Goal: Task Accomplishment & Management: Manage account settings

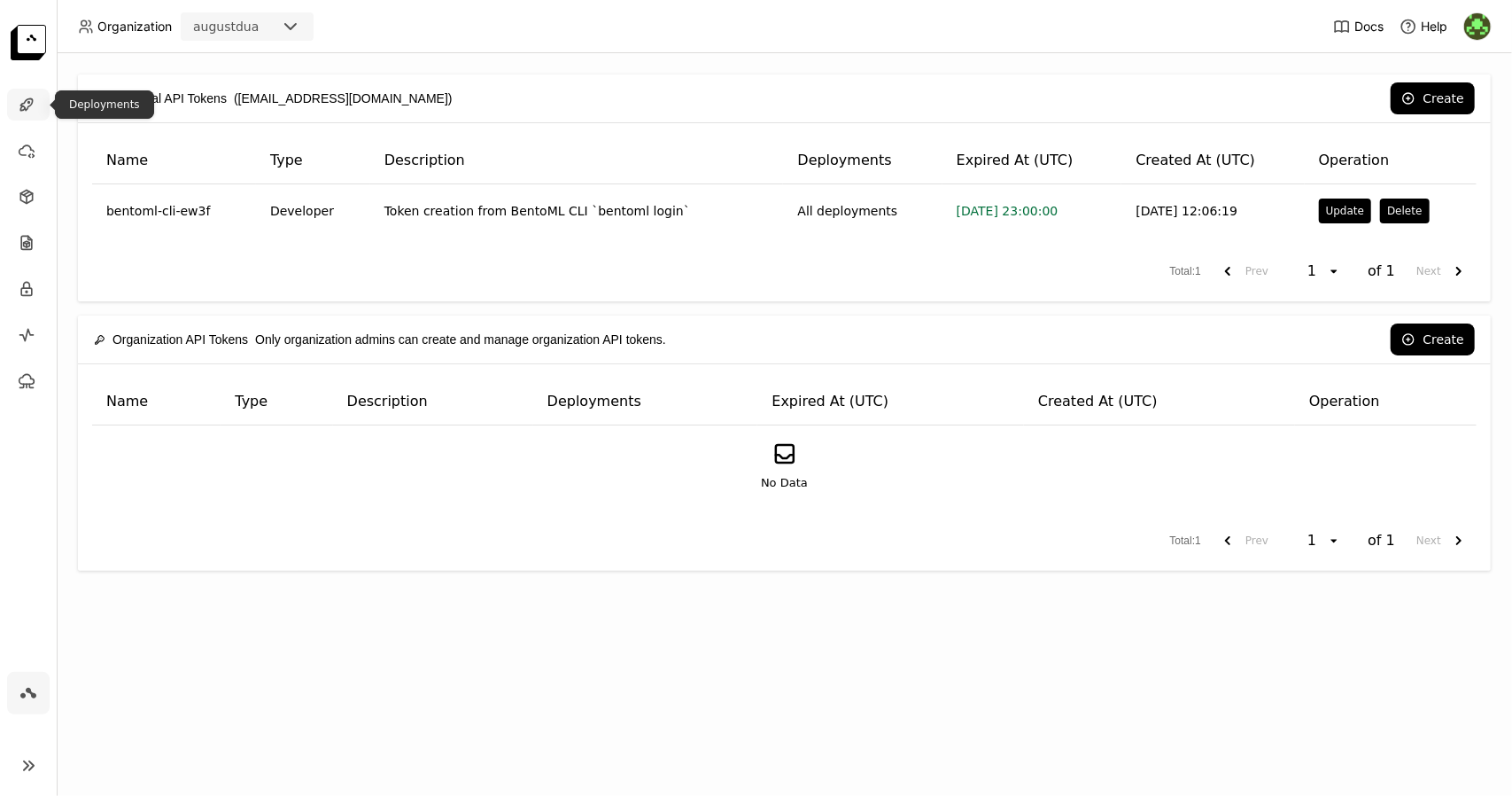
click at [19, 106] on icon at bounding box center [25, 104] width 17 height 17
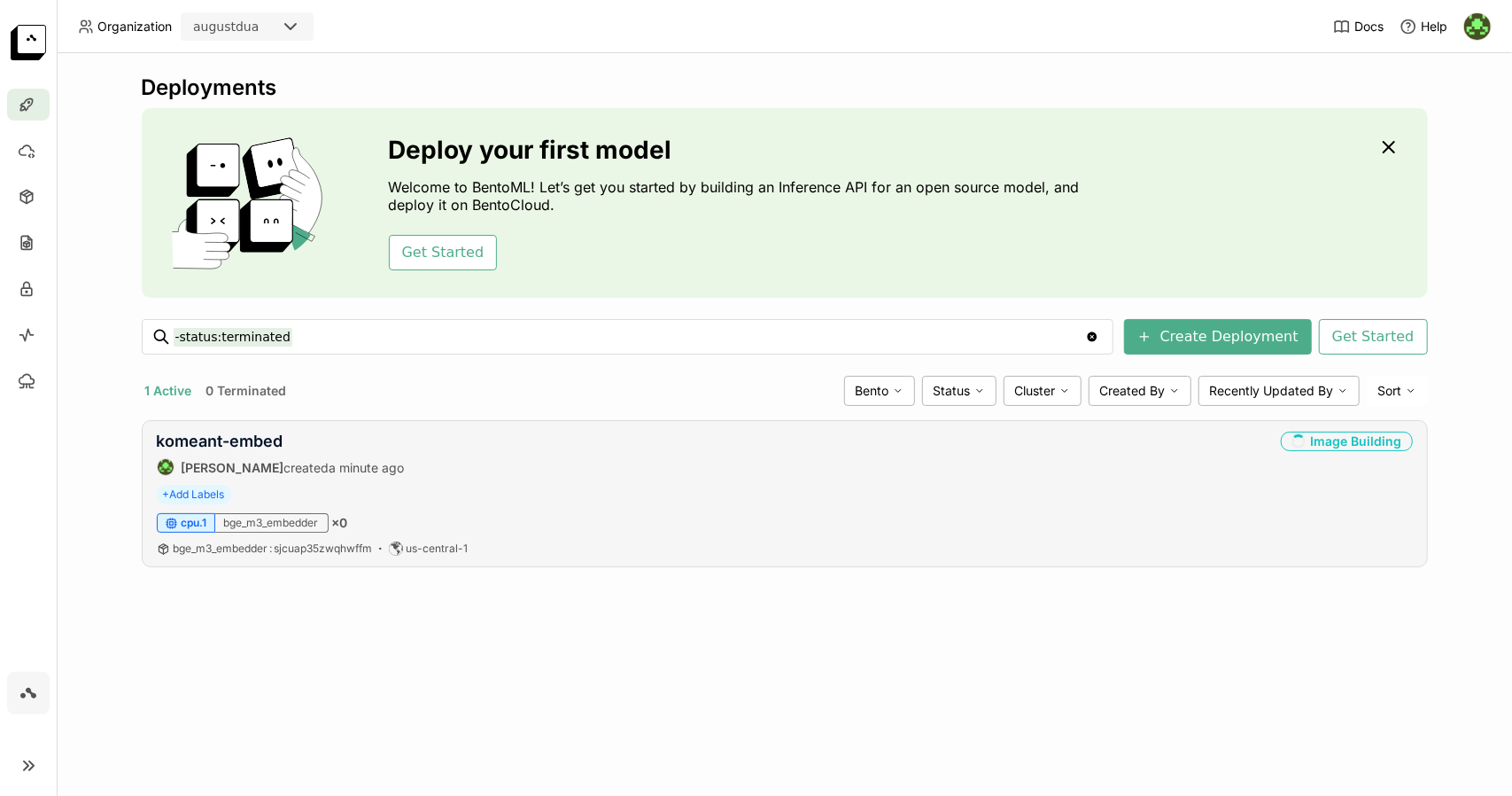
click at [587, 500] on div "+ Add Labels" at bounding box center [784, 494] width 1256 height 19
drag, startPoint x: 1336, startPoint y: 461, endPoint x: 949, endPoint y: 478, distance: 387.4
click at [949, 478] on div "komeant-embed August Dua created 5 minutes ago Image Building + Add Labels cpu.…" at bounding box center [785, 494] width 1286 height 147
click at [932, 478] on div "komeant-embed August Dua created 5 minutes ago Image Building + Add Labels cpu.…" at bounding box center [785, 494] width 1286 height 147
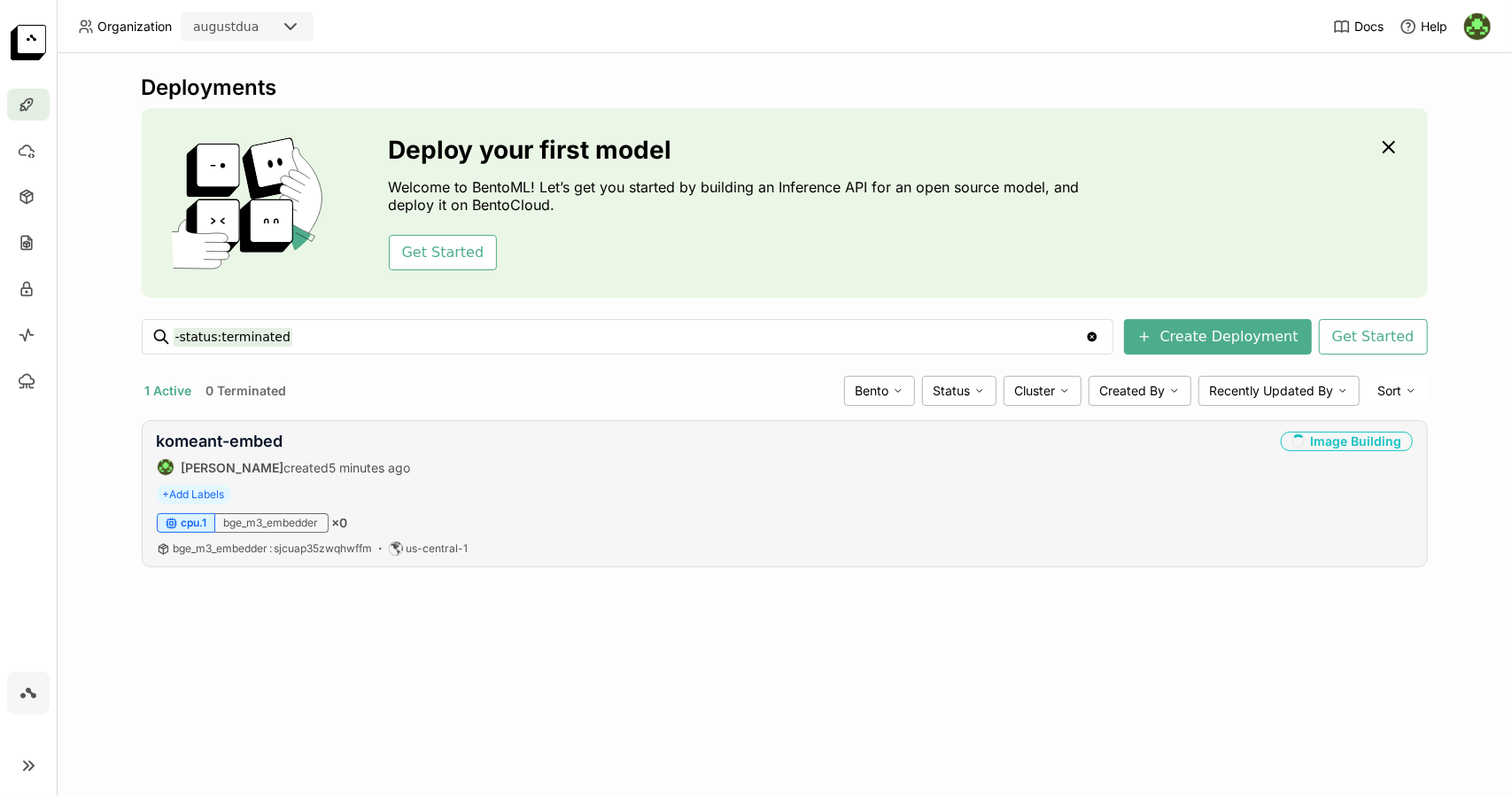
click at [932, 478] on div "komeant-embed August Dua created 5 minutes ago Image Building + Add Labels cpu.…" at bounding box center [785, 494] width 1286 height 147
drag, startPoint x: 344, startPoint y: 504, endPoint x: 866, endPoint y: 513, distance: 522.1
click at [866, 513] on div "cpu.1 bge_m3_embedder × 0" at bounding box center [784, 522] width 1256 height 19
drag, startPoint x: 1309, startPoint y: 511, endPoint x: 1367, endPoint y: 438, distance: 93.2
click at [1367, 438] on div "Image Building" at bounding box center [1346, 440] width 132 height 19
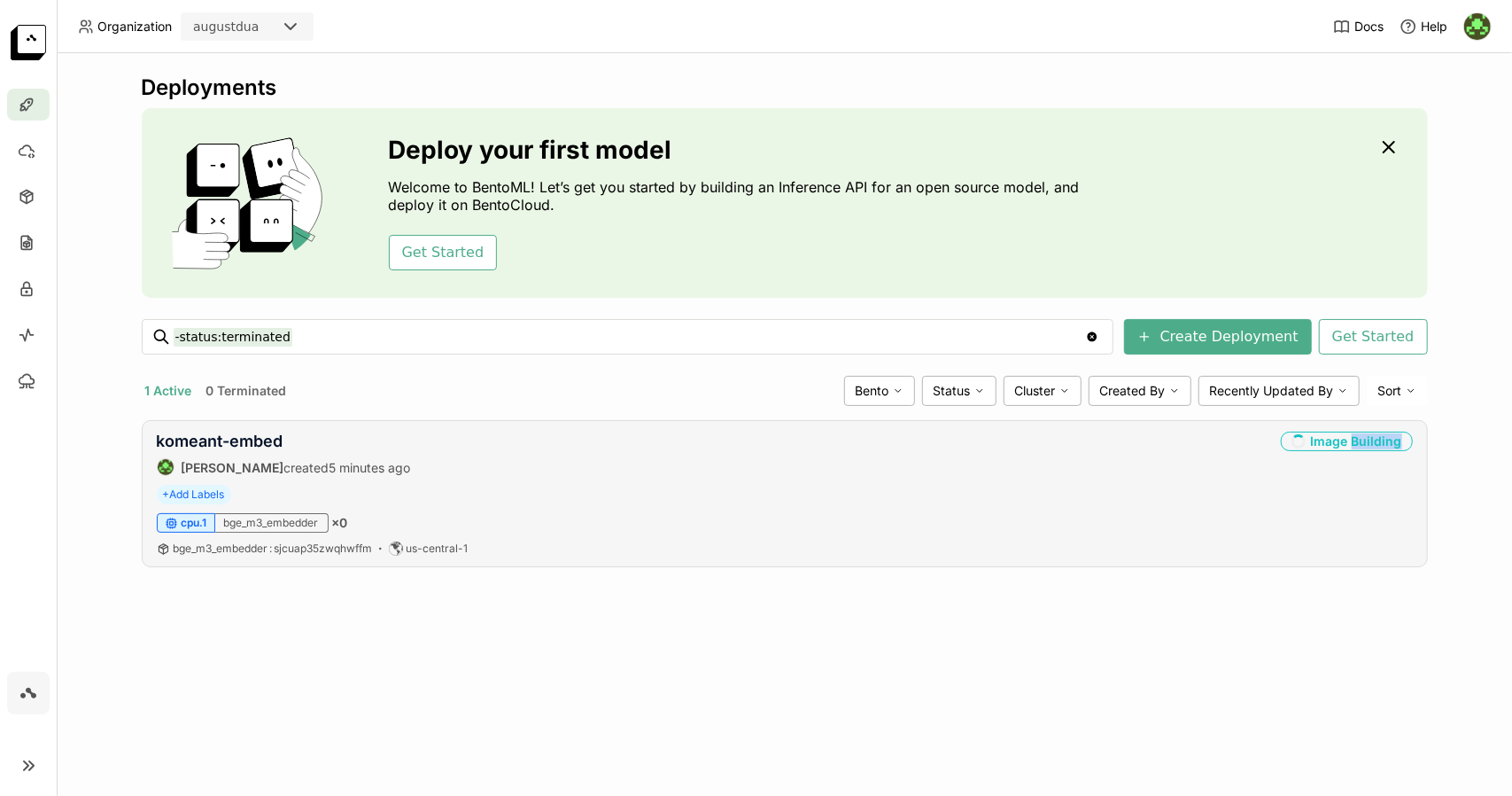
click at [1367, 438] on div "Image Building" at bounding box center [1346, 440] width 132 height 19
click at [1058, 415] on div "Deployments Deploy your first model Welcome to BentoML! Let’s get you started b…" at bounding box center [785, 334] width 1286 height 519
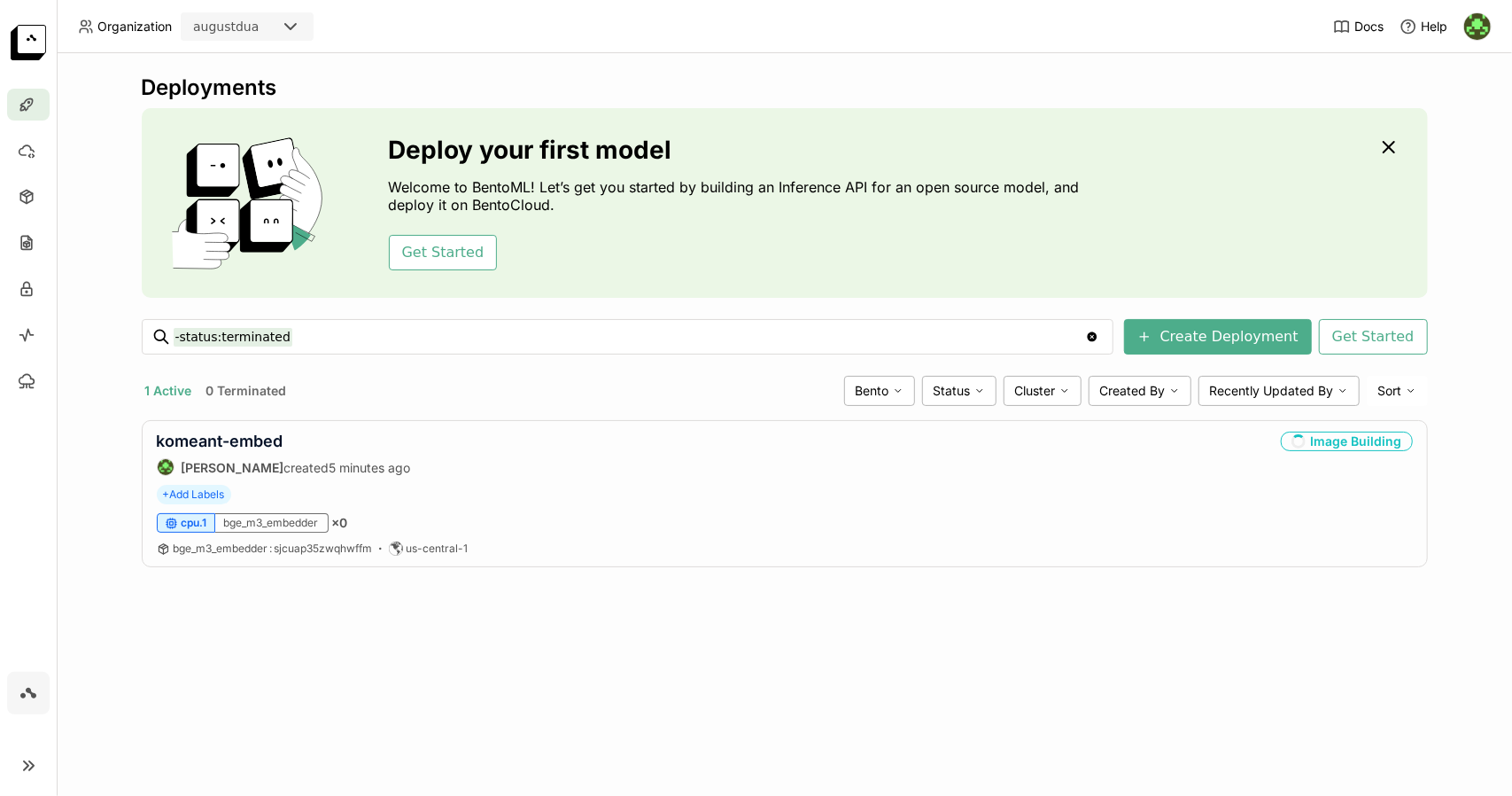
click at [1058, 415] on div "Deployments Deploy your first model Welcome to BentoML! Let’s get you started b…" at bounding box center [785, 334] width 1286 height 519
click at [159, 439] on link "komeant-embed" at bounding box center [219, 440] width 126 height 18
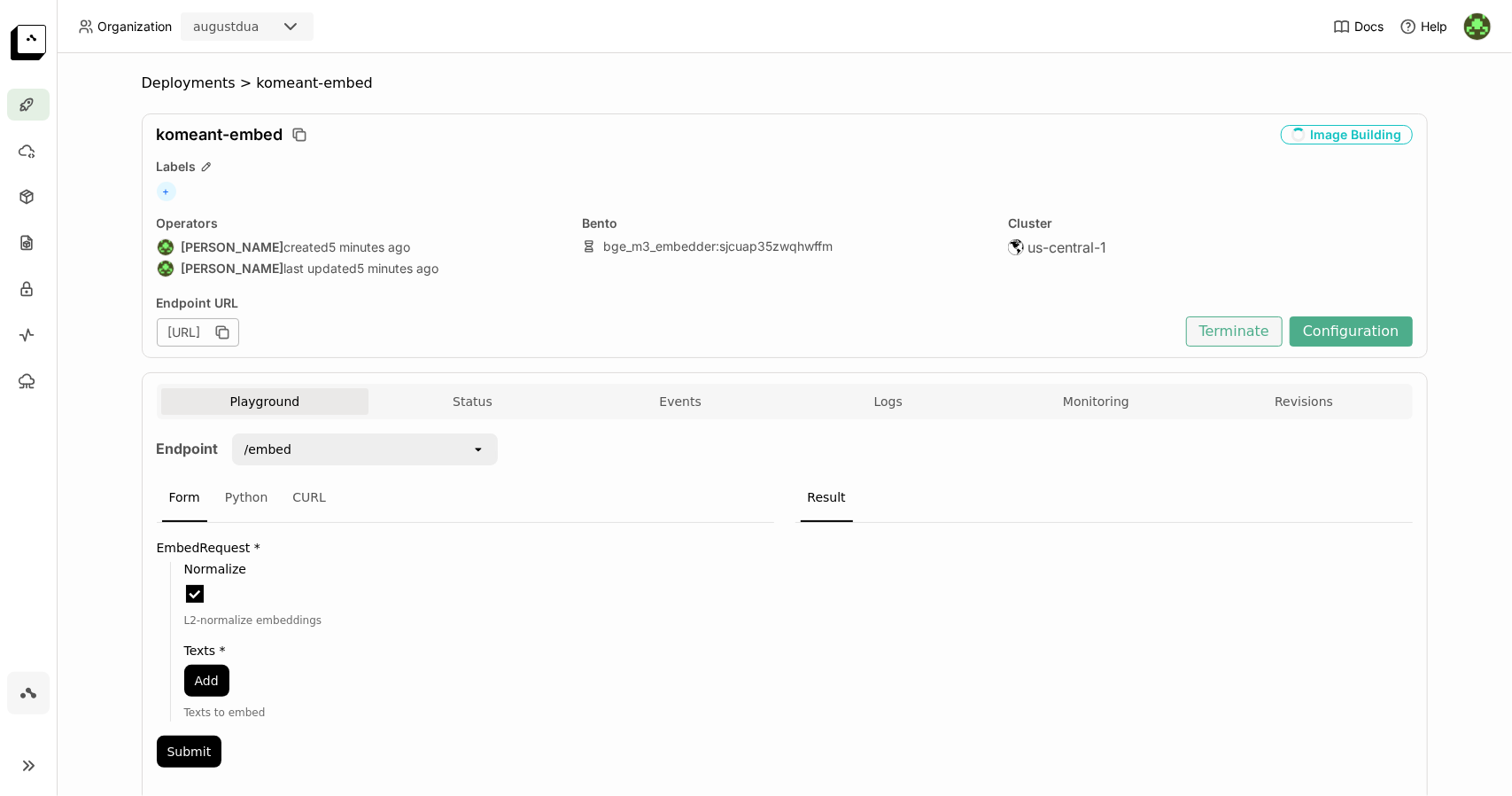
click at [1213, 330] on button "Terminate" at bounding box center [1235, 331] width 96 height 30
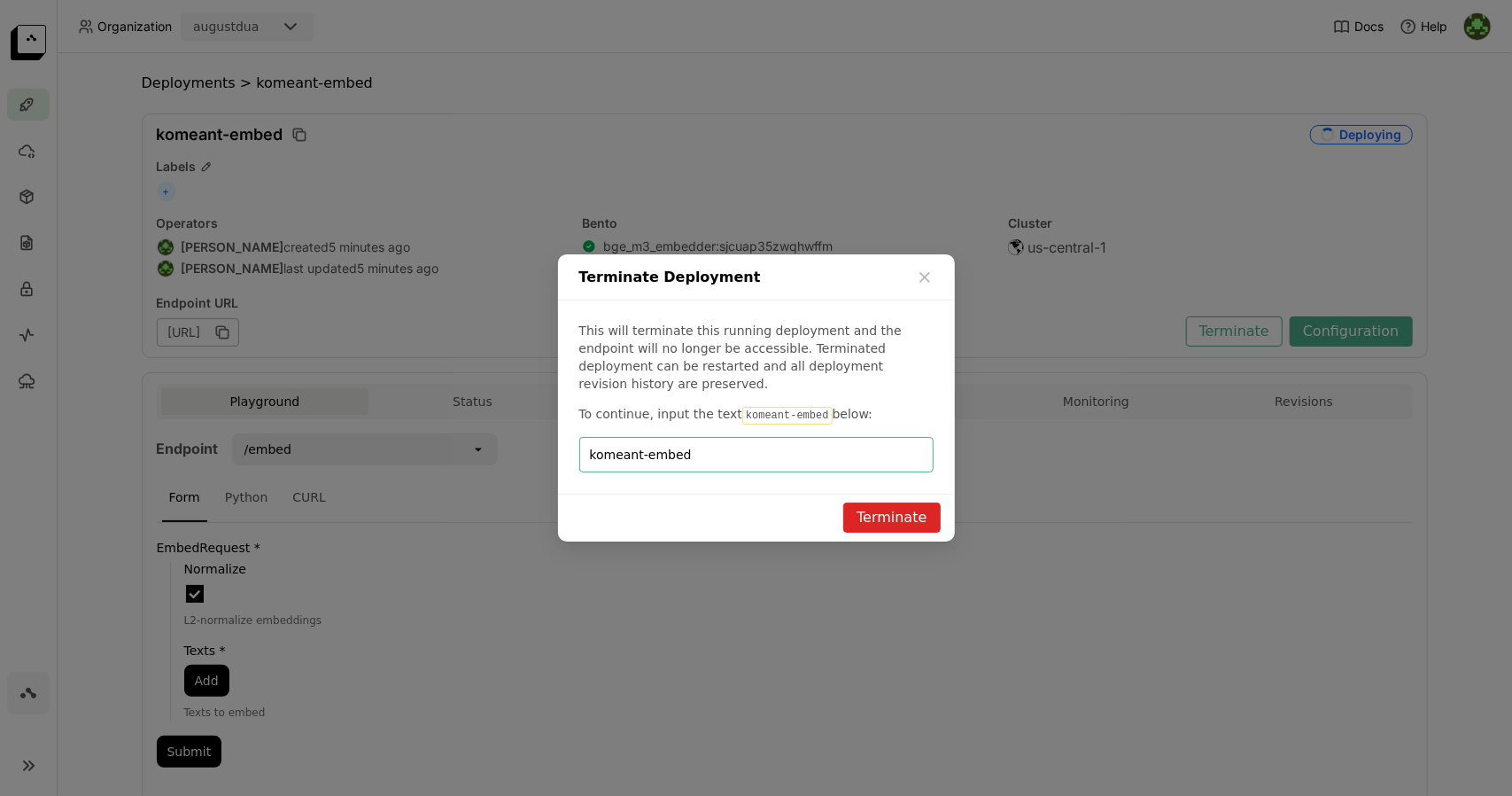
type input "komeant-embed"
click at [925, 502] on button "Terminate" at bounding box center [892, 517] width 96 height 30
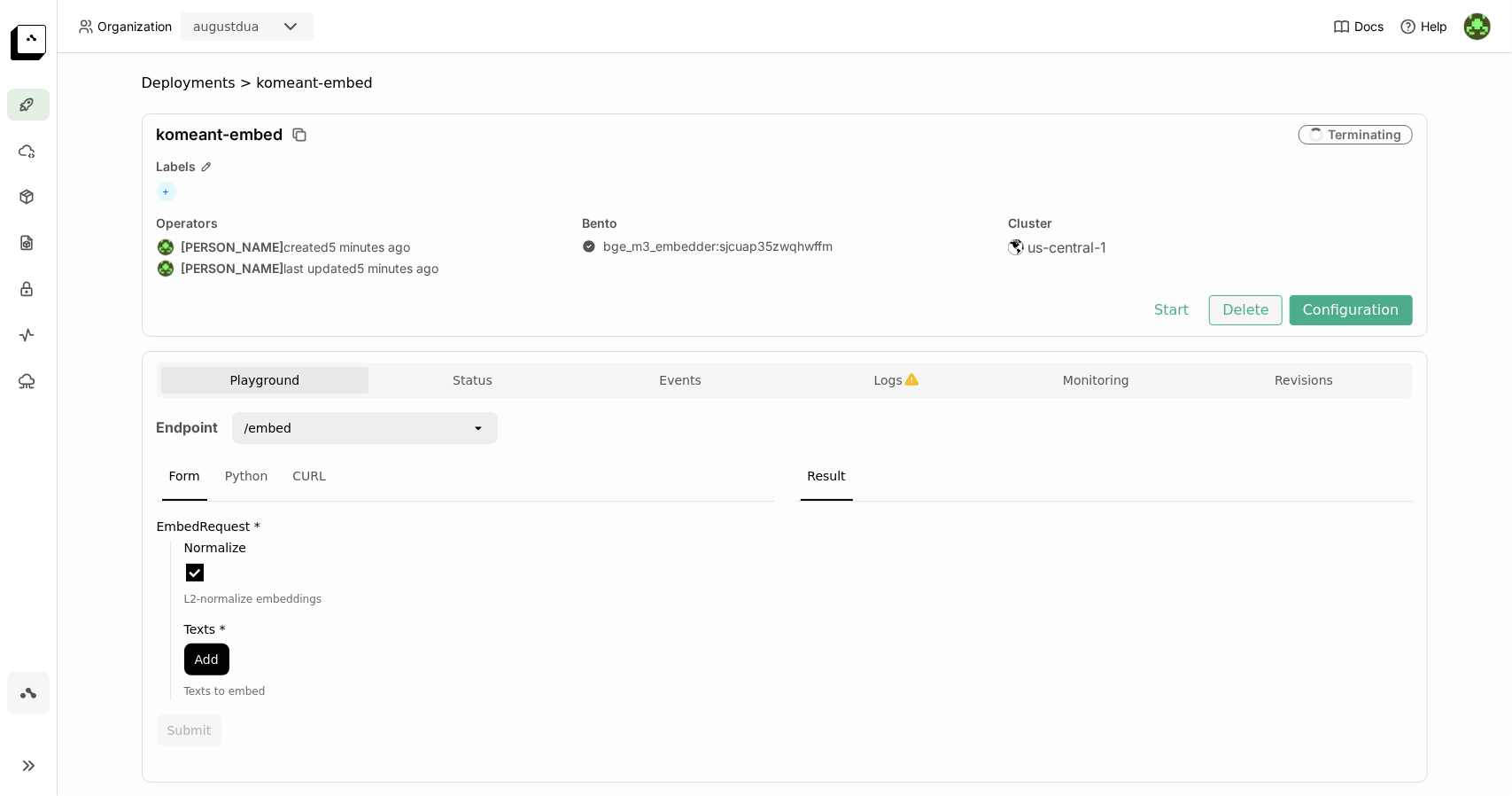
click at [1238, 313] on button "Delete" at bounding box center [1245, 309] width 74 height 30
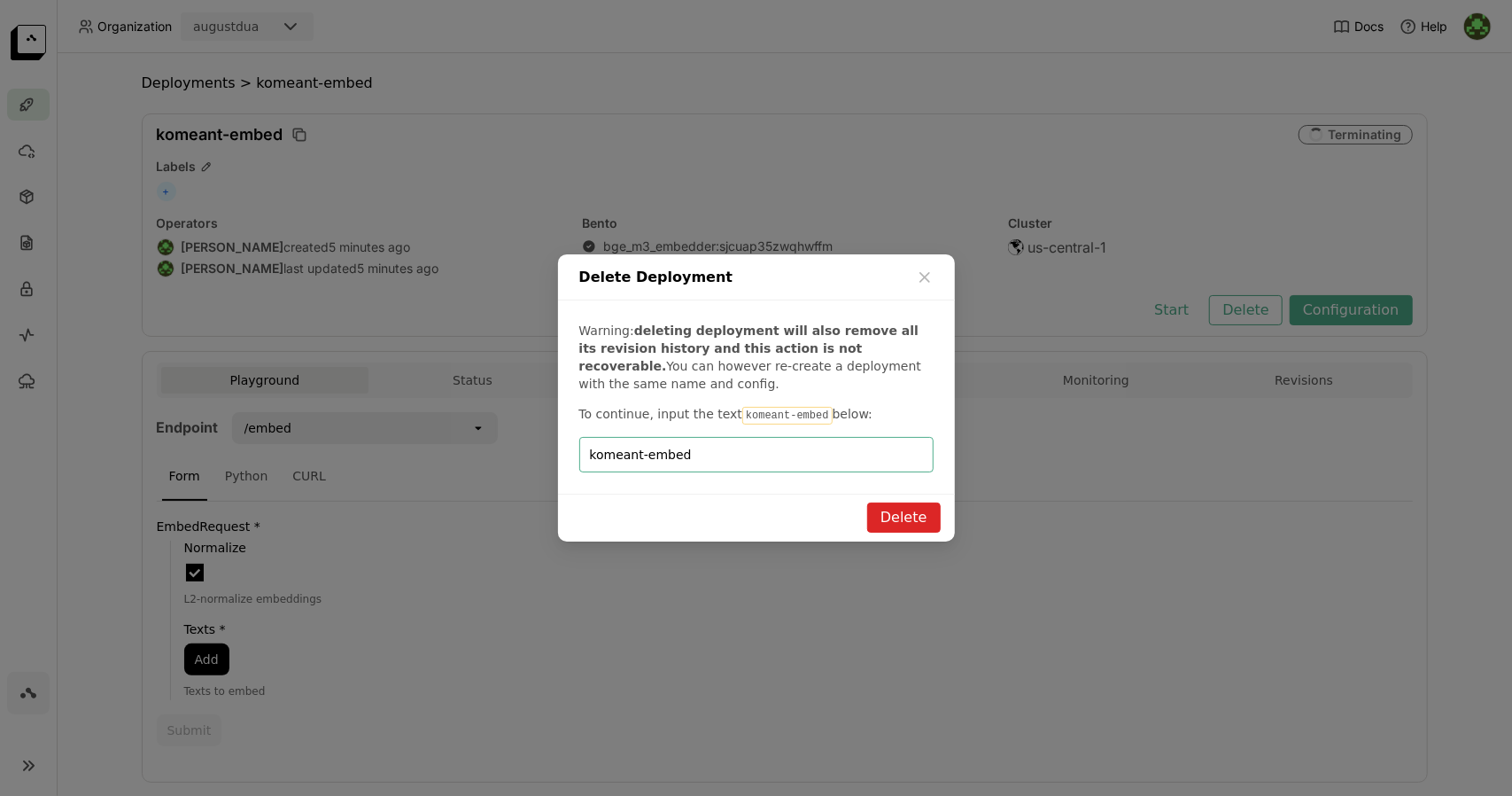
type input "komeant-embed"
click at [881, 527] on button "Delete" at bounding box center [903, 517] width 74 height 30
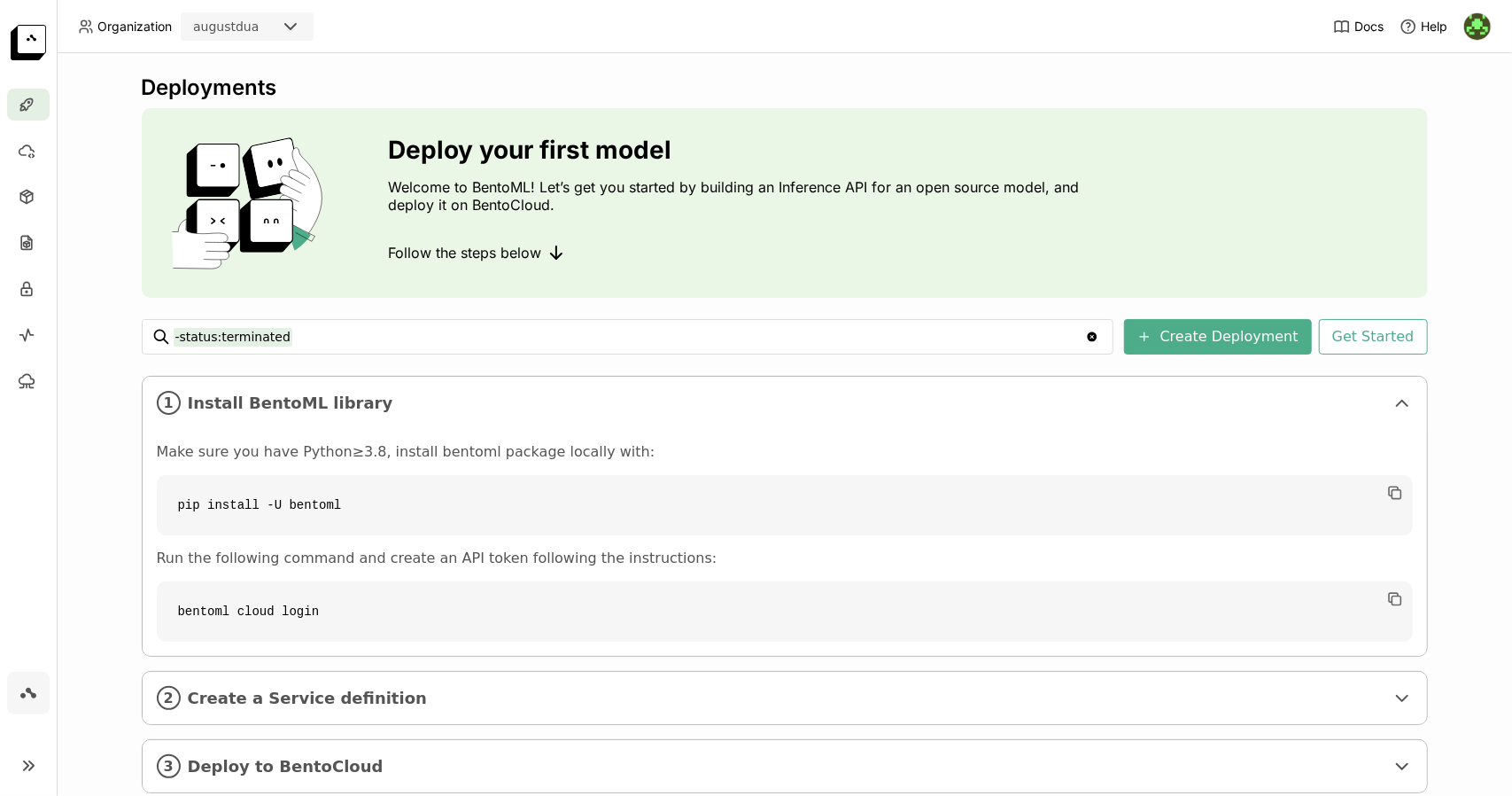
click at [770, 253] on div "Follow the steps below" at bounding box center [739, 252] width 700 height 35
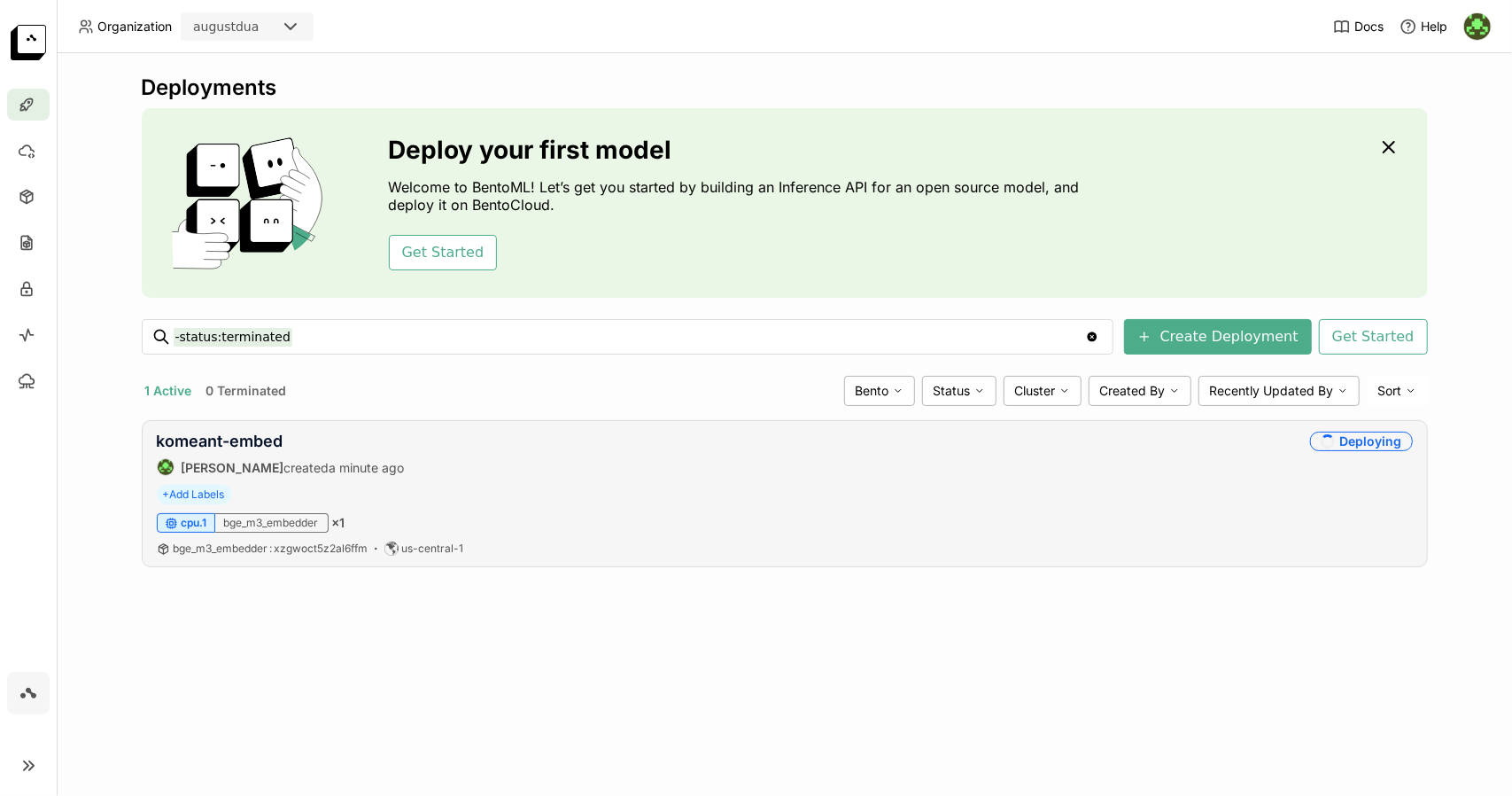
click at [741, 500] on div "+ Add Labels" at bounding box center [784, 494] width 1256 height 19
click at [200, 443] on link "komeant-embed" at bounding box center [219, 440] width 126 height 18
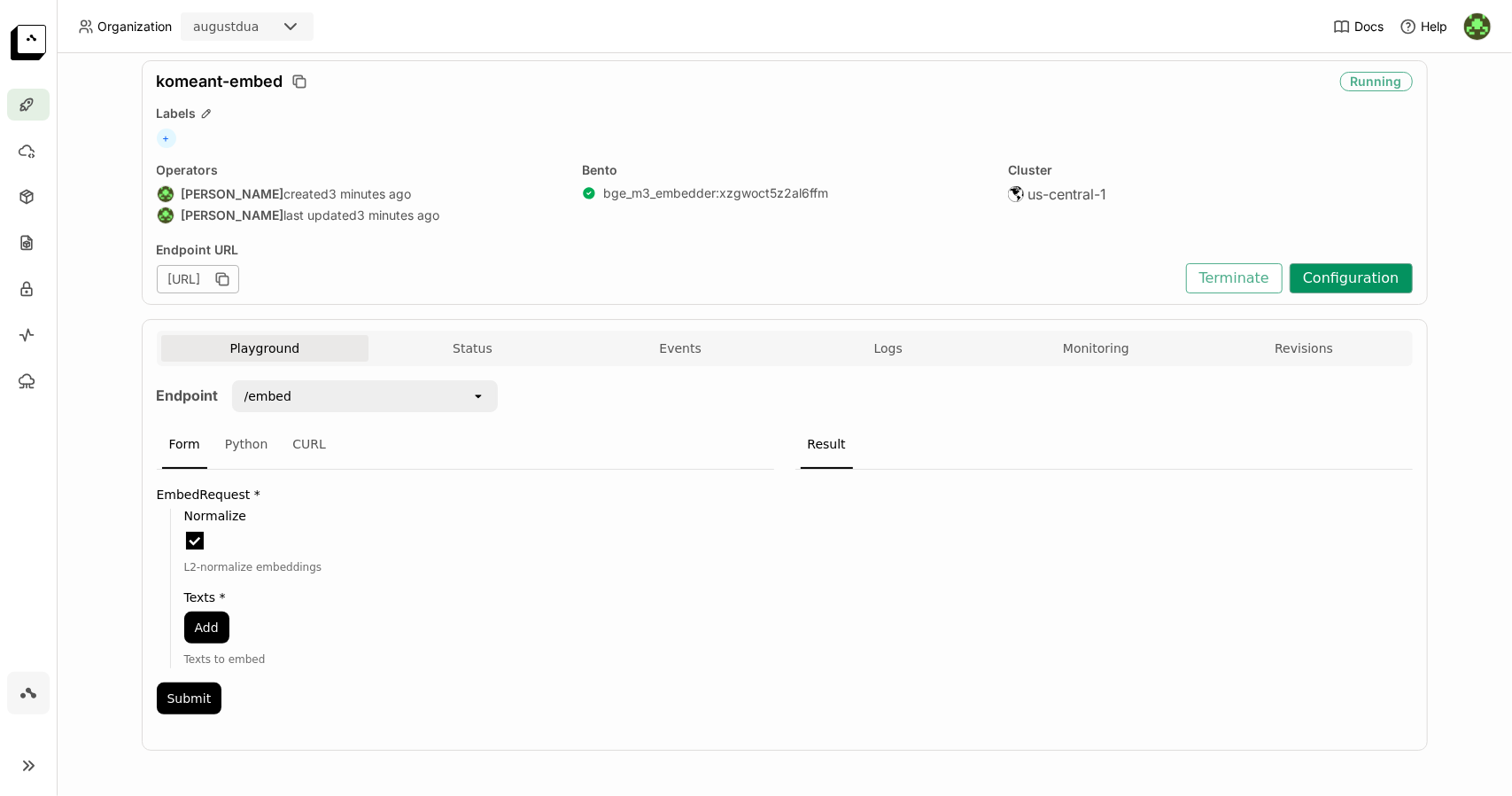
click at [1364, 266] on button "Configuration" at bounding box center [1351, 277] width 123 height 30
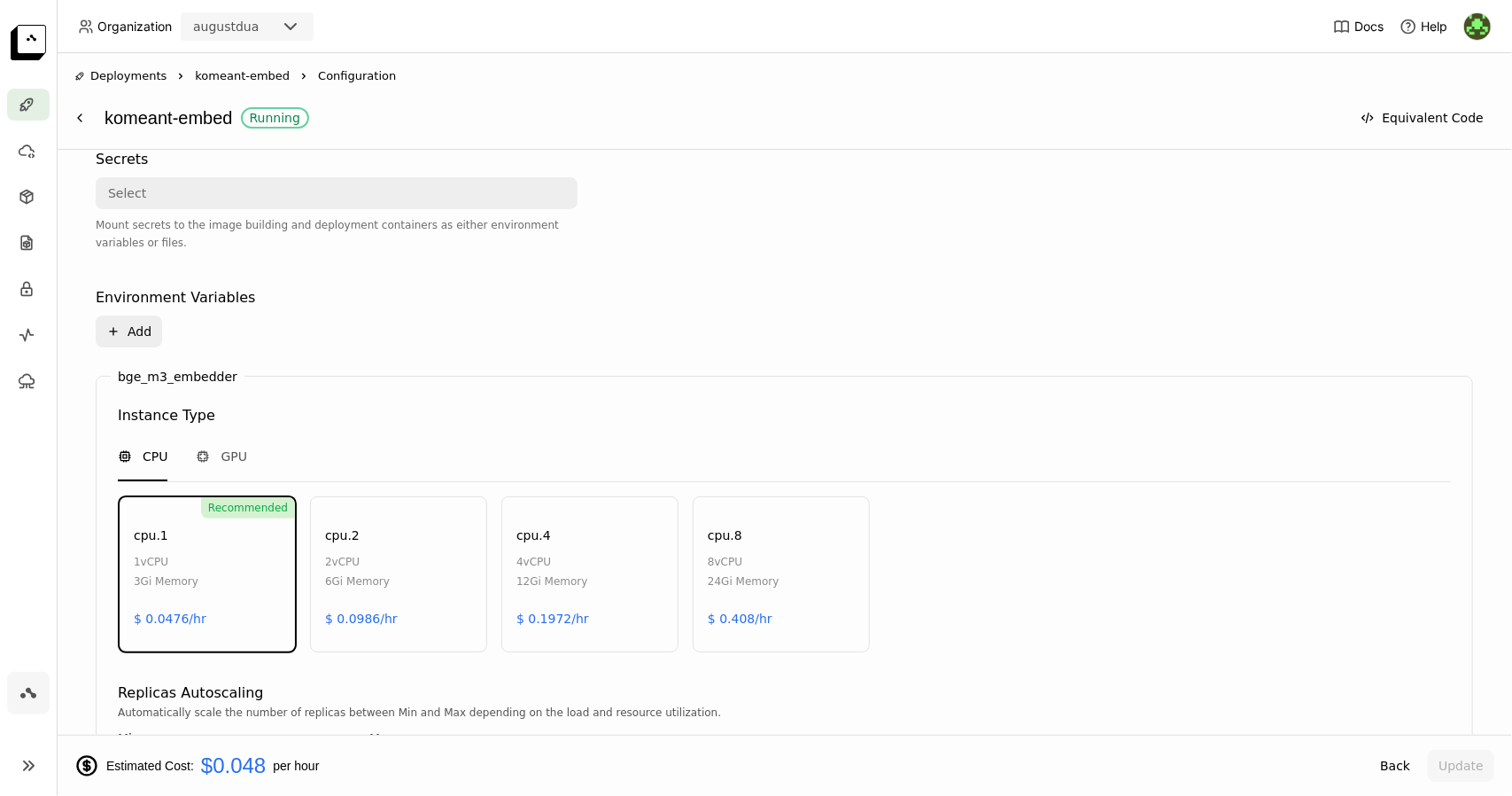
scroll to position [569, 0]
click at [227, 454] on span "GPU" at bounding box center [233, 455] width 26 height 17
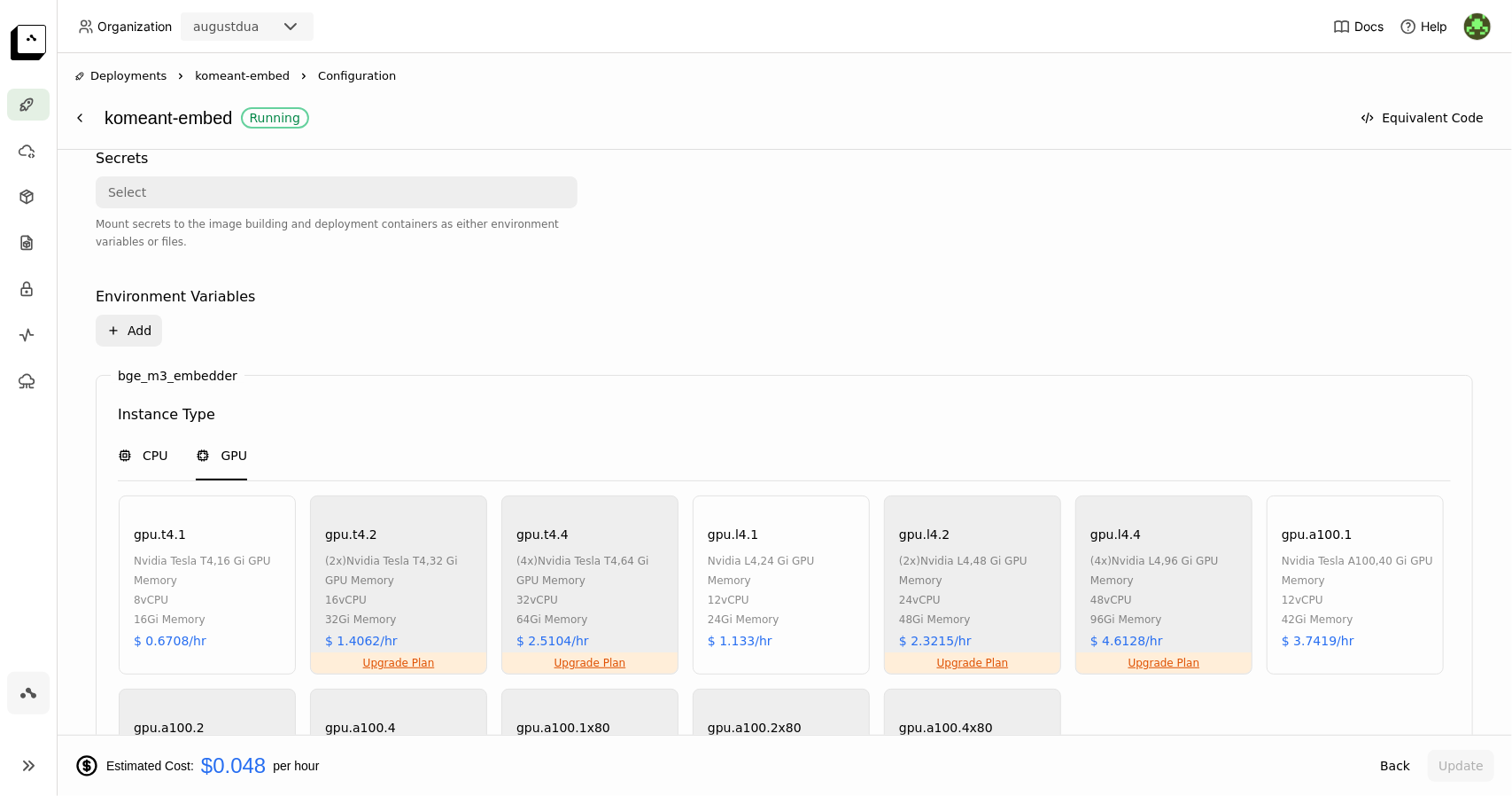
click at [163, 459] on span "CPU" at bounding box center [155, 455] width 25 height 17
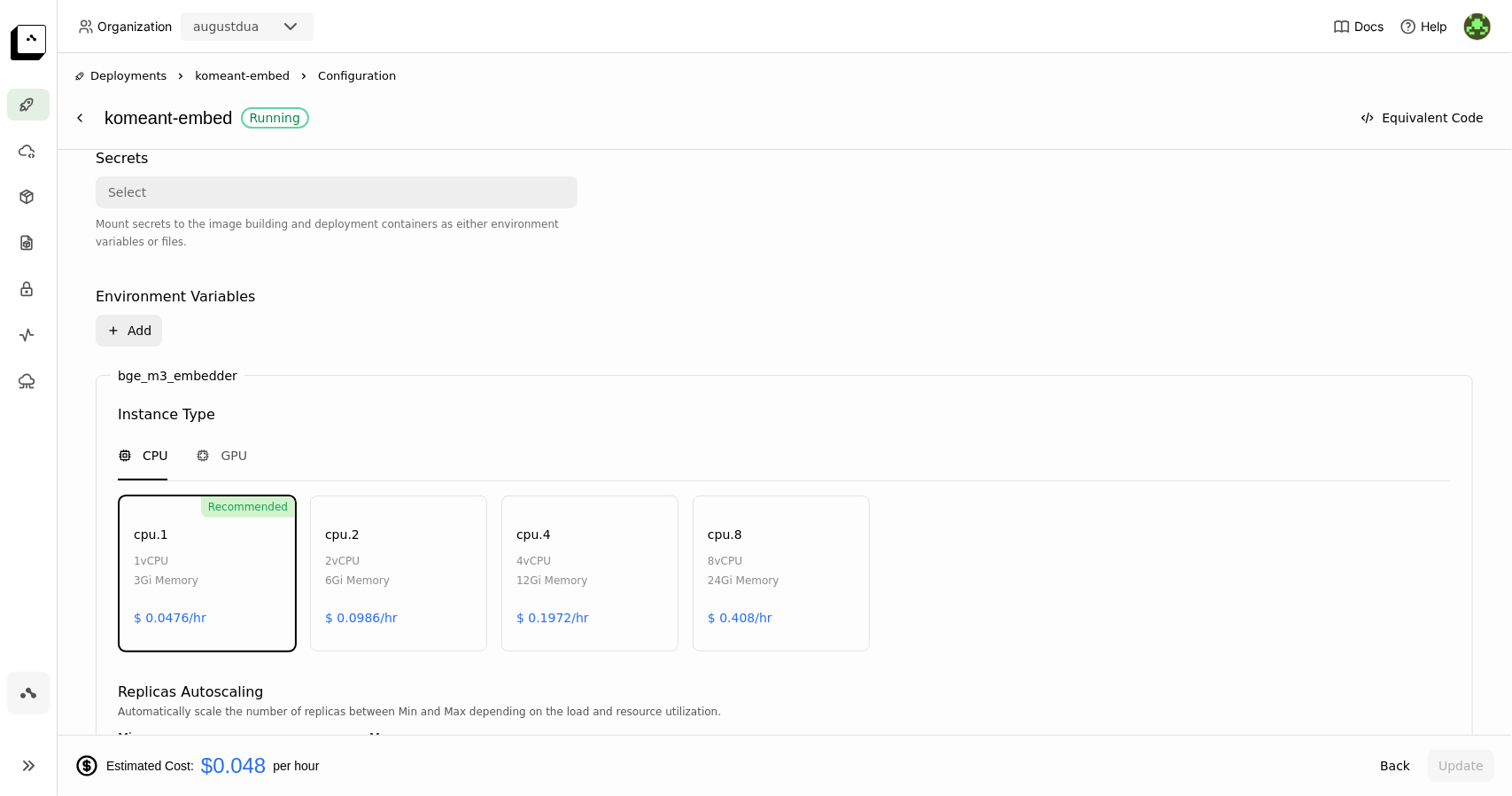
click at [311, 383] on div "bge_m3_embedder Instance Type CPU GPU Recommended cpu.1 1 vCPU 3Gi Memory $ 0.0…" at bounding box center [784, 650] width 1377 height 550
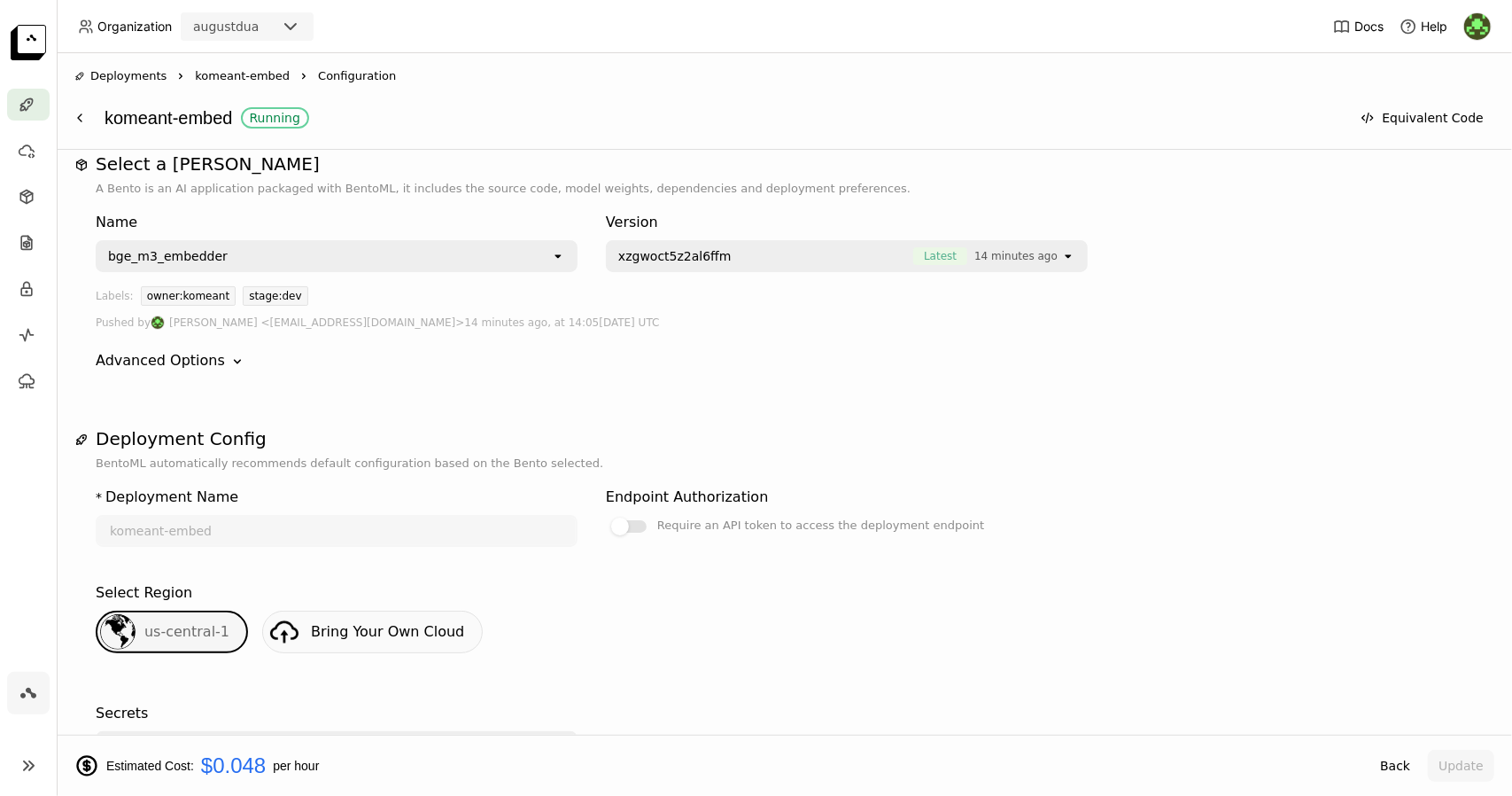
scroll to position [0, 0]
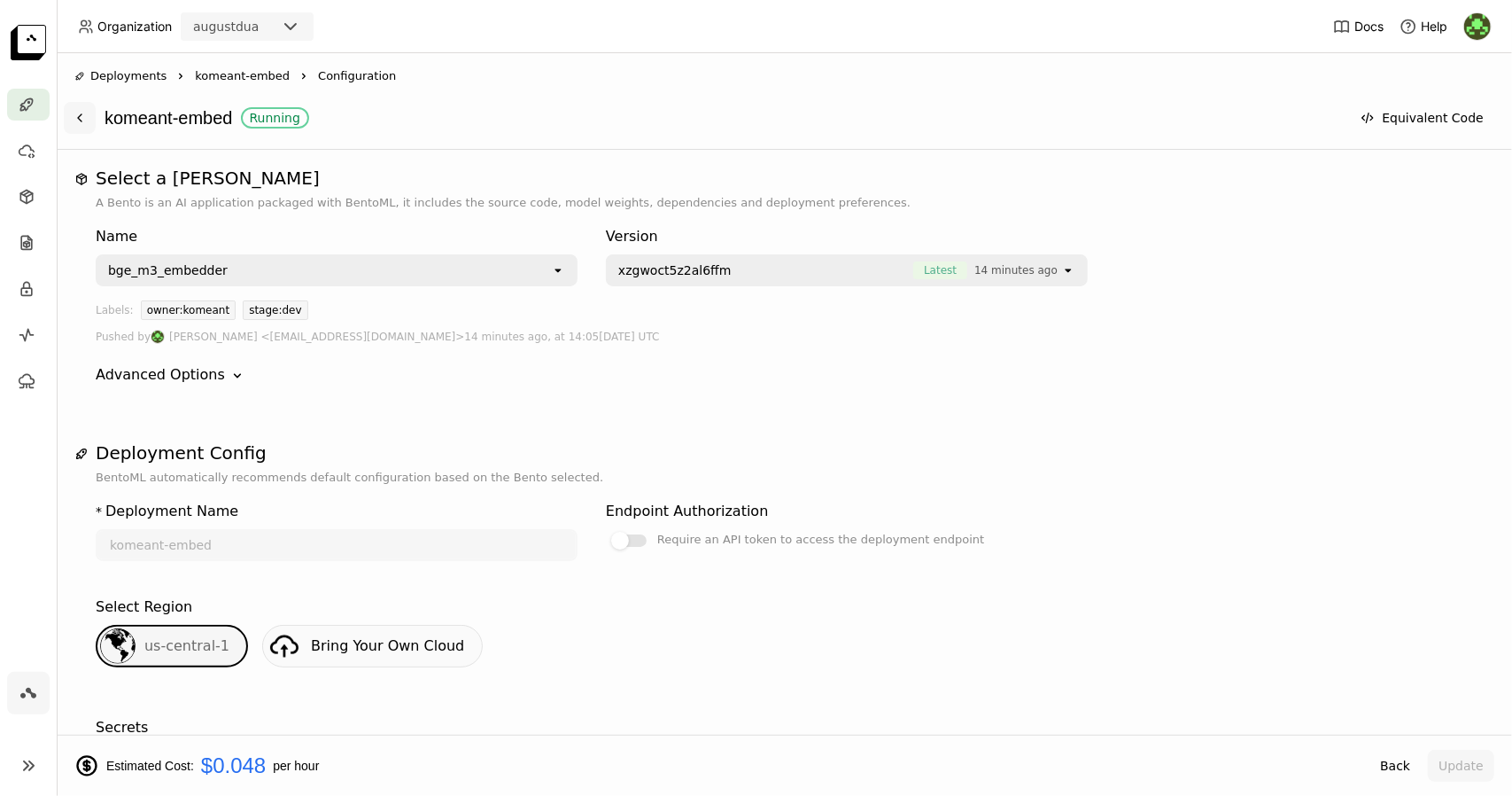
click at [82, 114] on icon at bounding box center [80, 118] width 15 height 15
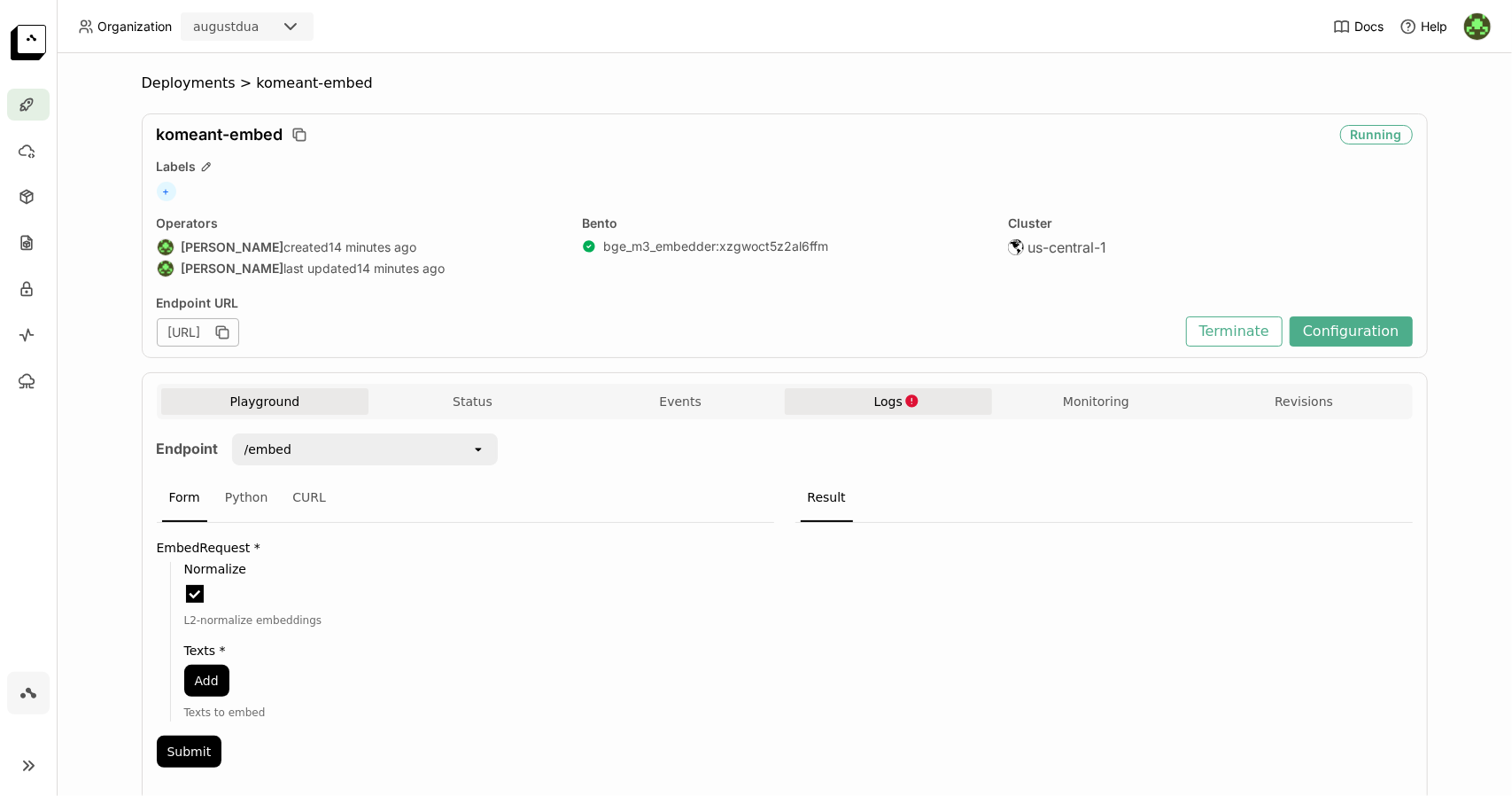
click at [905, 398] on icon "button" at bounding box center [912, 400] width 13 height 13
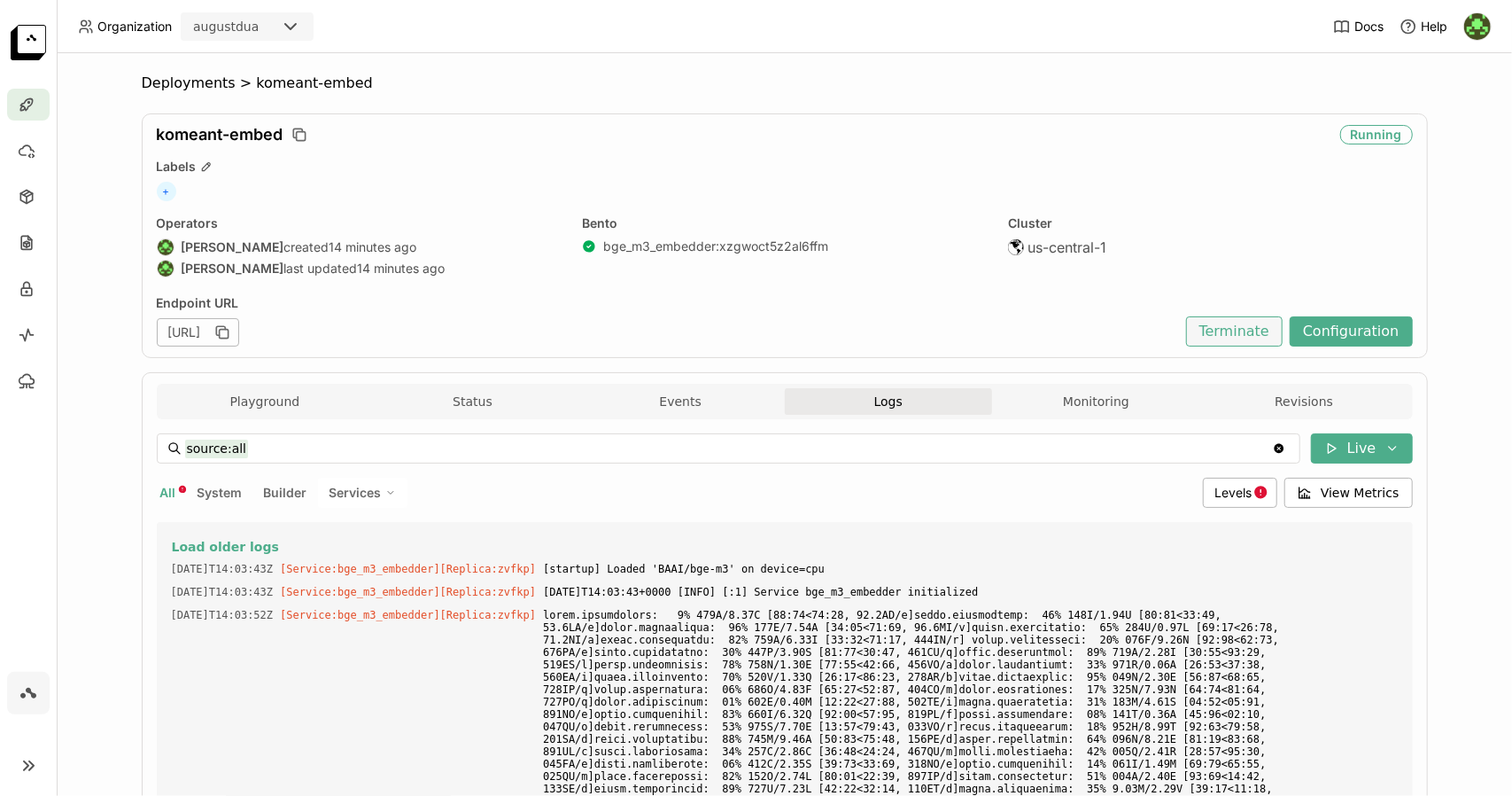
click at [1226, 322] on button "Terminate" at bounding box center [1235, 331] width 96 height 30
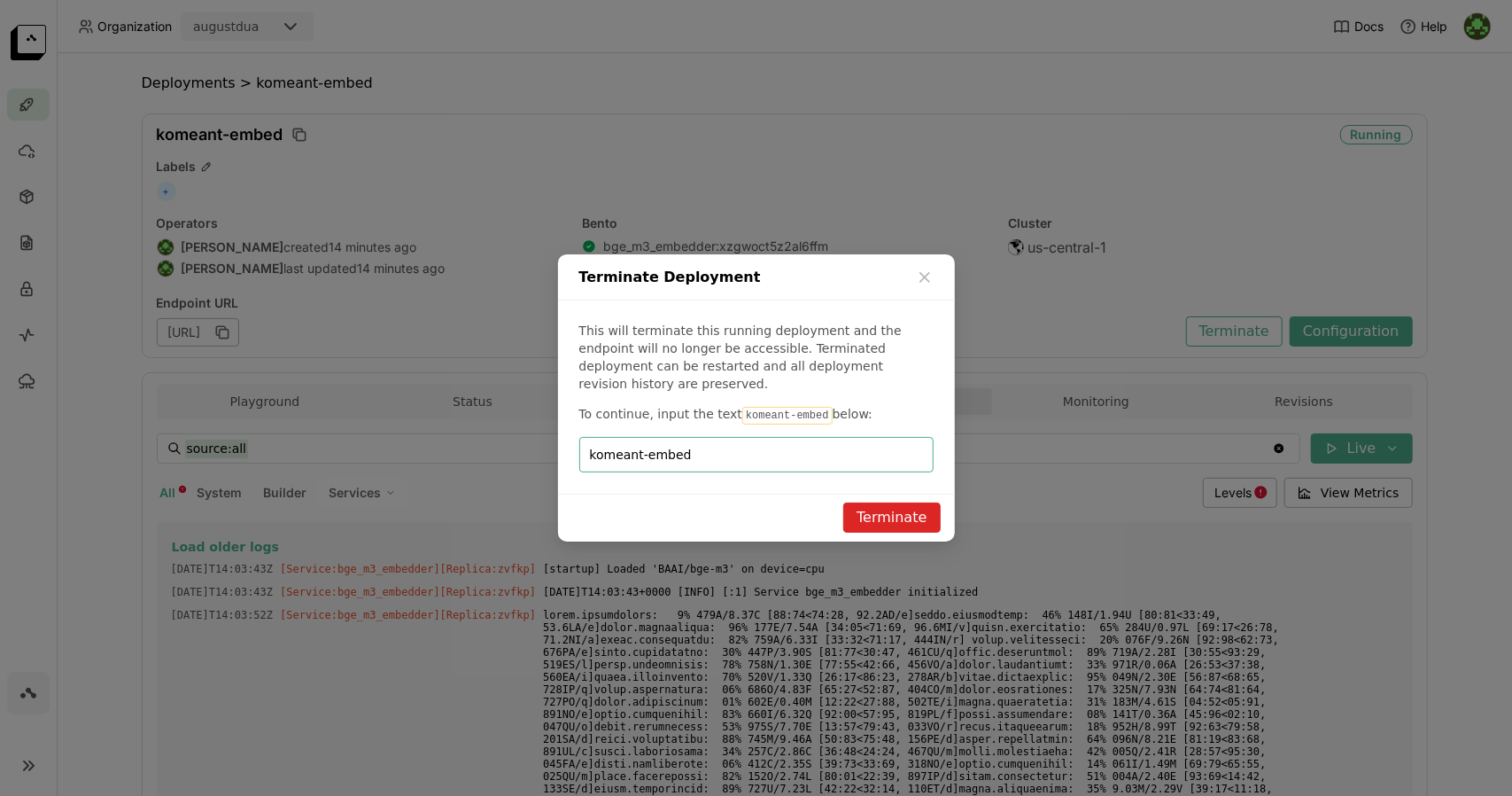
type input "komeant-embed"
click at [922, 506] on button "Terminate" at bounding box center [892, 517] width 96 height 30
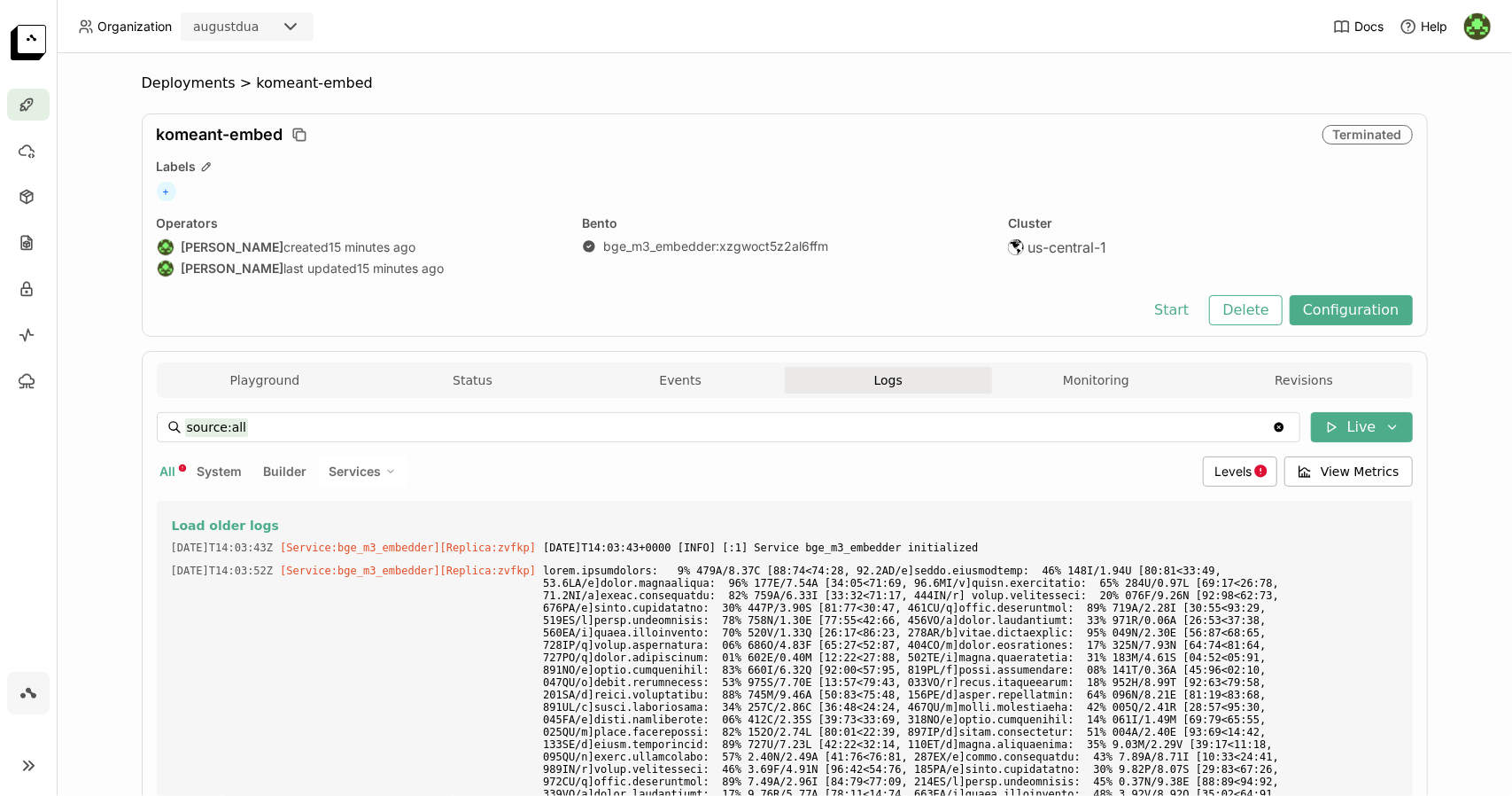
scroll to position [4460, 0]
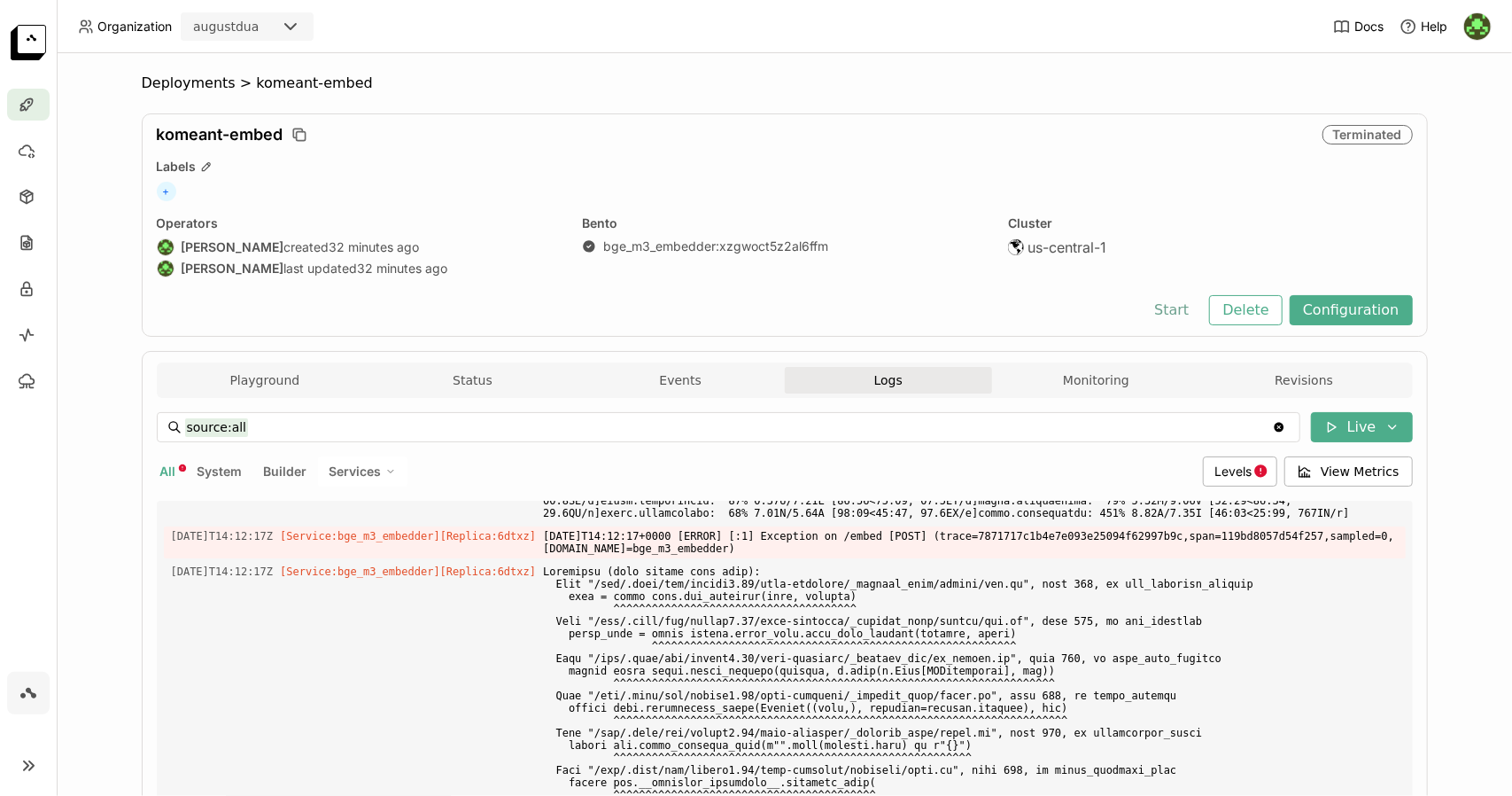
click at [1192, 317] on button "Start" at bounding box center [1171, 309] width 61 height 30
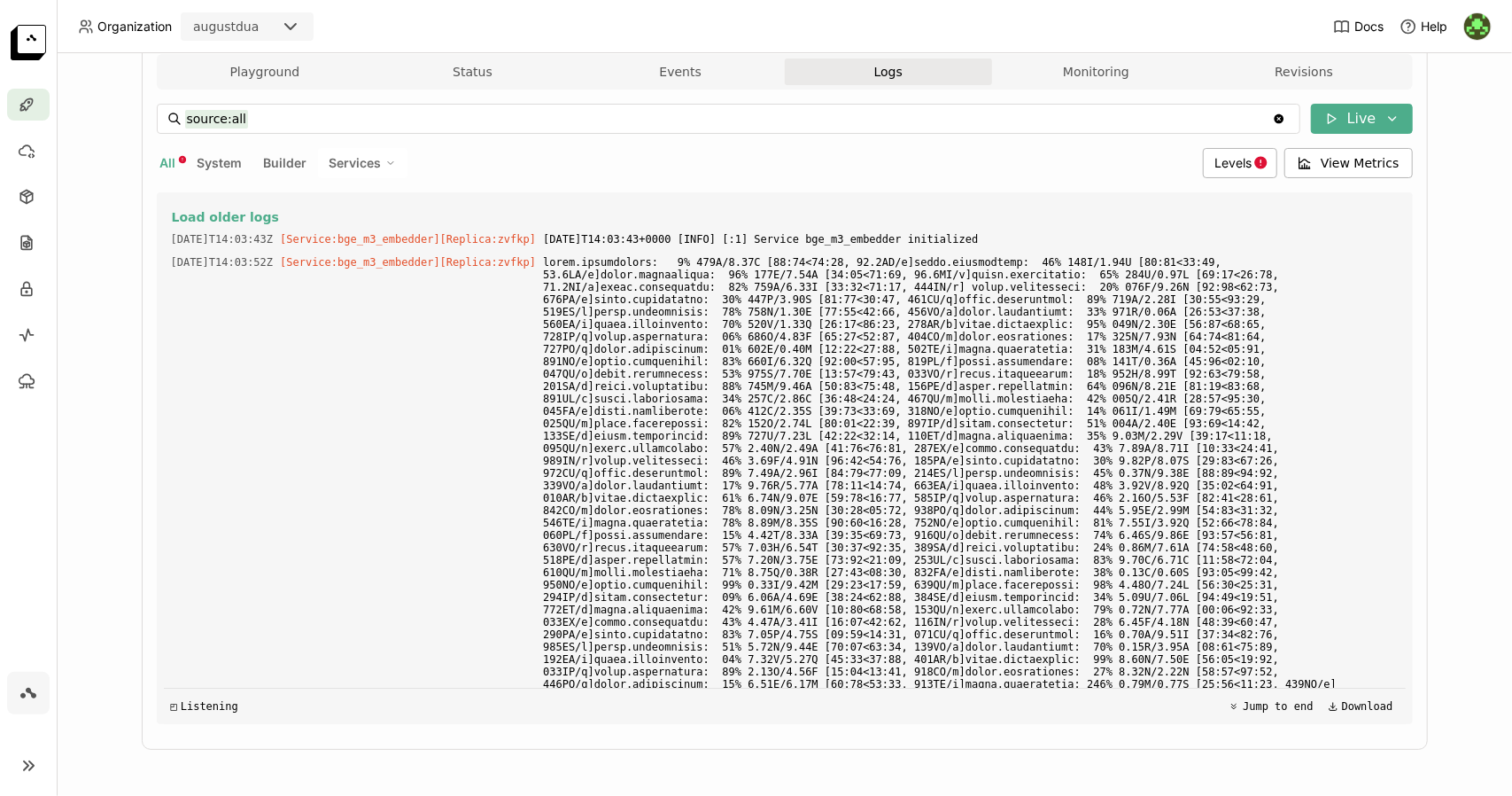
scroll to position [0, 0]
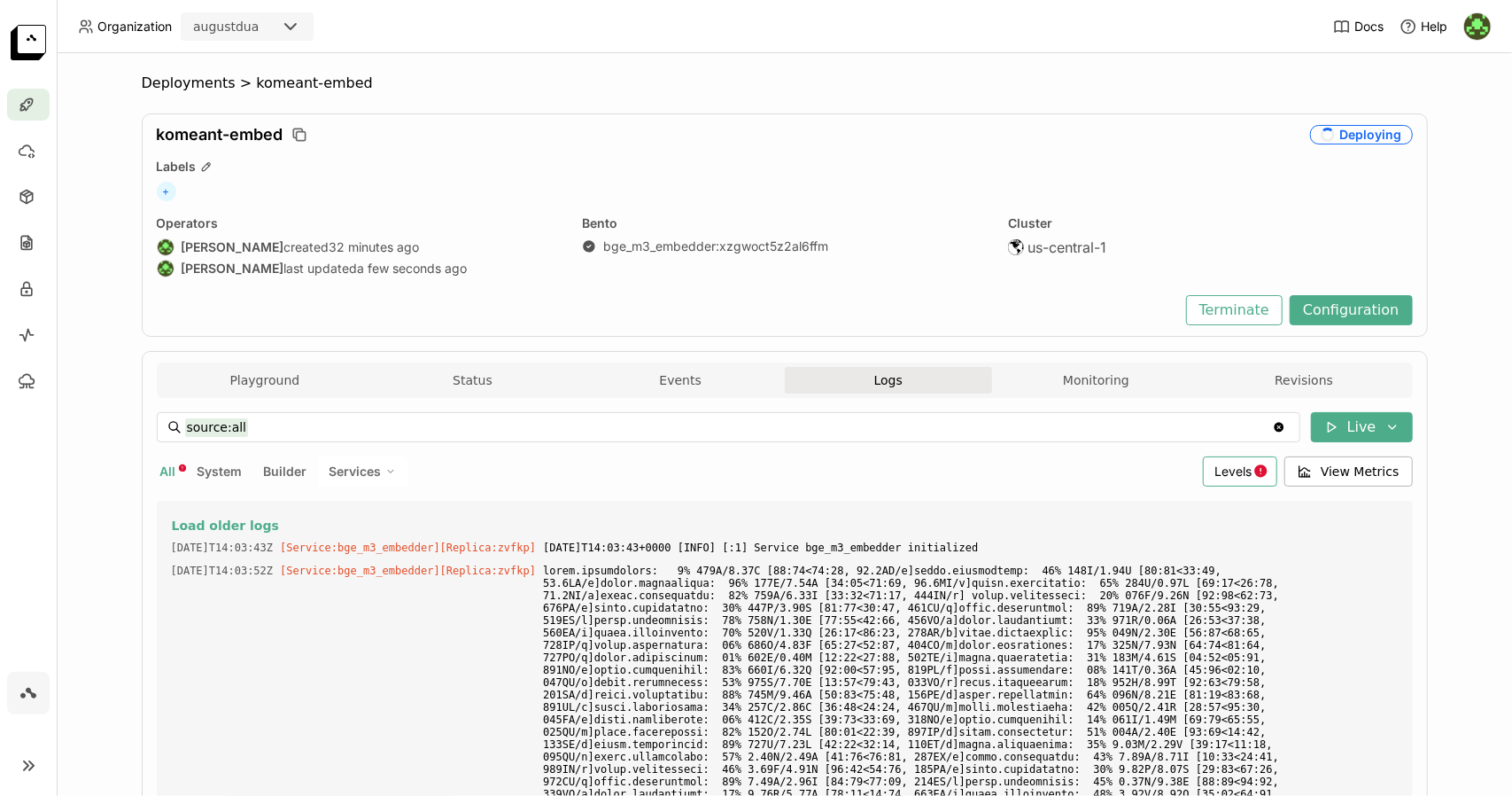
click at [1249, 465] on span "Levels" at bounding box center [1233, 470] width 37 height 15
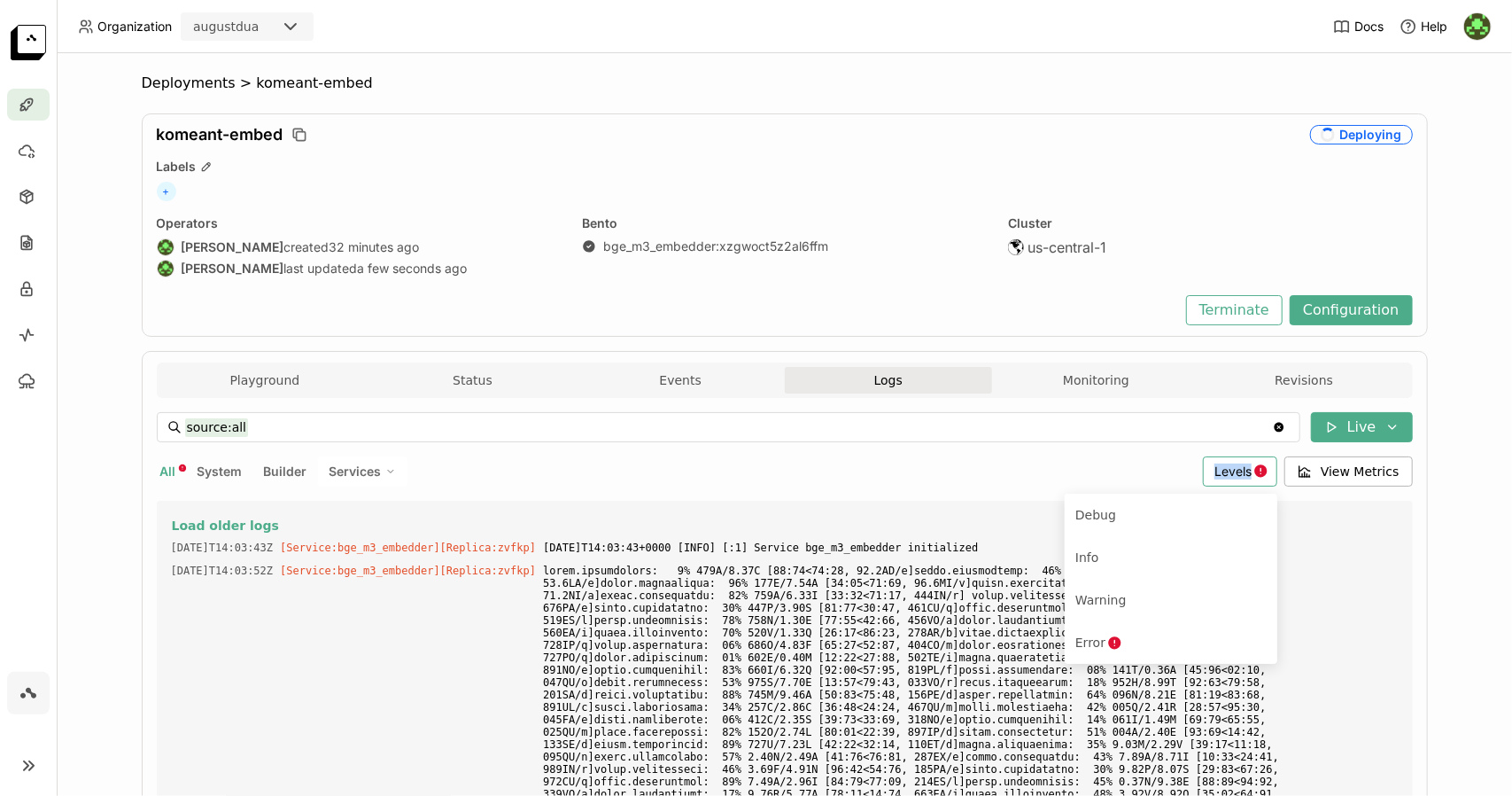
click at [1249, 465] on span "Levels" at bounding box center [1233, 470] width 37 height 15
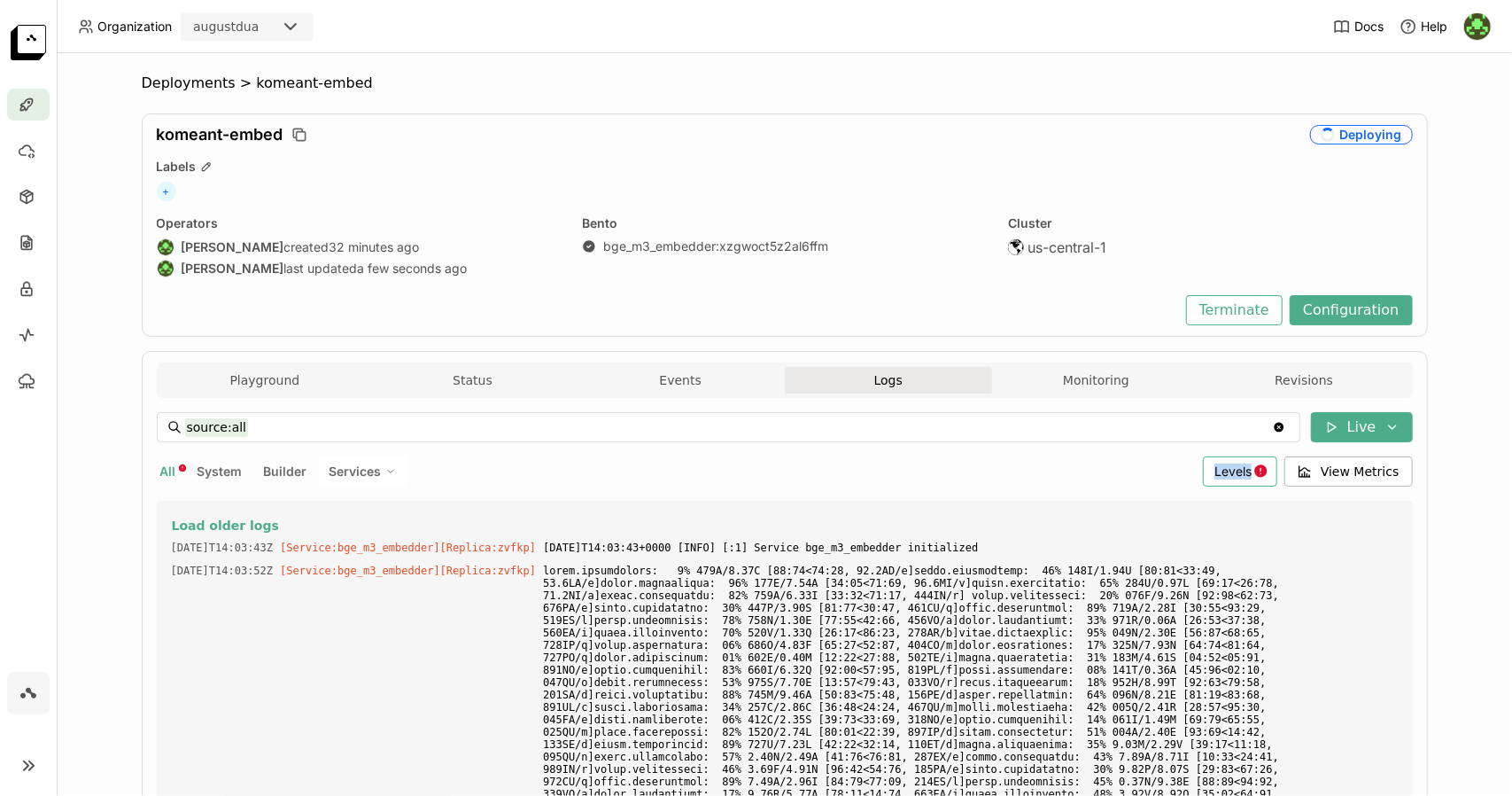
click at [1249, 465] on span "Levels" at bounding box center [1233, 470] width 37 height 15
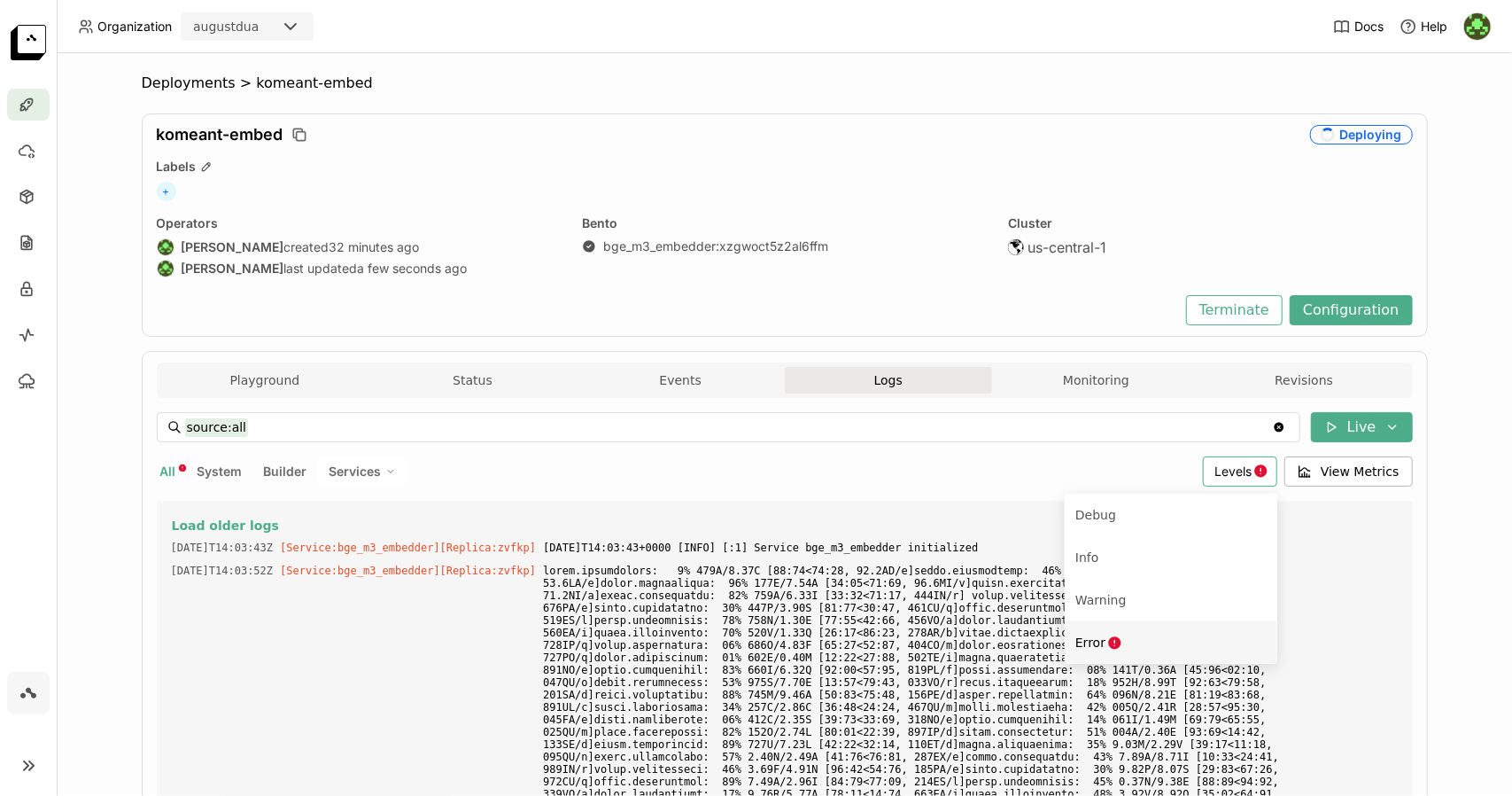
click at [1113, 640] on icon "Menu" at bounding box center [1115, 642] width 13 height 13
type input "source:all level:error"
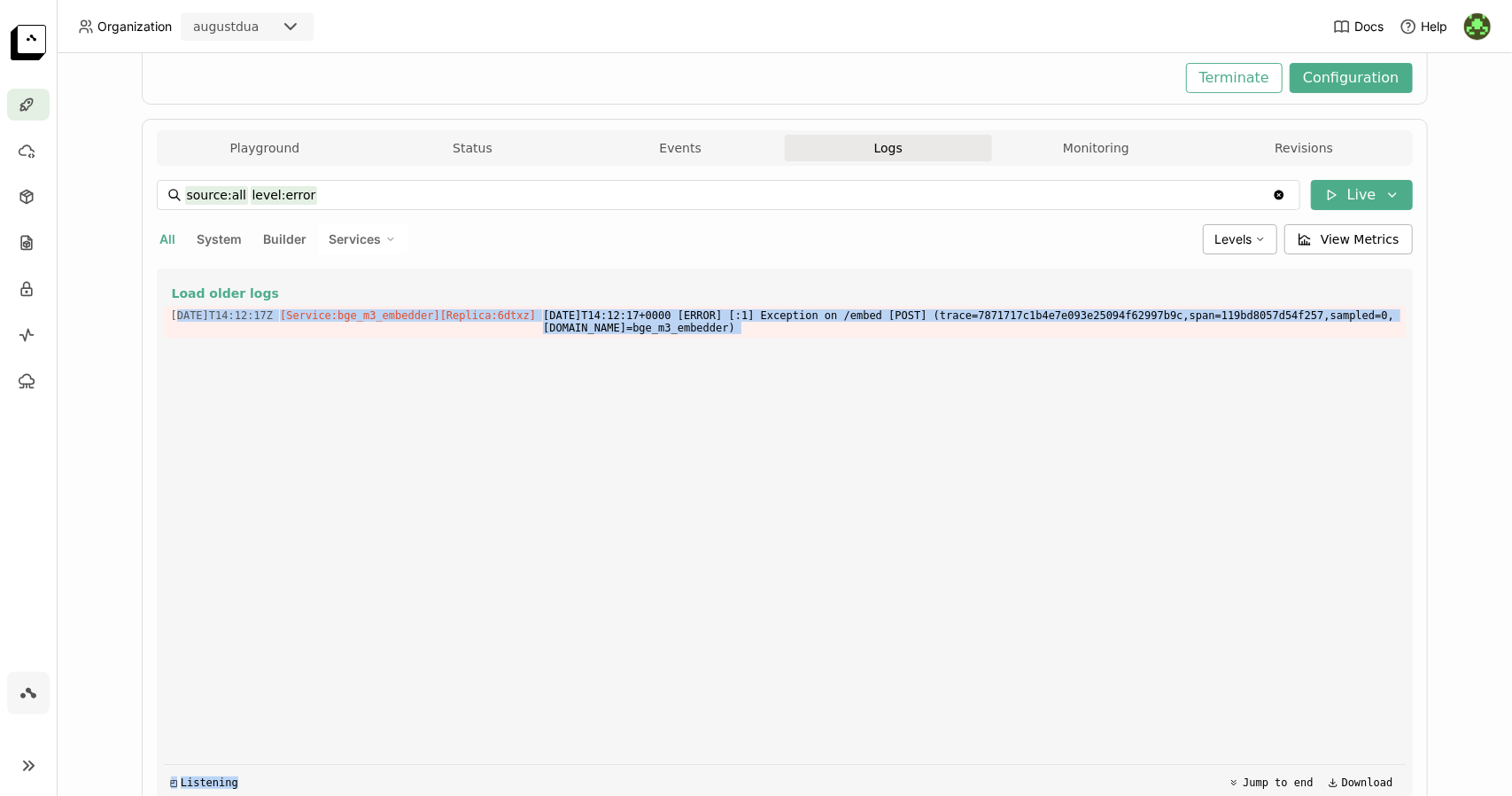
scroll to position [308, 0]
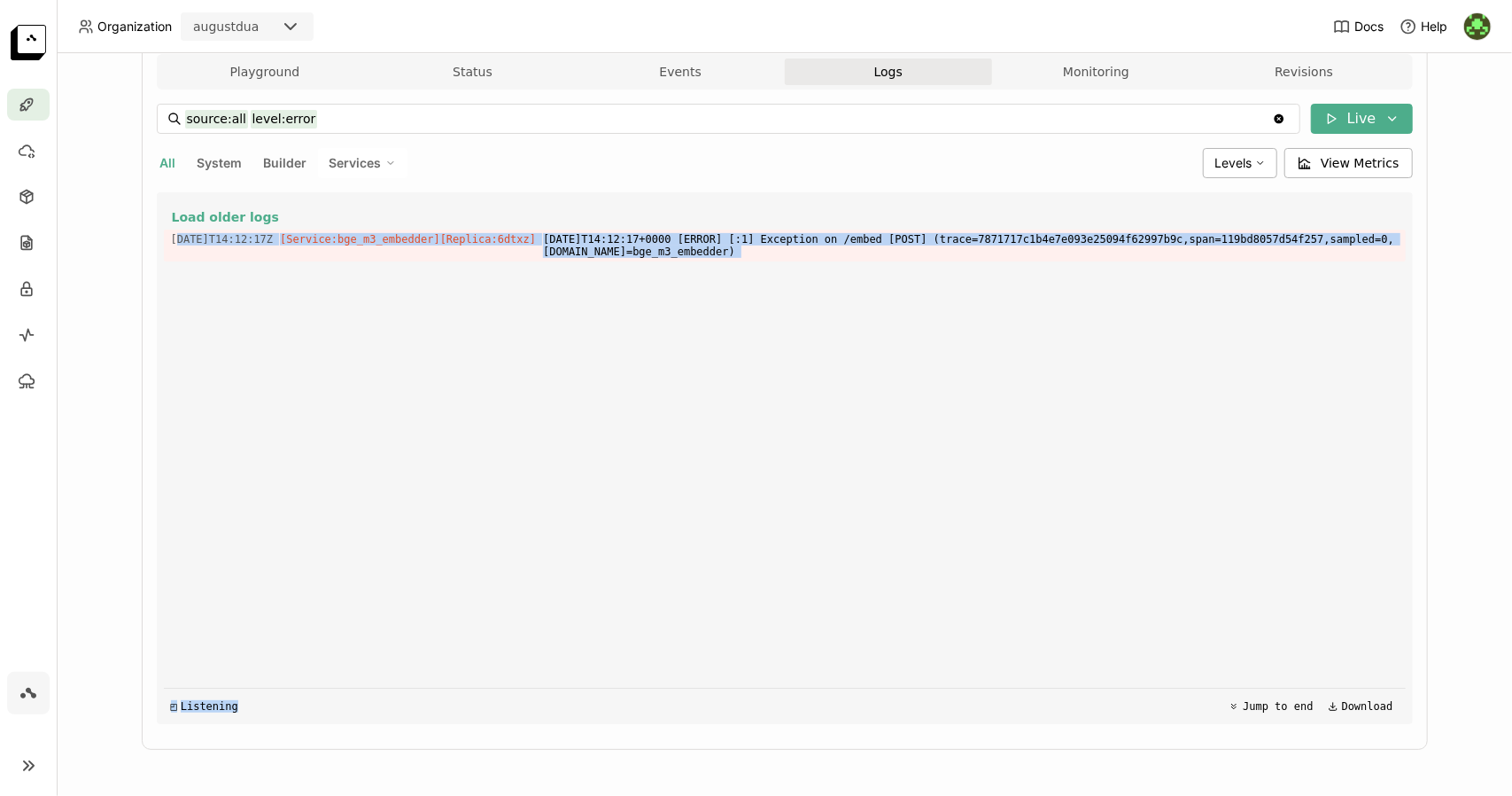
drag, startPoint x: 166, startPoint y: 549, endPoint x: 1030, endPoint y: 730, distance: 882.8
click at [1030, 730] on div "source:all level:error source:all level:error Clear value Live All System Build…" at bounding box center [784, 413] width 1256 height 649
click at [1022, 574] on div "Load older logs [DATE]T14:12:17Z [Service:bge_m3_embedder] [Replica: 6dtxz ] [D…" at bounding box center [784, 458] width 1242 height 531
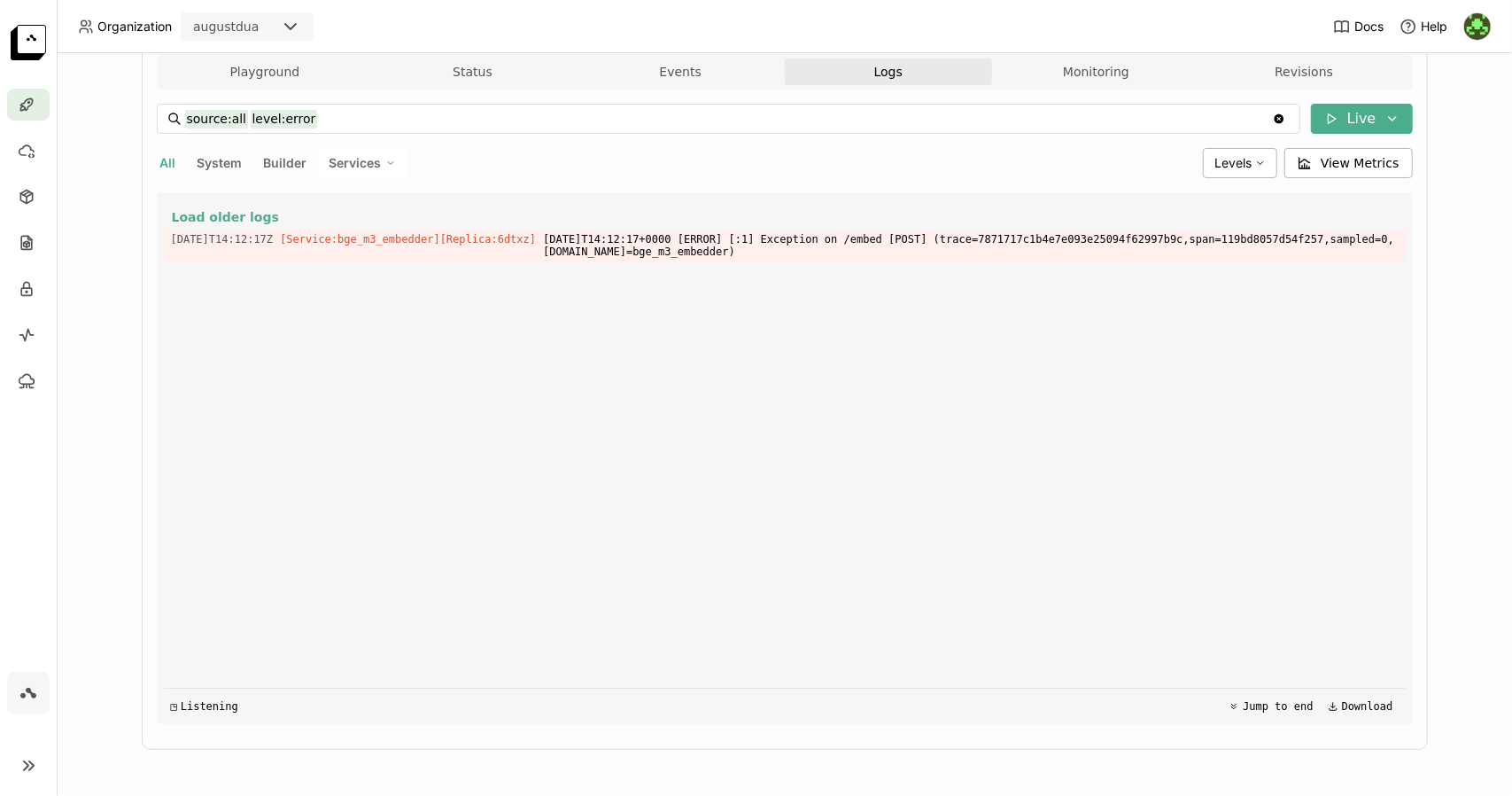
click at [913, 382] on div "Load older logs [DATE]T14:12:17Z [Service:bge_m3_embedder] [Replica: 6dtxz ] [D…" at bounding box center [784, 458] width 1242 height 531
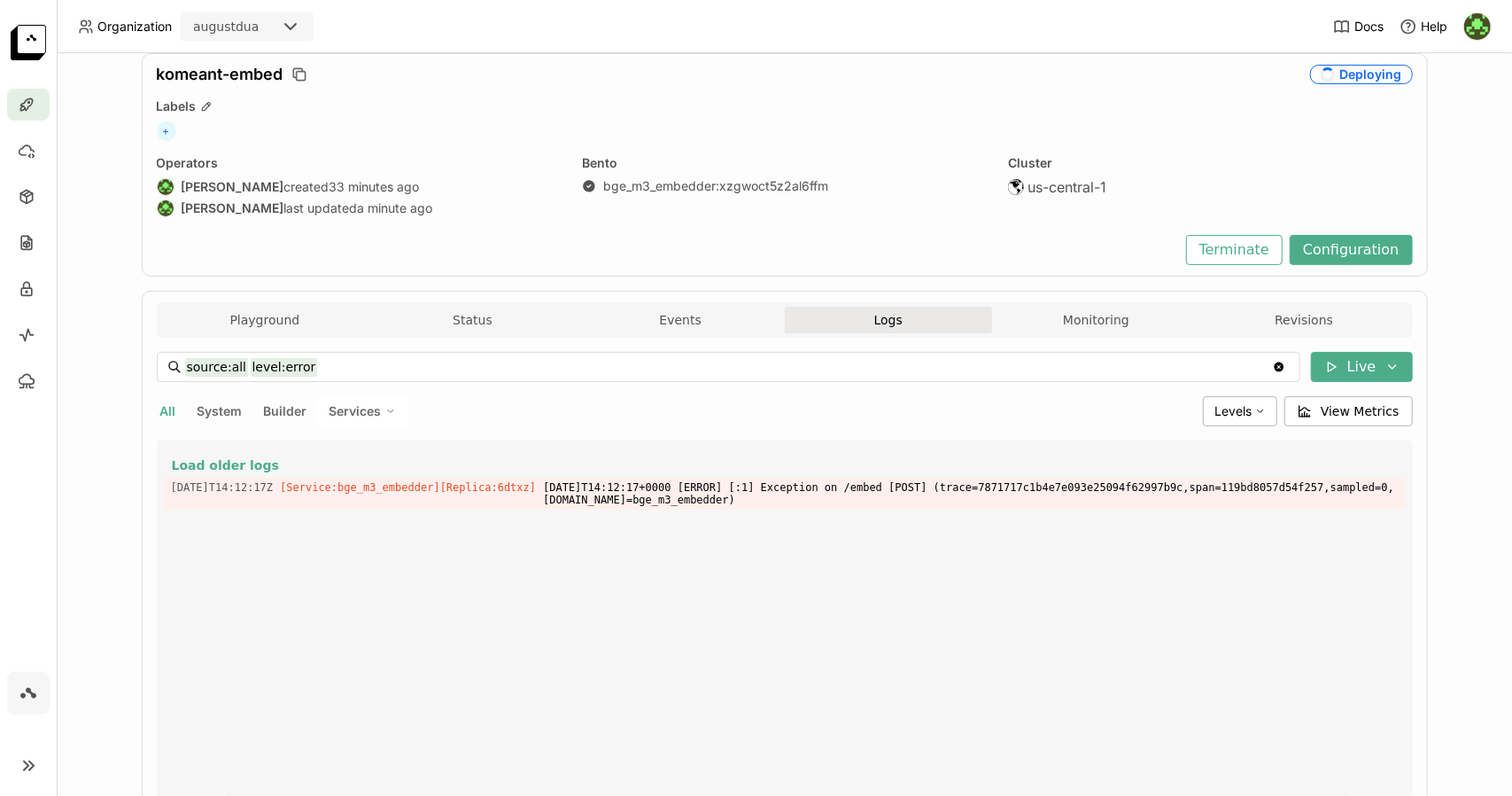
scroll to position [51, 0]
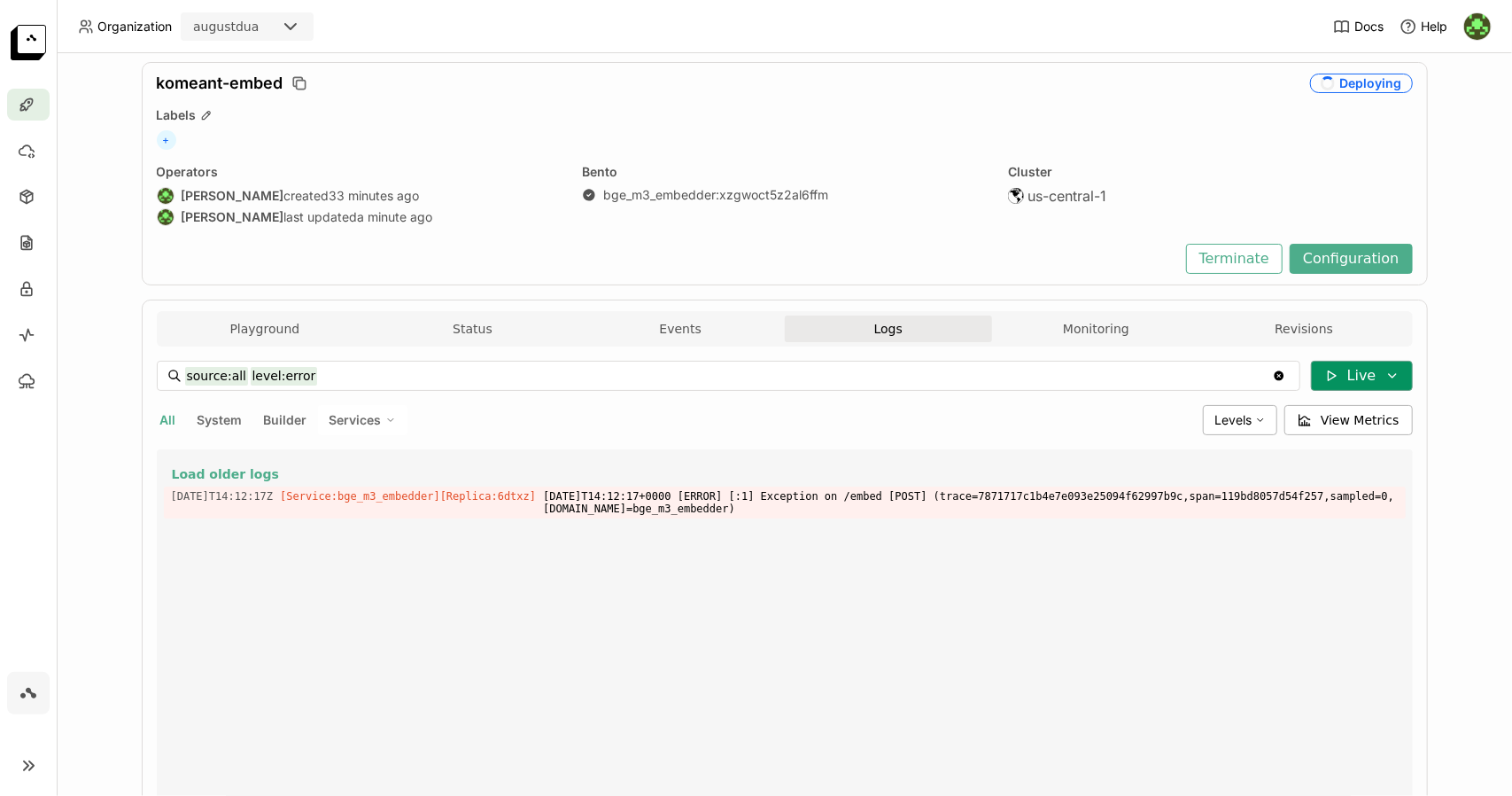
click at [1328, 376] on icon at bounding box center [1332, 376] width 15 height 15
click at [1288, 410] on button "Live" at bounding box center [1255, 410] width 297 height 30
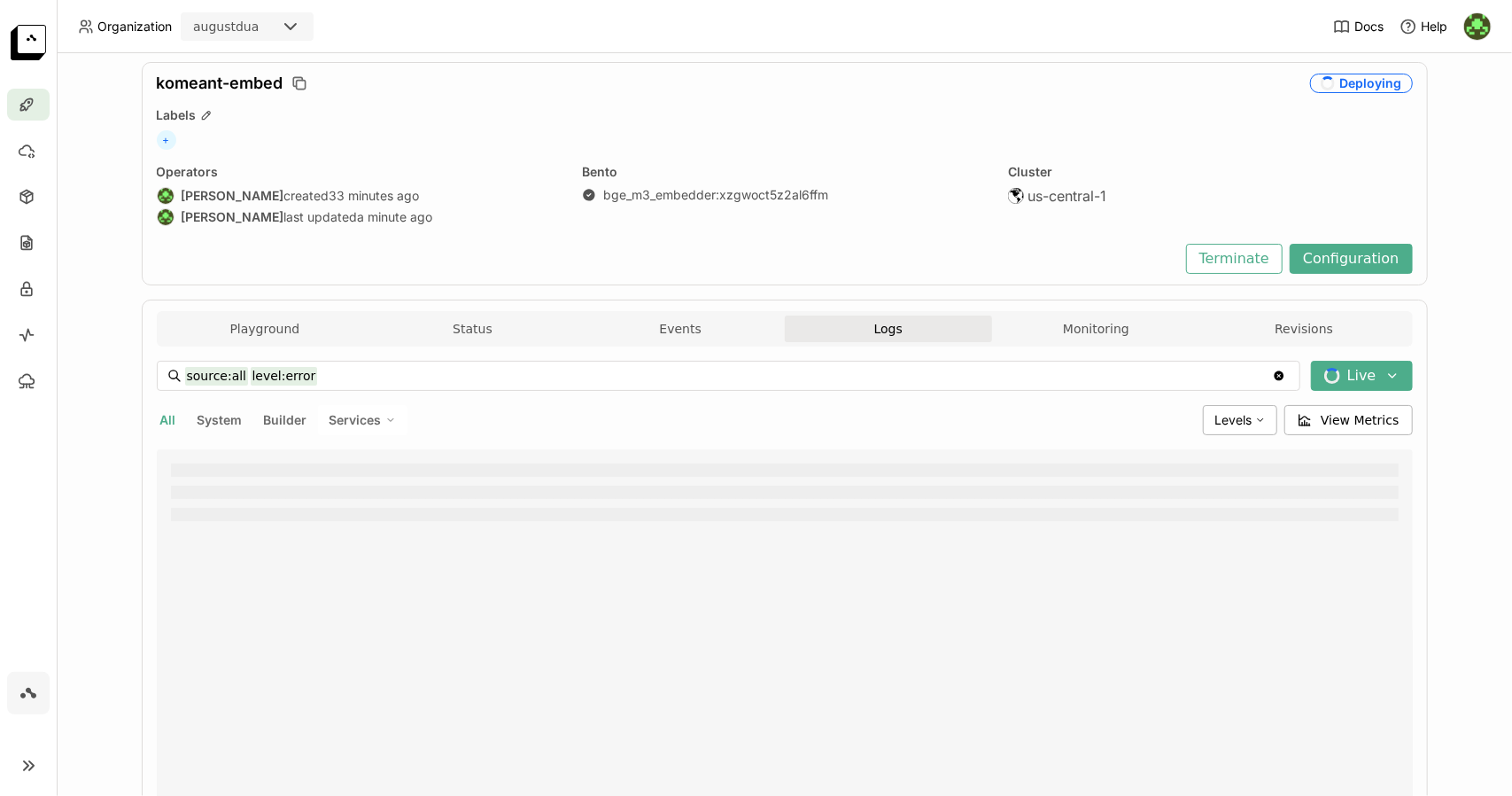
scroll to position [0, 0]
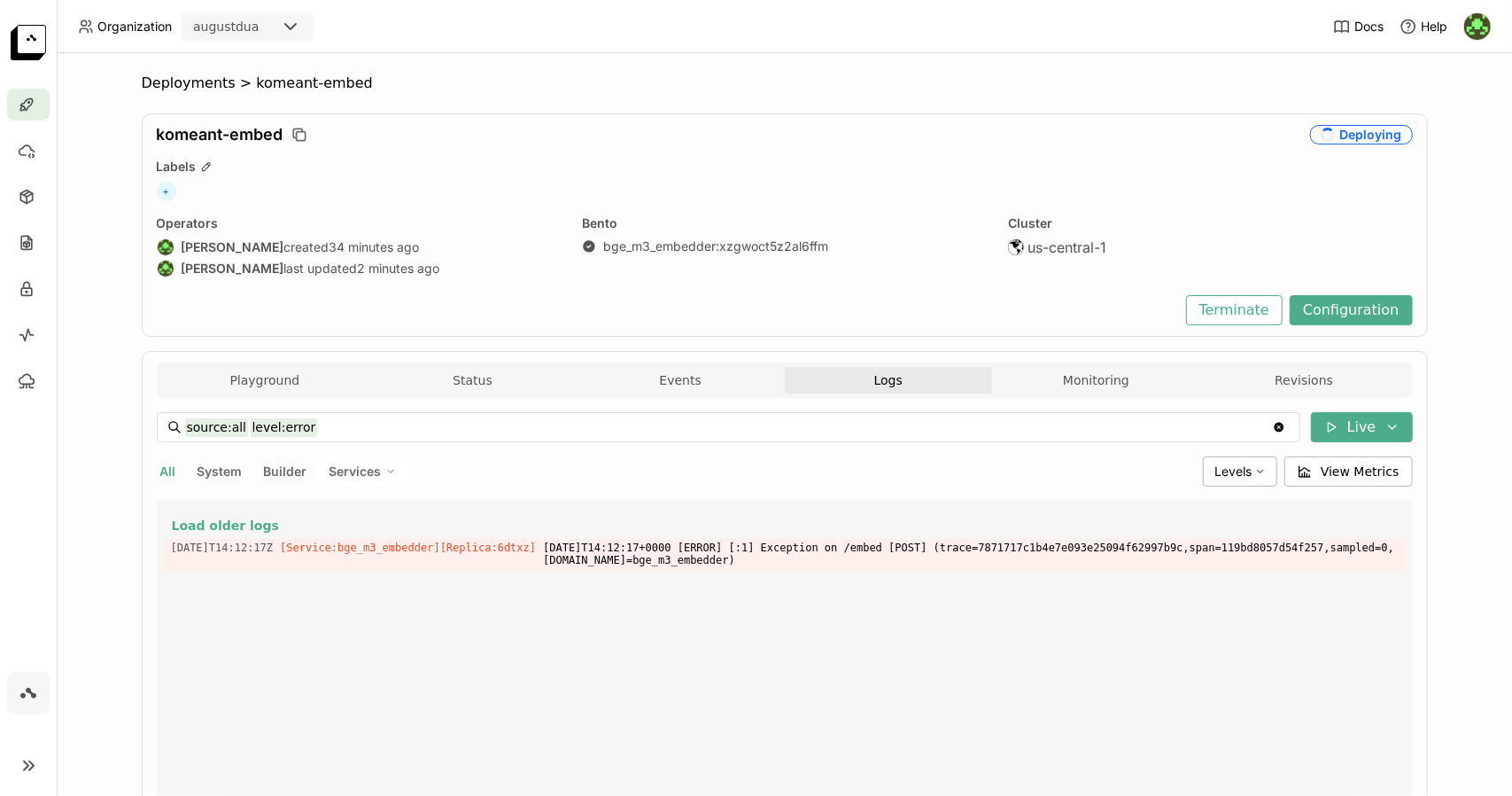
click at [1350, 133] on div "Deploying" at bounding box center [1361, 134] width 103 height 19
click at [200, 83] on span "Deployments" at bounding box center [188, 83] width 94 height 17
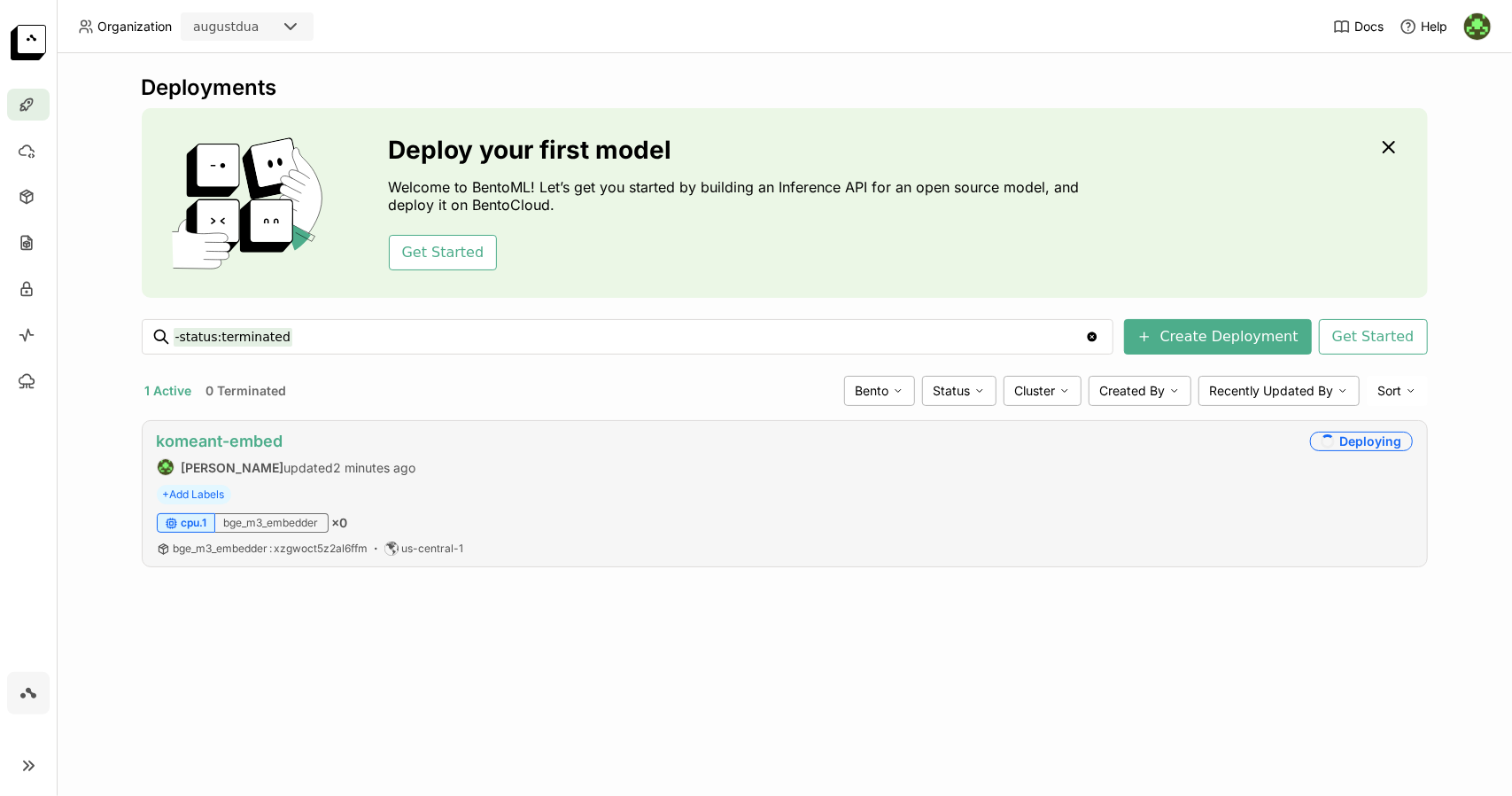
click at [254, 437] on link "komeant-embed" at bounding box center [219, 440] width 126 height 18
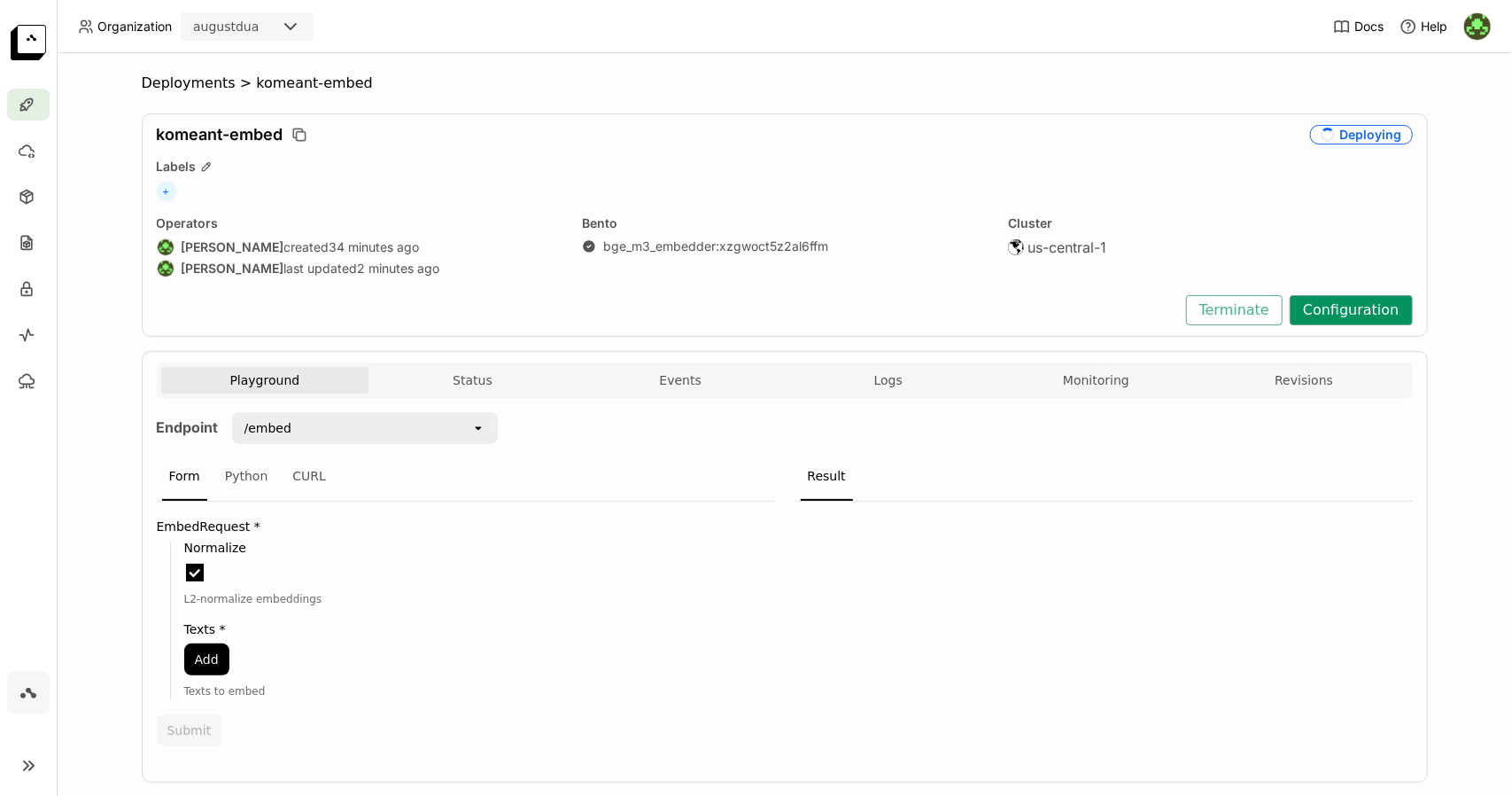
click at [1346, 299] on button "Configuration" at bounding box center [1351, 309] width 123 height 30
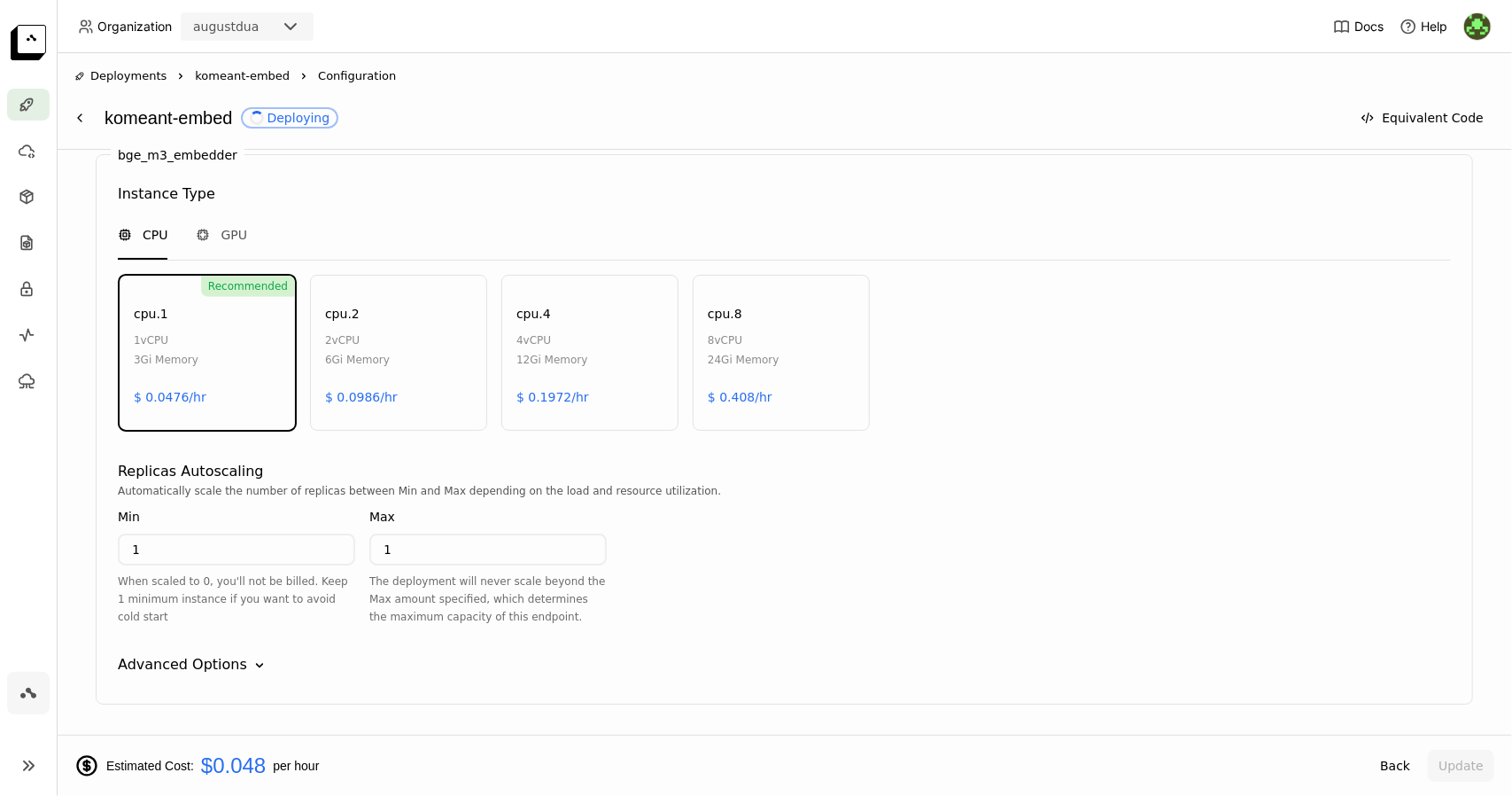
scroll to position [812, 0]
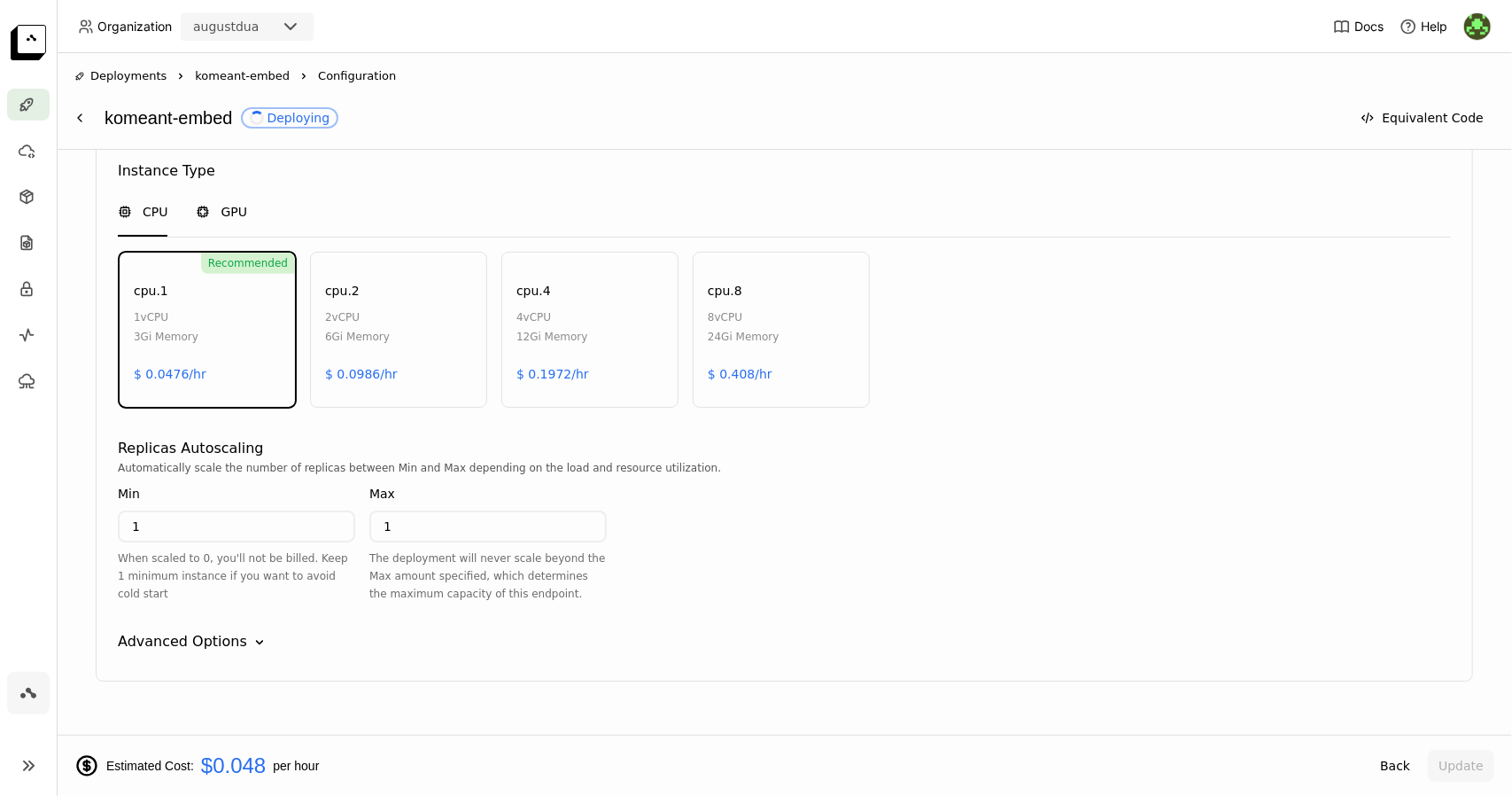
click at [241, 214] on span "GPU" at bounding box center [233, 211] width 26 height 17
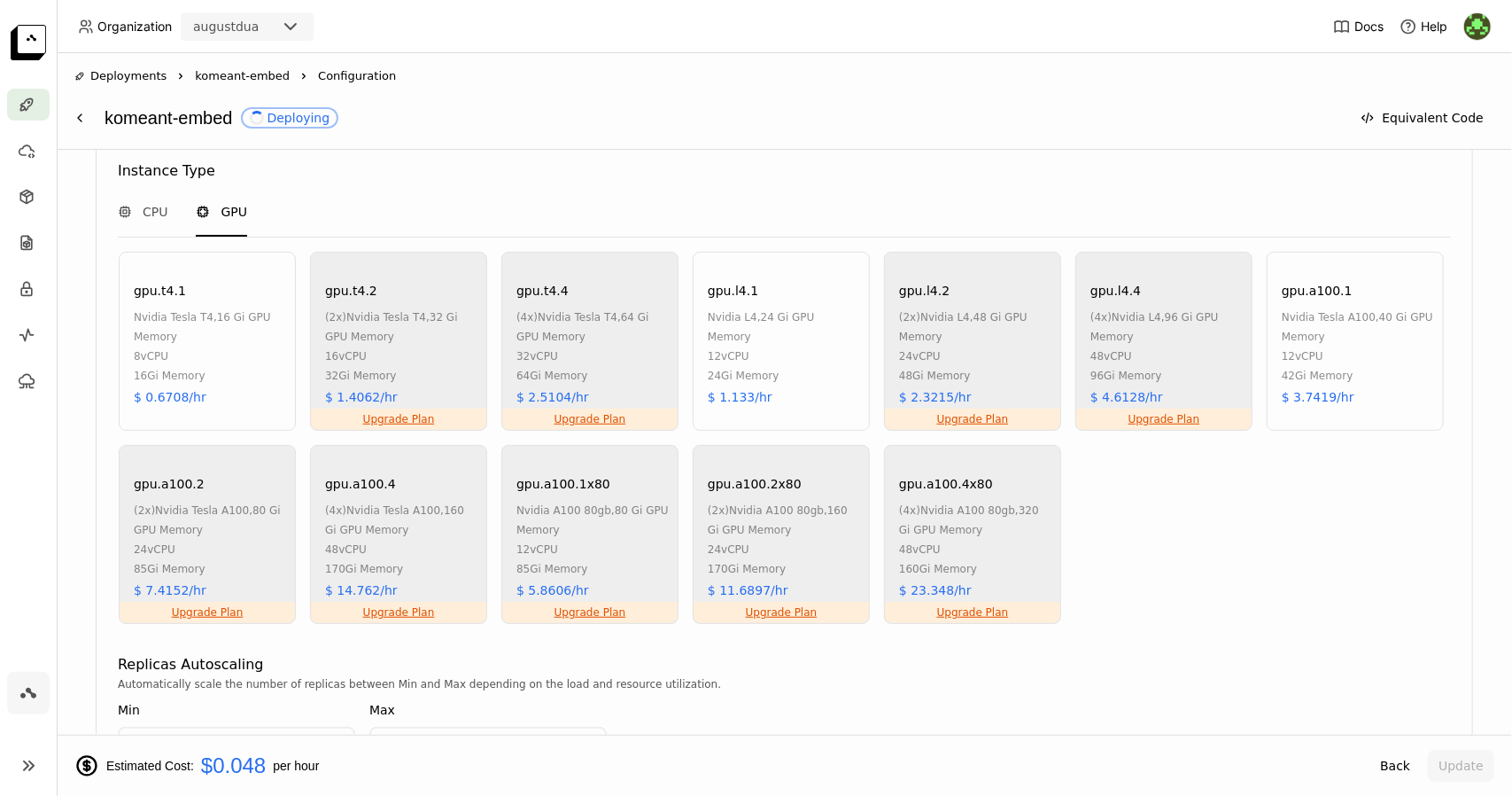
click at [211, 297] on div "gpu.t4.1 nvidia tesla t4 , 16 Gi GPU Memory 8 vCPU 16Gi Memory $ 0.6708/hr" at bounding box center [207, 341] width 177 height 179
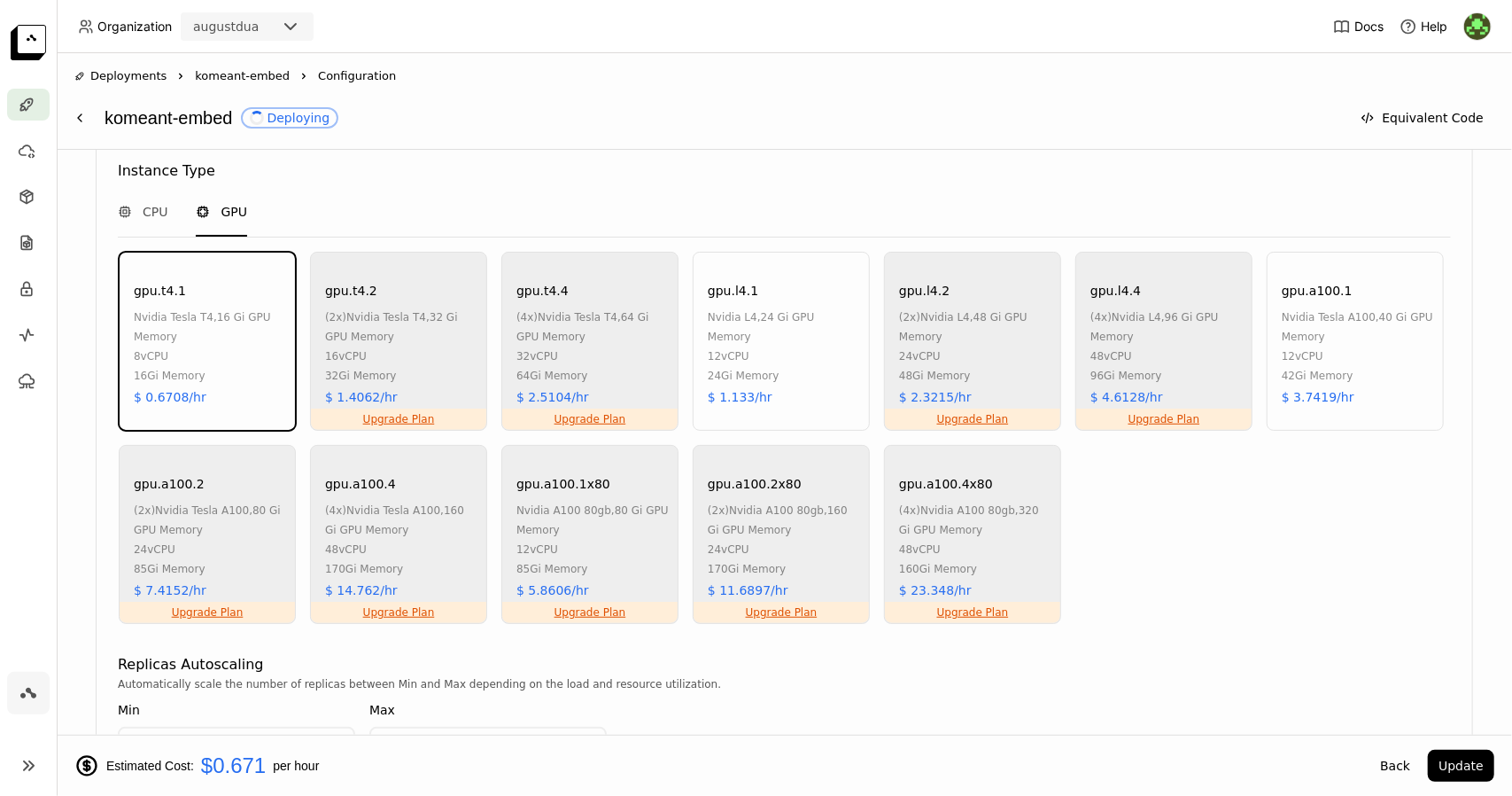
click at [150, 329] on div "nvidia tesla t4 , 16 Gi GPU Memory" at bounding box center [210, 327] width 153 height 39
click at [153, 217] on span "CPU" at bounding box center [155, 211] width 25 height 17
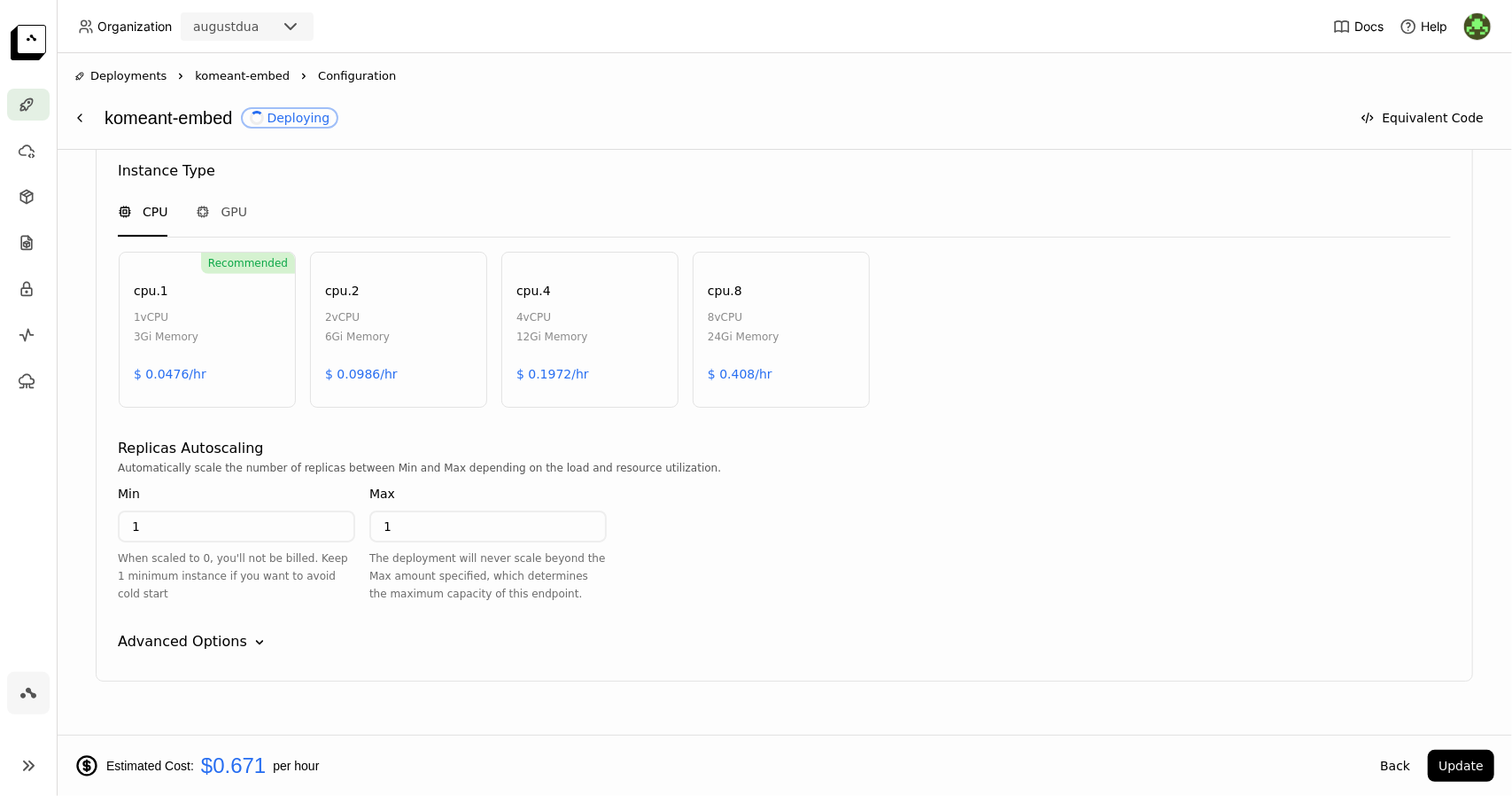
click at [179, 288] on div "Recommended cpu.1 1 vCPU 3Gi Memory $ 0.0476/hr" at bounding box center [207, 329] width 177 height 156
click at [138, 68] on span "Deployments" at bounding box center [128, 76] width 76 height 17
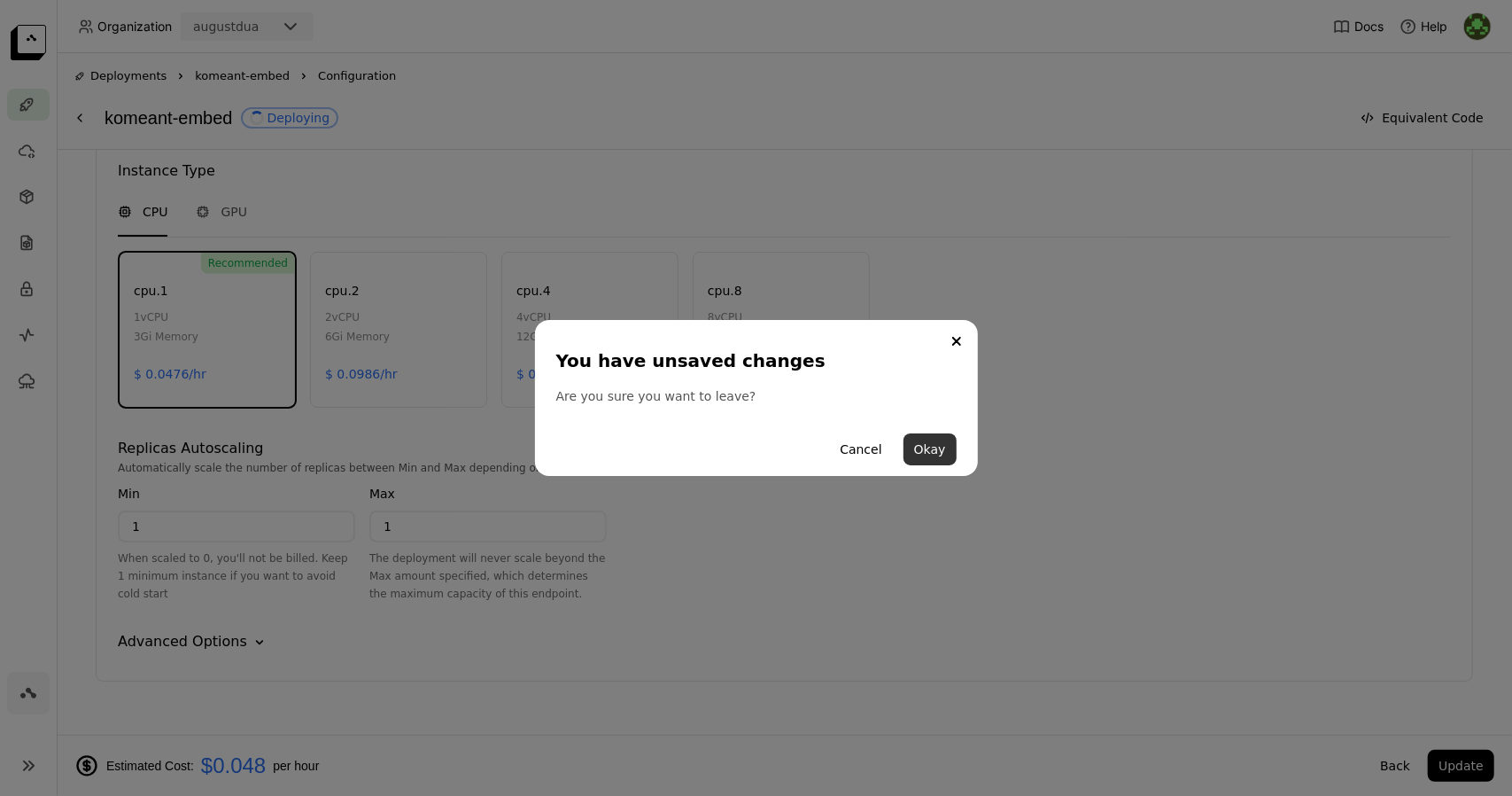
click at [920, 447] on button "Okay" at bounding box center [930, 448] width 53 height 32
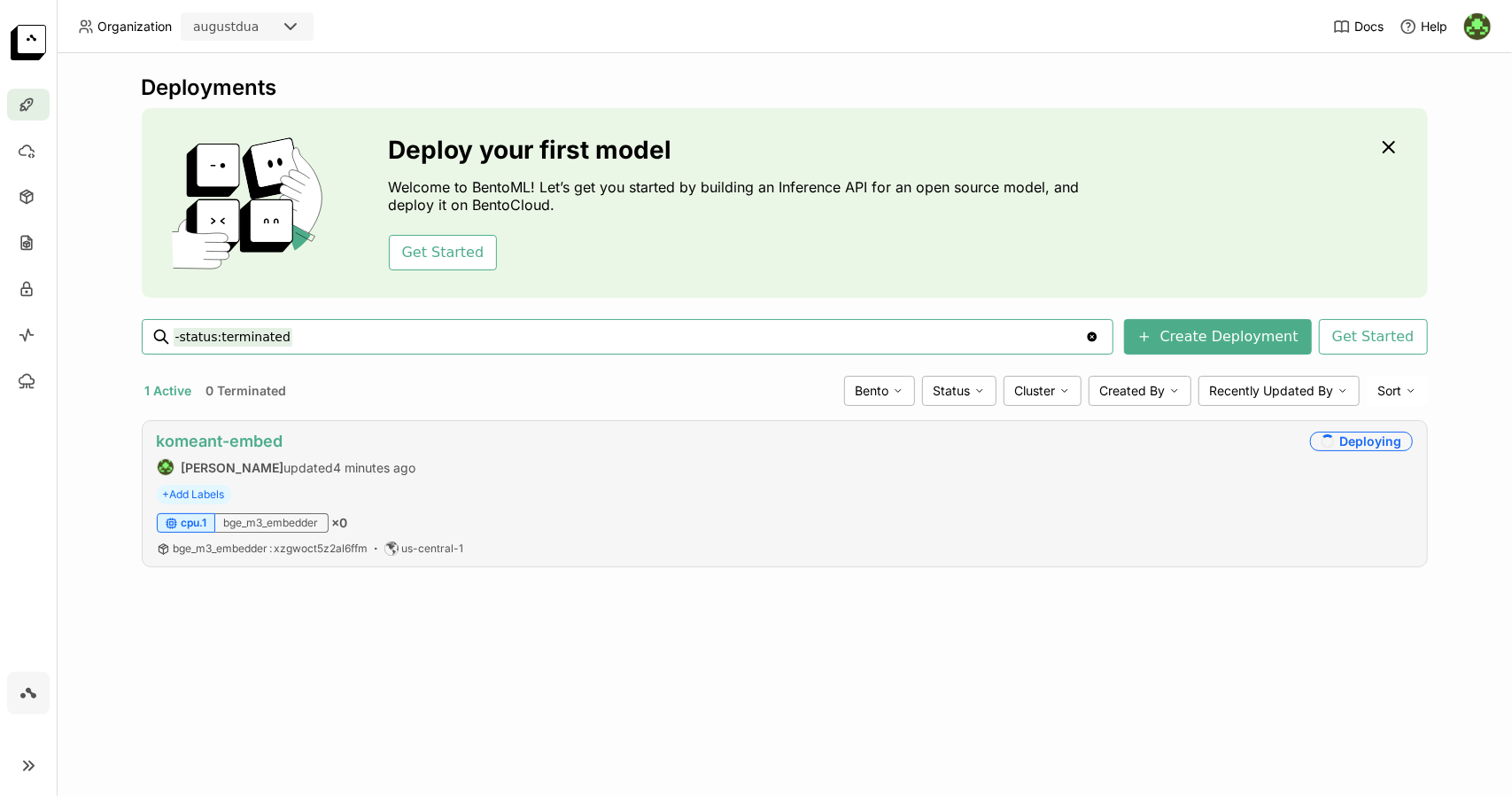
click at [262, 442] on link "komeant-embed" at bounding box center [219, 440] width 126 height 18
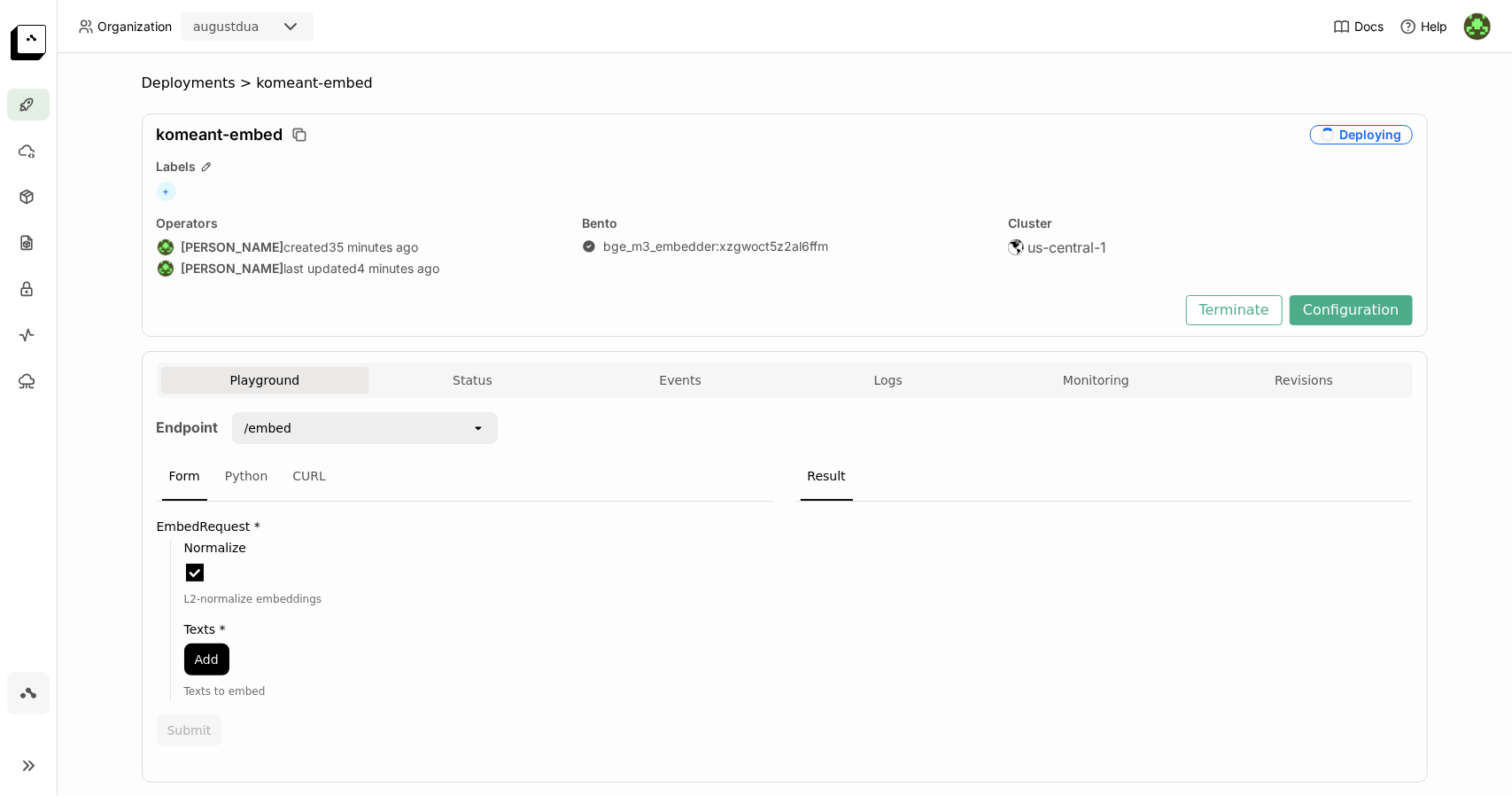
click at [1373, 136] on div "Deploying" at bounding box center [1361, 134] width 103 height 19
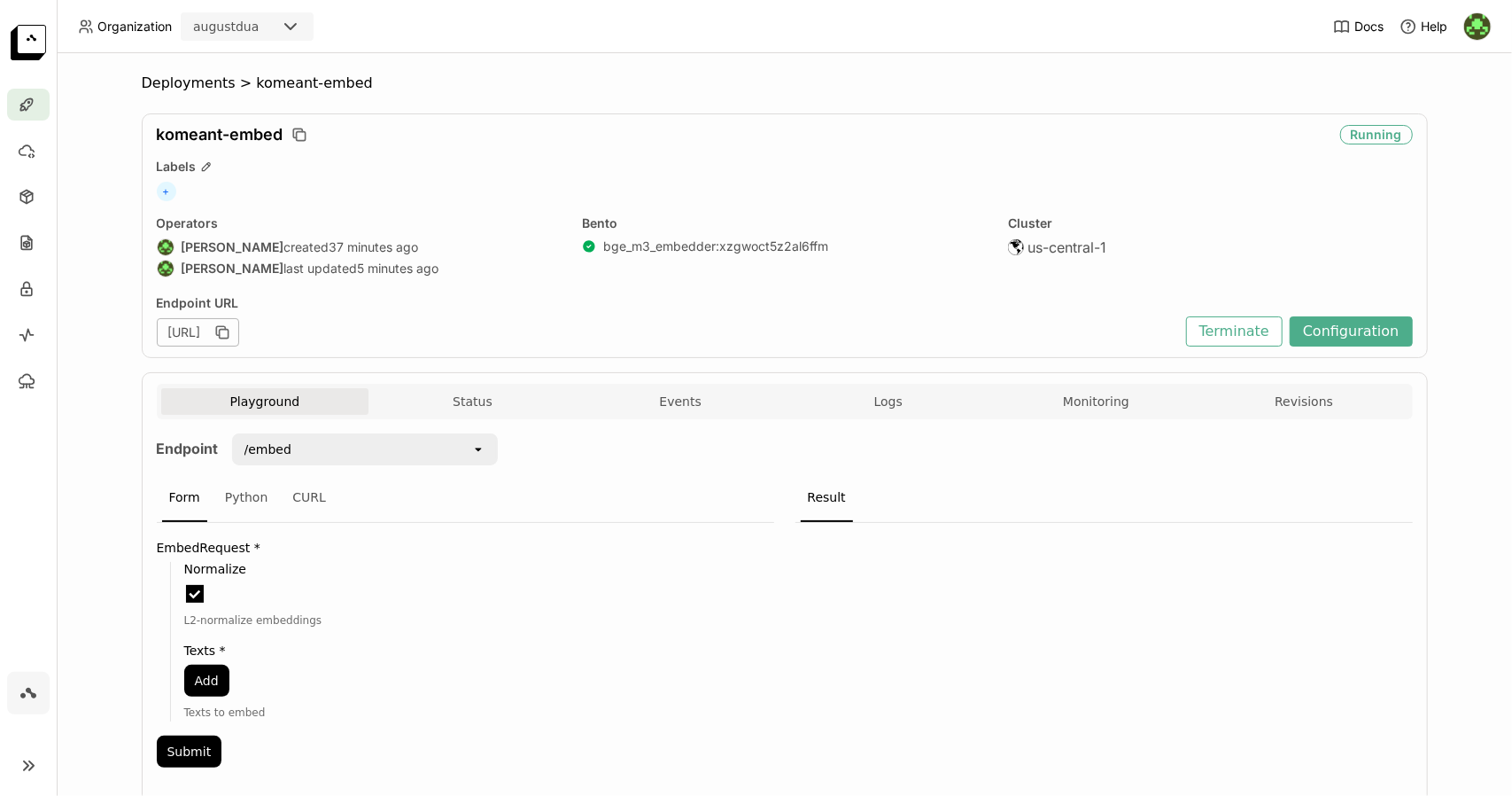
click at [1060, 141] on div "komeant-embed" at bounding box center [744, 134] width 1176 height 19
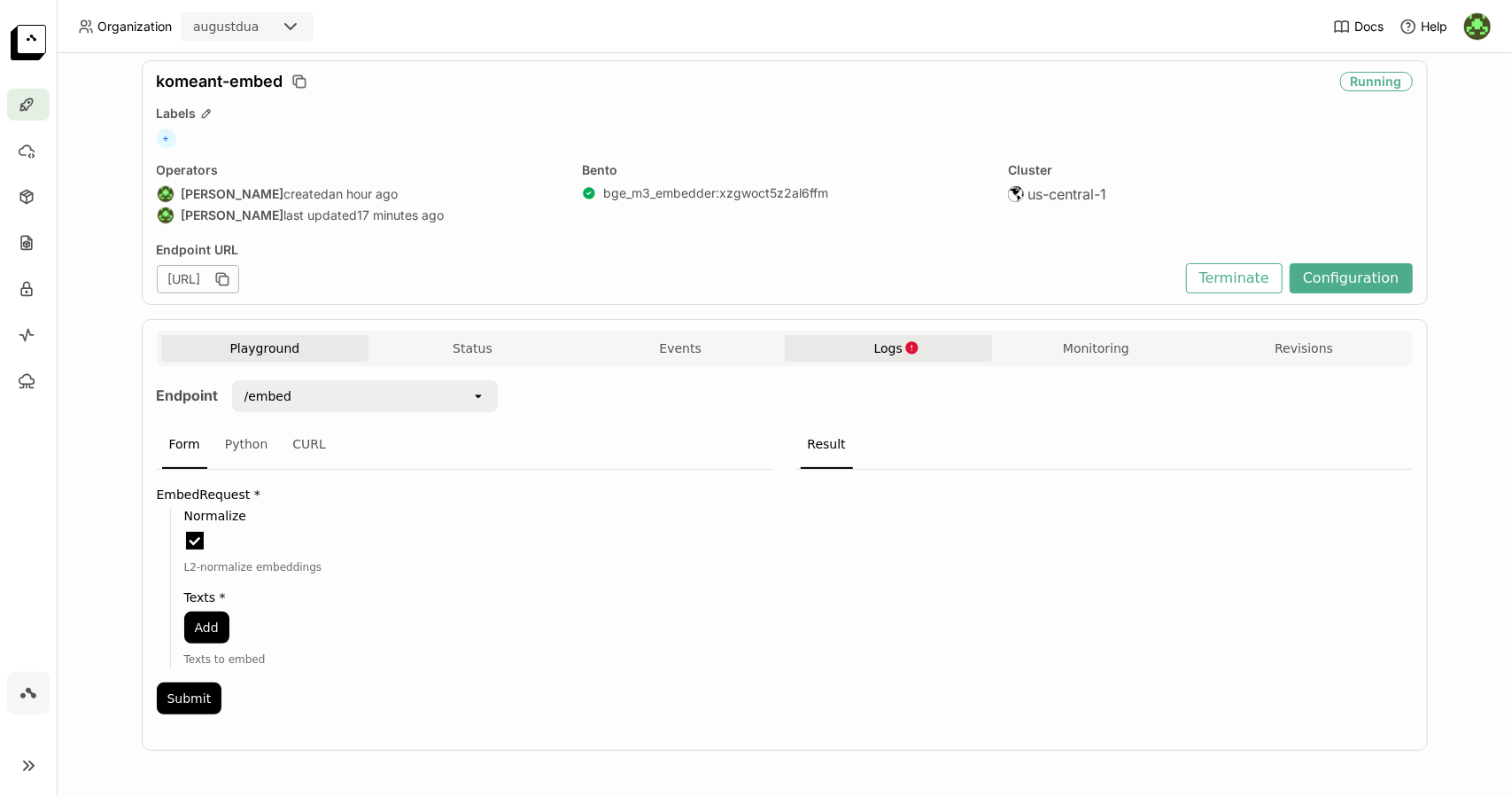
click at [875, 344] on span "Logs" at bounding box center [888, 348] width 28 height 16
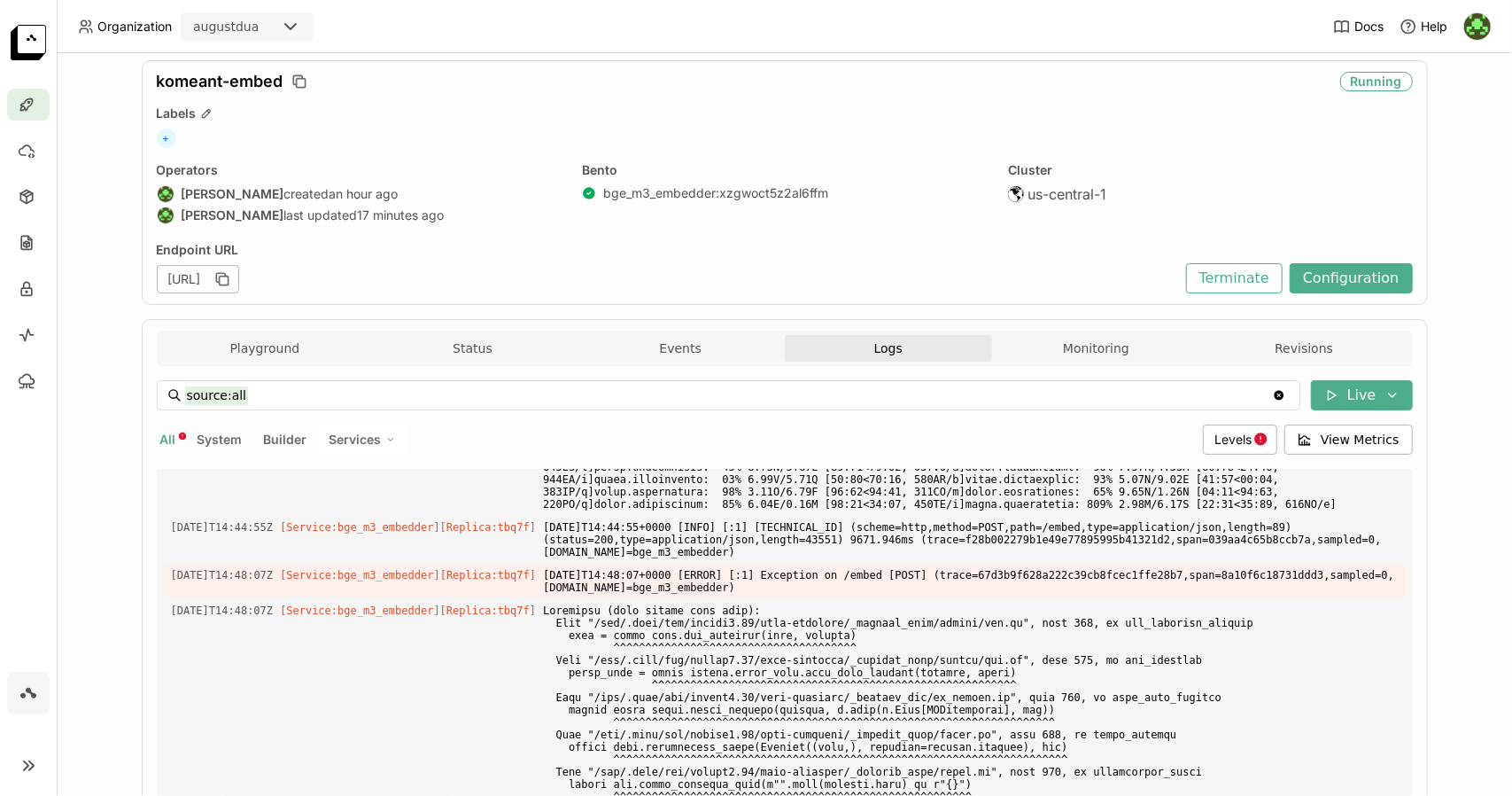
scroll to position [329, 0]
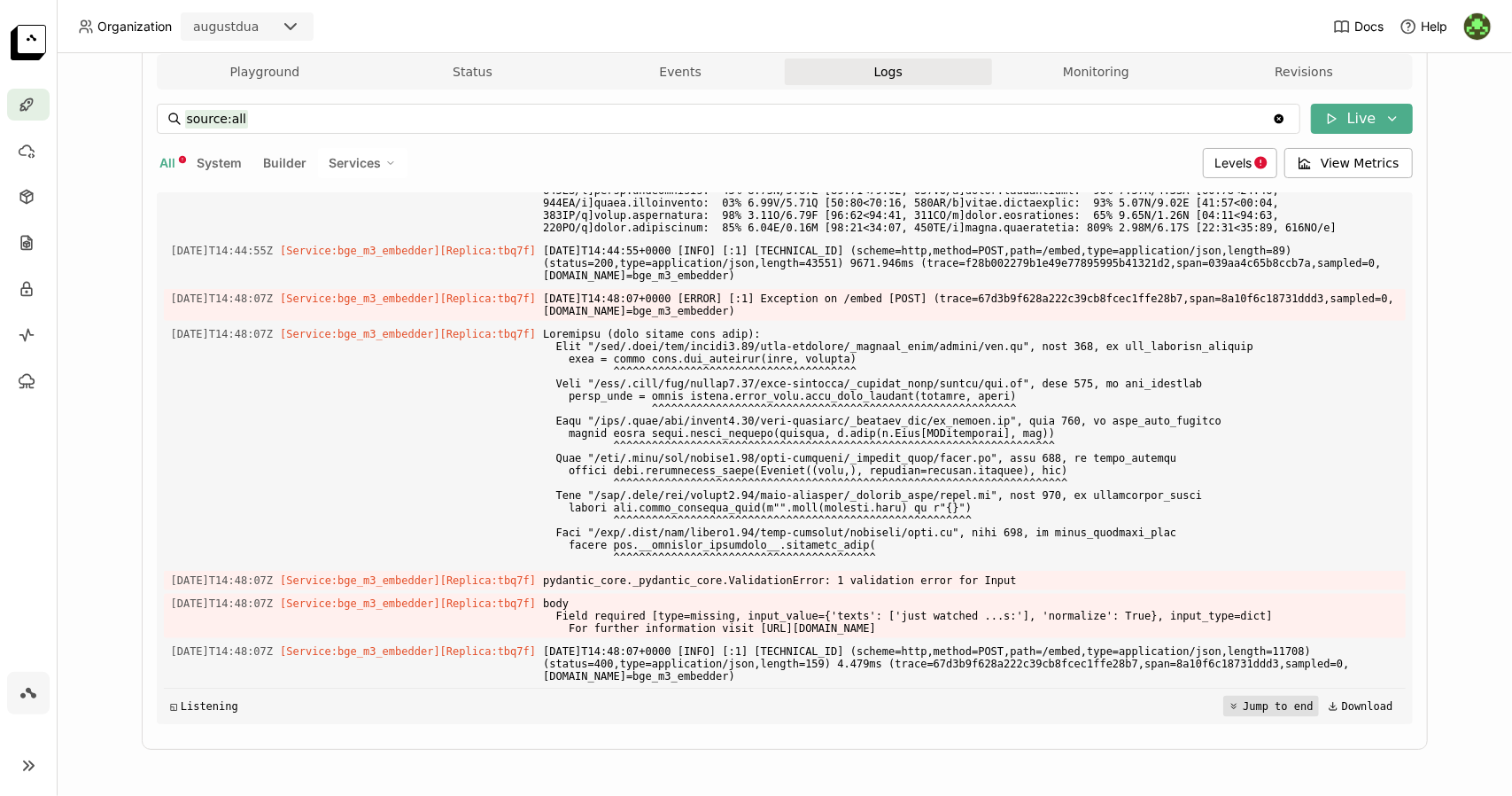
click at [1229, 703] on icon at bounding box center [1235, 706] width 11 height 11
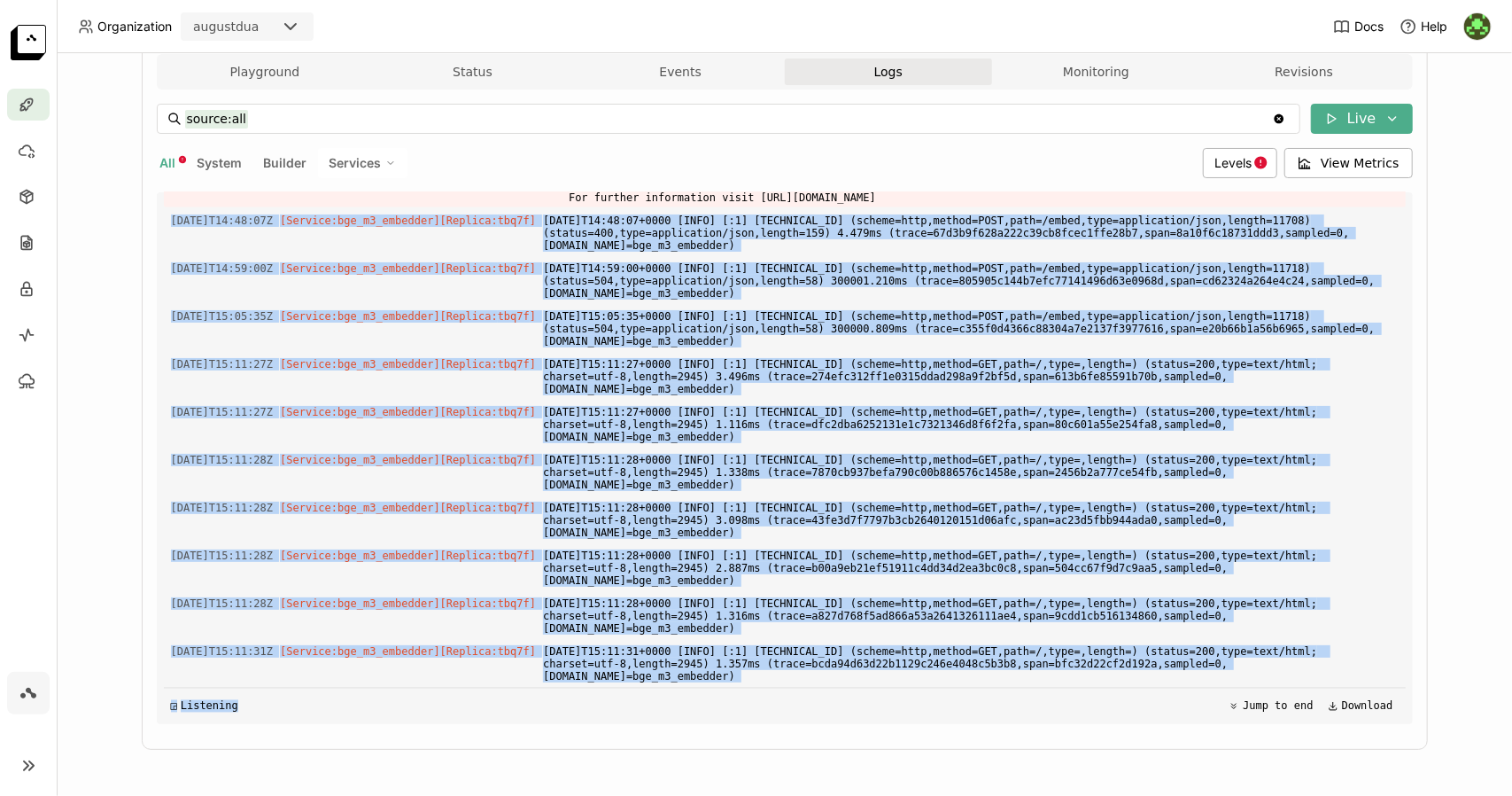
scroll to position [6765, 0]
drag, startPoint x: 165, startPoint y: 352, endPoint x: 233, endPoint y: 761, distance: 414.6
click at [233, 761] on div "Deployments > komeant-embed komeant-embed Running Labels + Operators August Dua…" at bounding box center [785, 261] width 1286 height 1032
copy div "[DATE]T14:48:07Z [Service:bge_m3_embedder] [Replica: tbq7f ] [DATE]T14:48:07+00…"
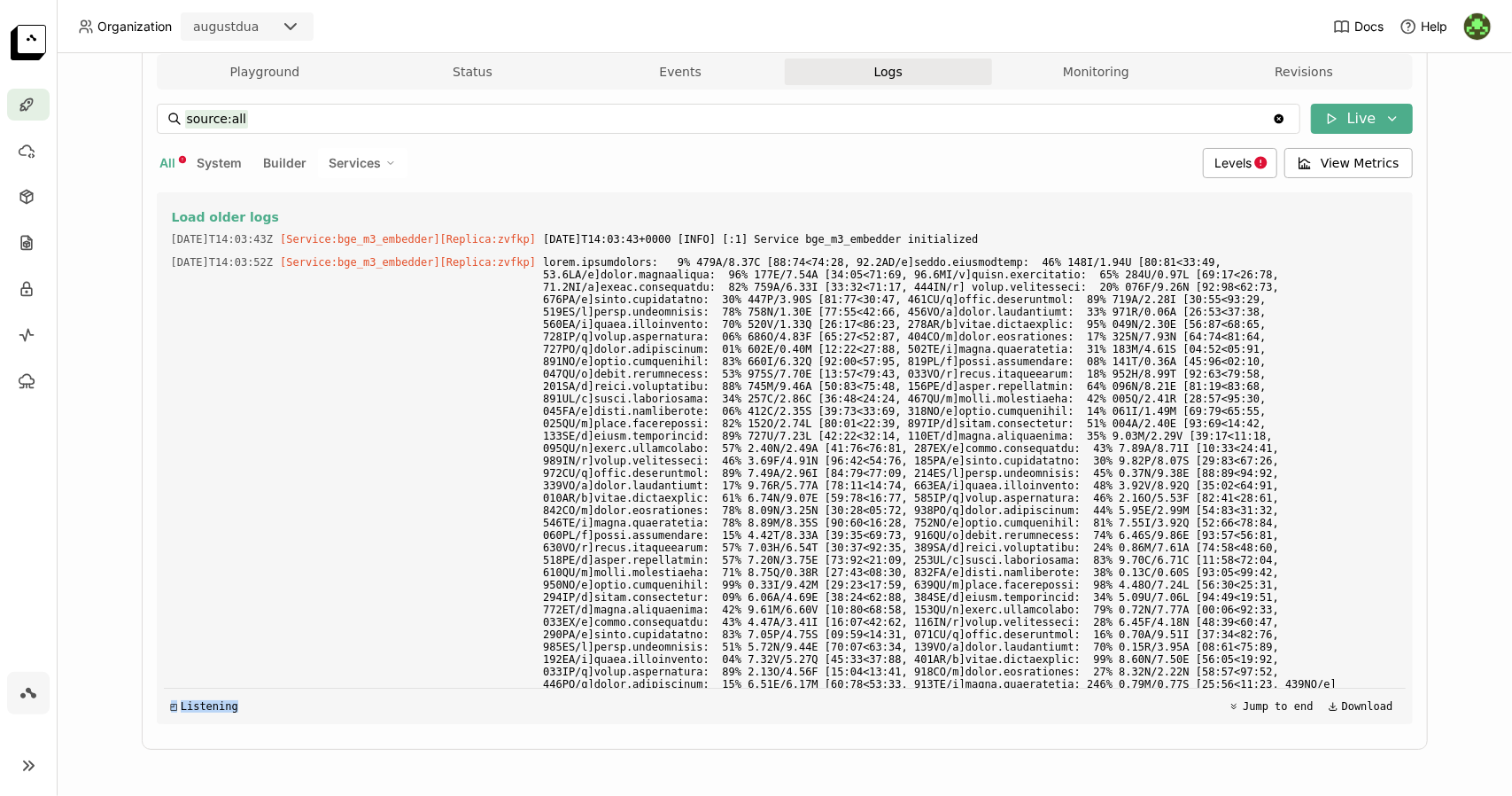
scroll to position [0, 0]
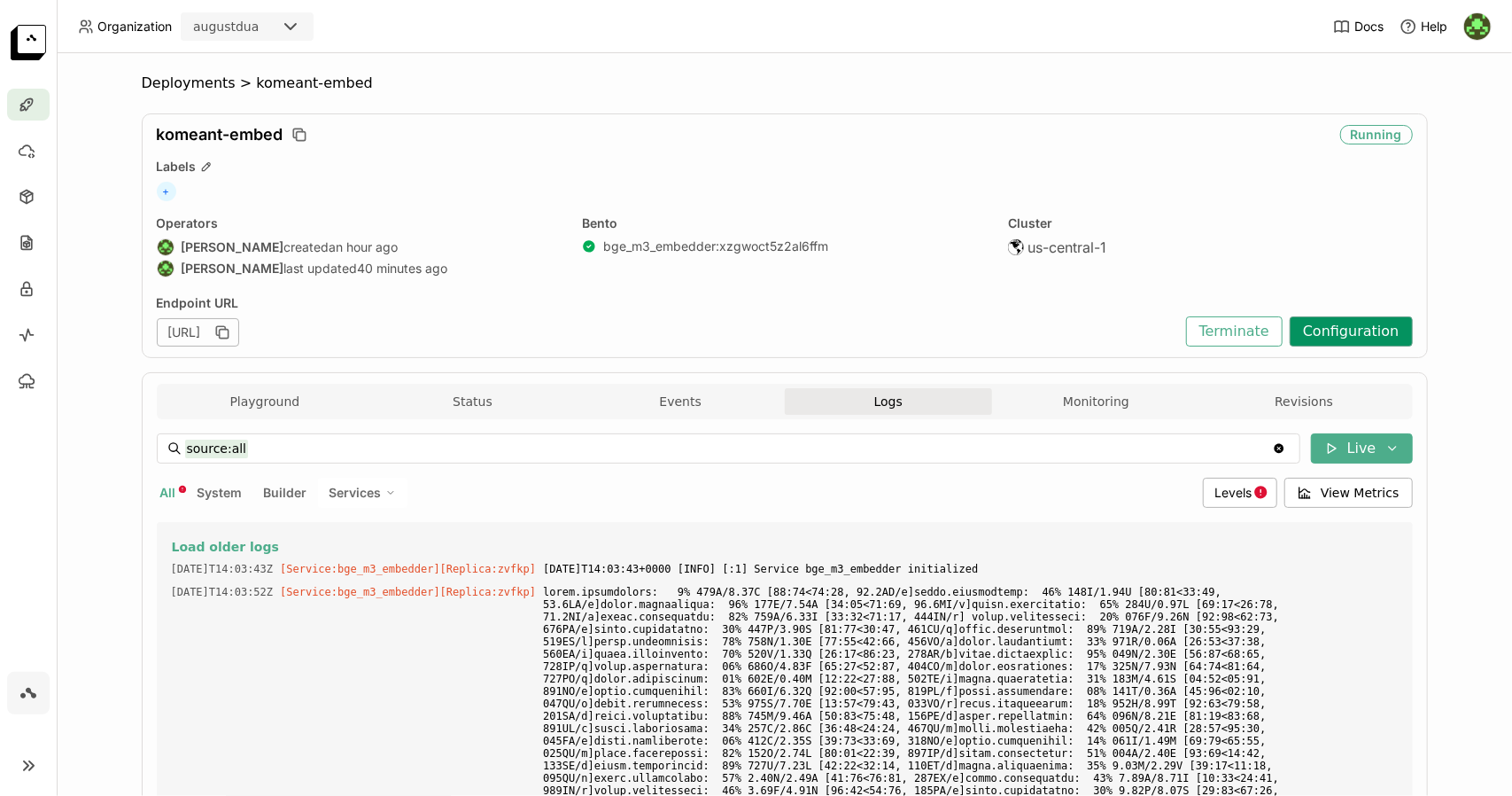
click at [1346, 333] on button "Configuration" at bounding box center [1351, 331] width 123 height 30
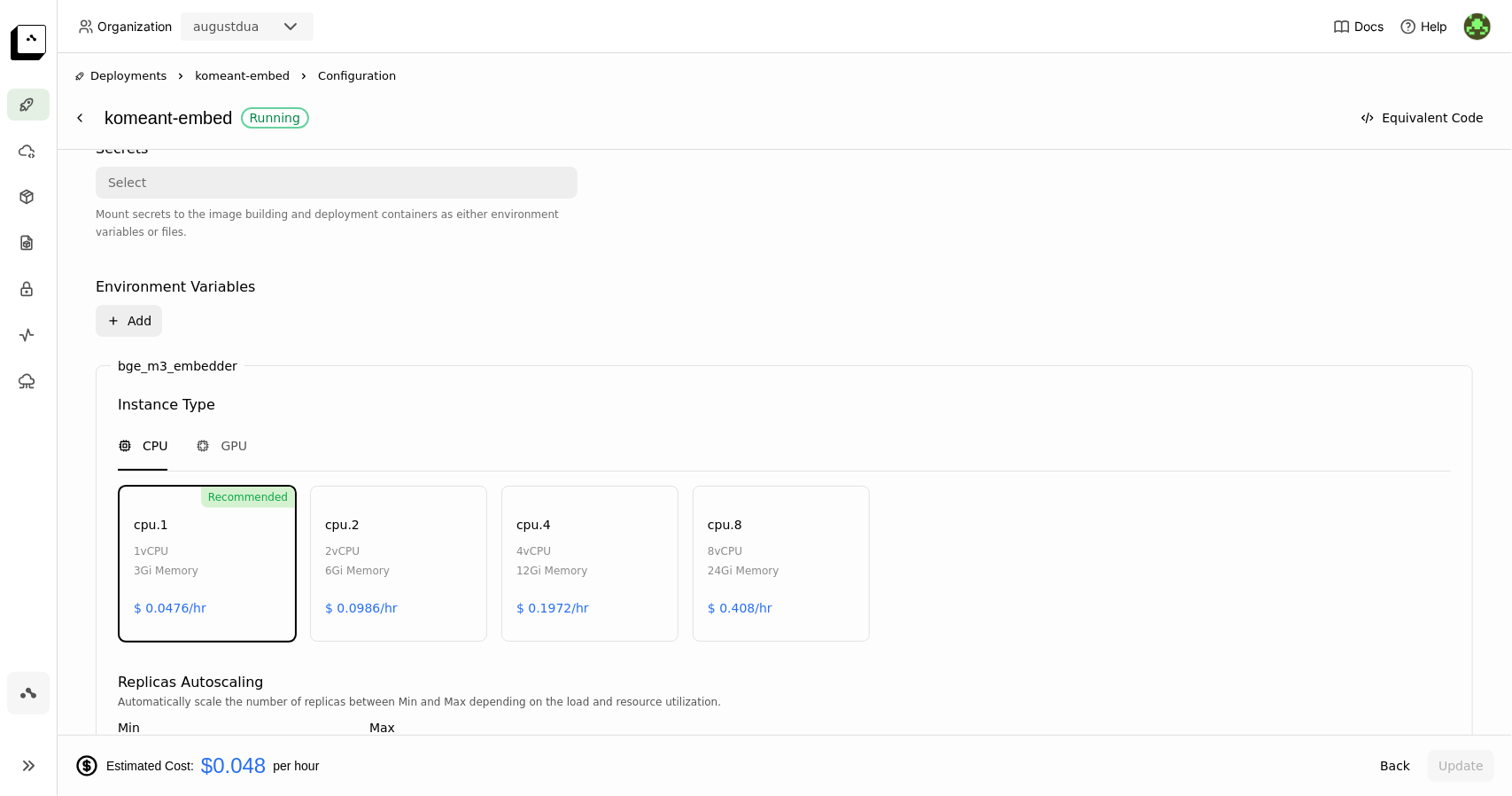
scroll to position [581, 0]
click at [220, 439] on span "GPU" at bounding box center [233, 442] width 26 height 17
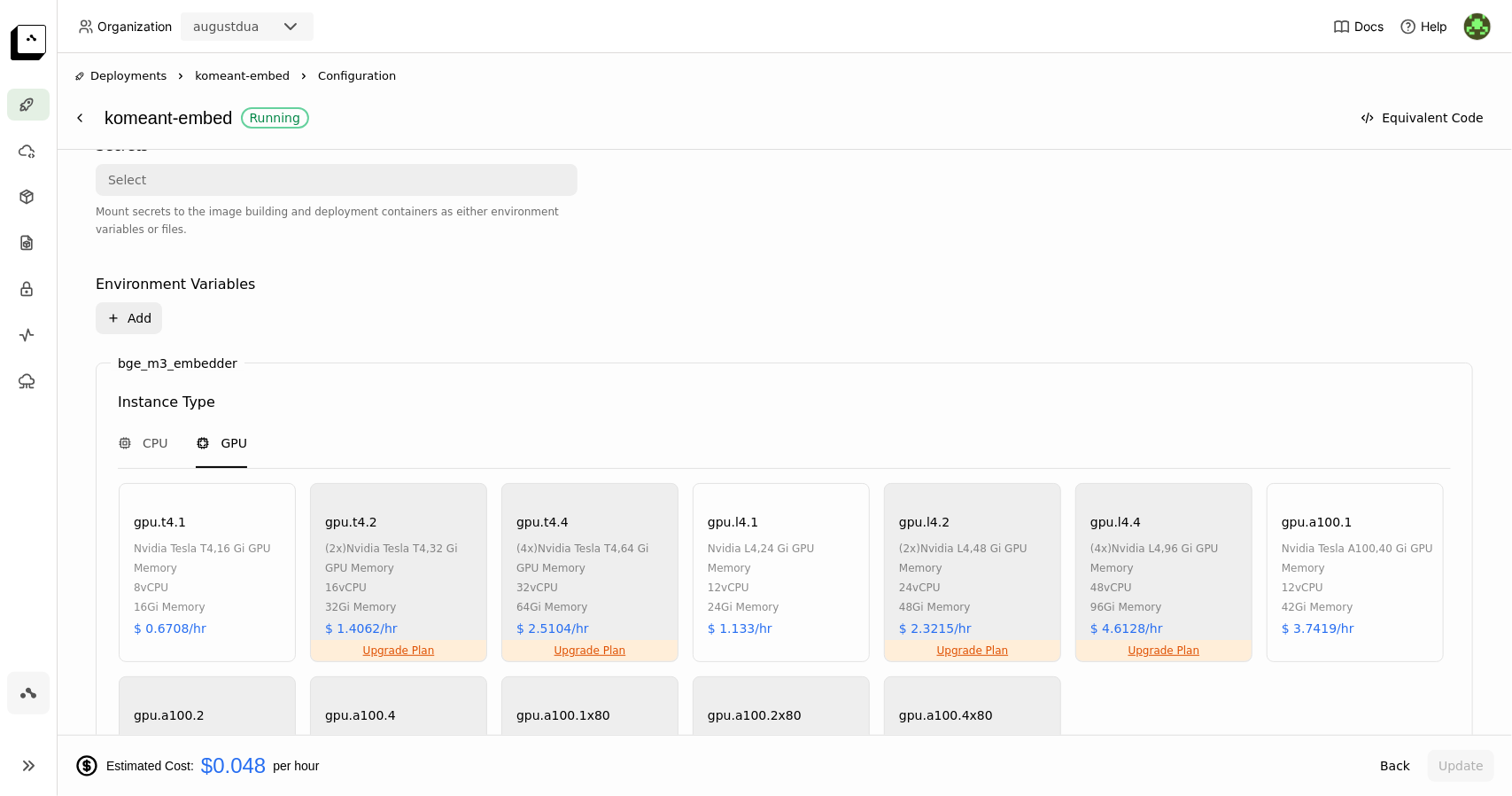
click at [189, 586] on div "8 vCPU" at bounding box center [210, 587] width 153 height 19
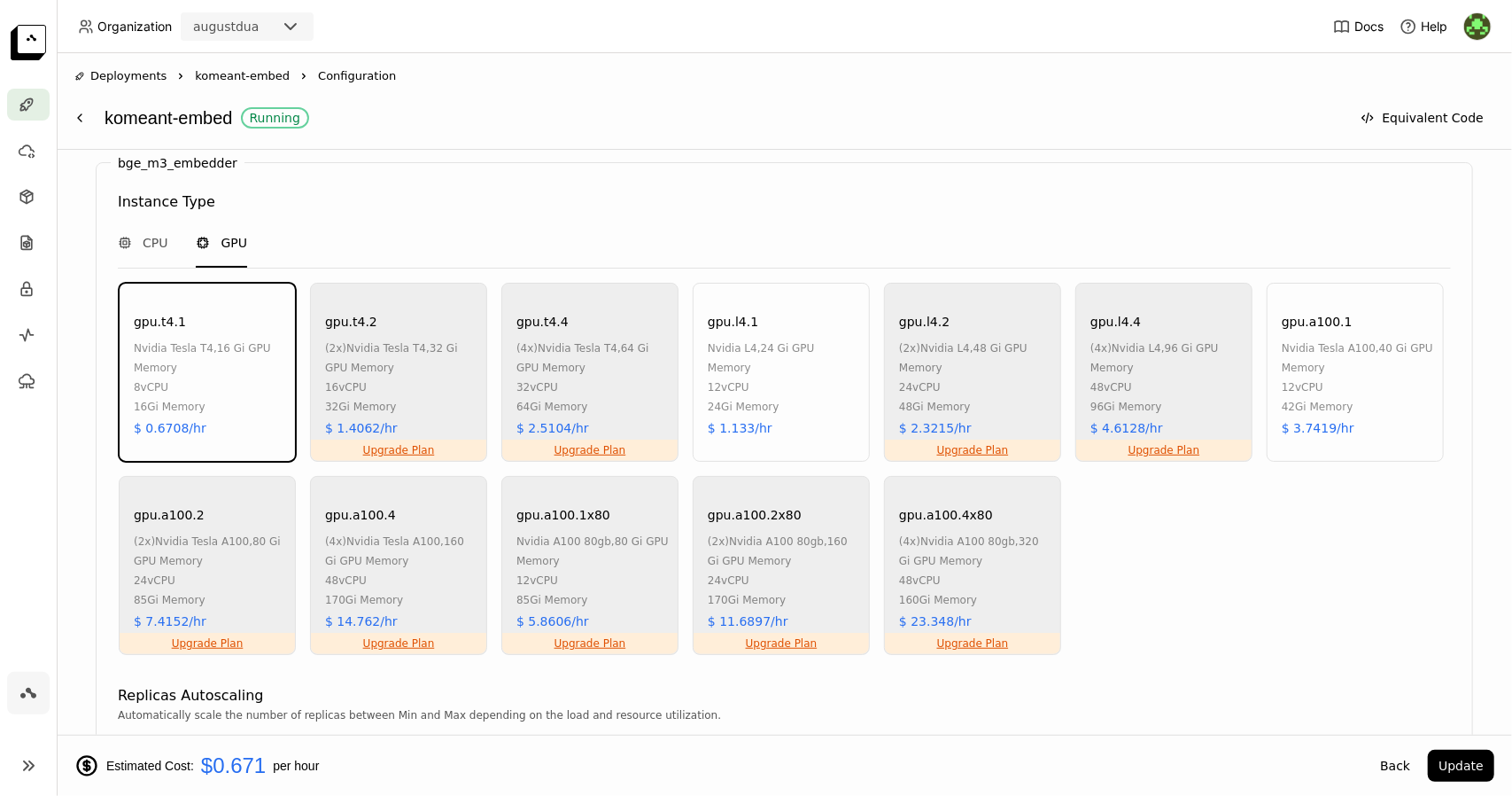
scroll to position [783, 0]
click at [1453, 762] on button "Update" at bounding box center [1461, 765] width 66 height 32
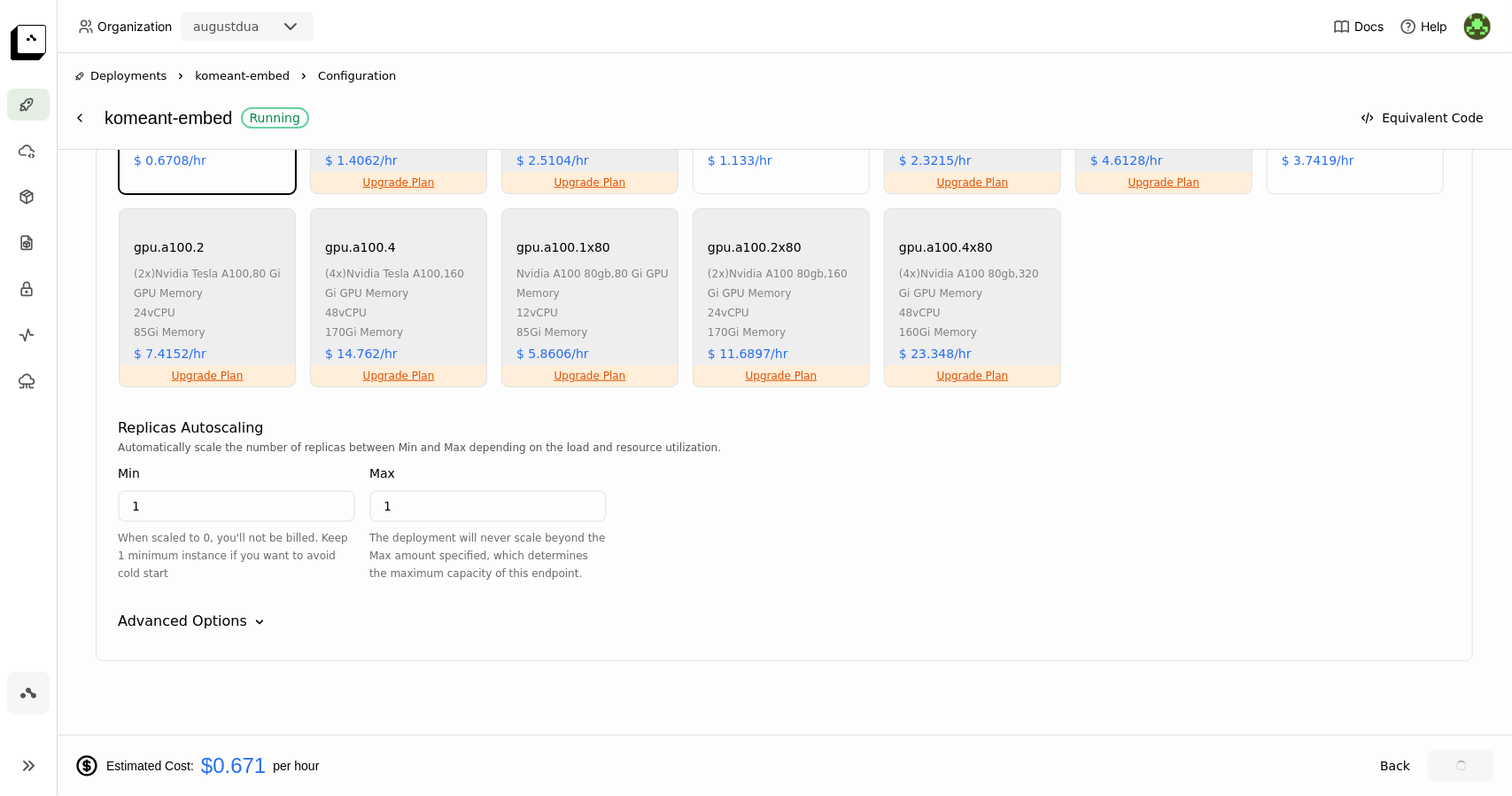
scroll to position [1053, 0]
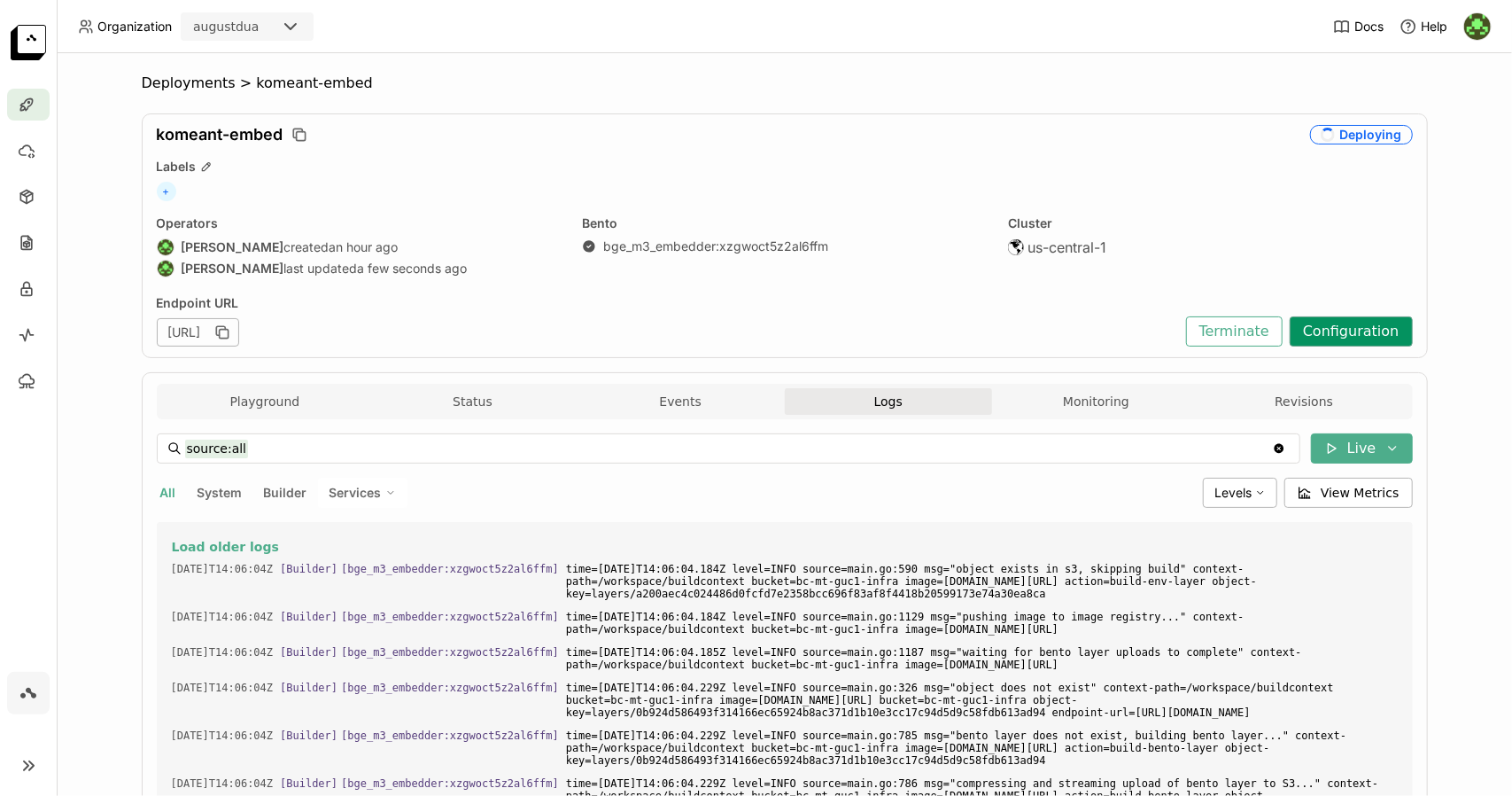
click at [1339, 333] on button "Configuration" at bounding box center [1351, 331] width 123 height 30
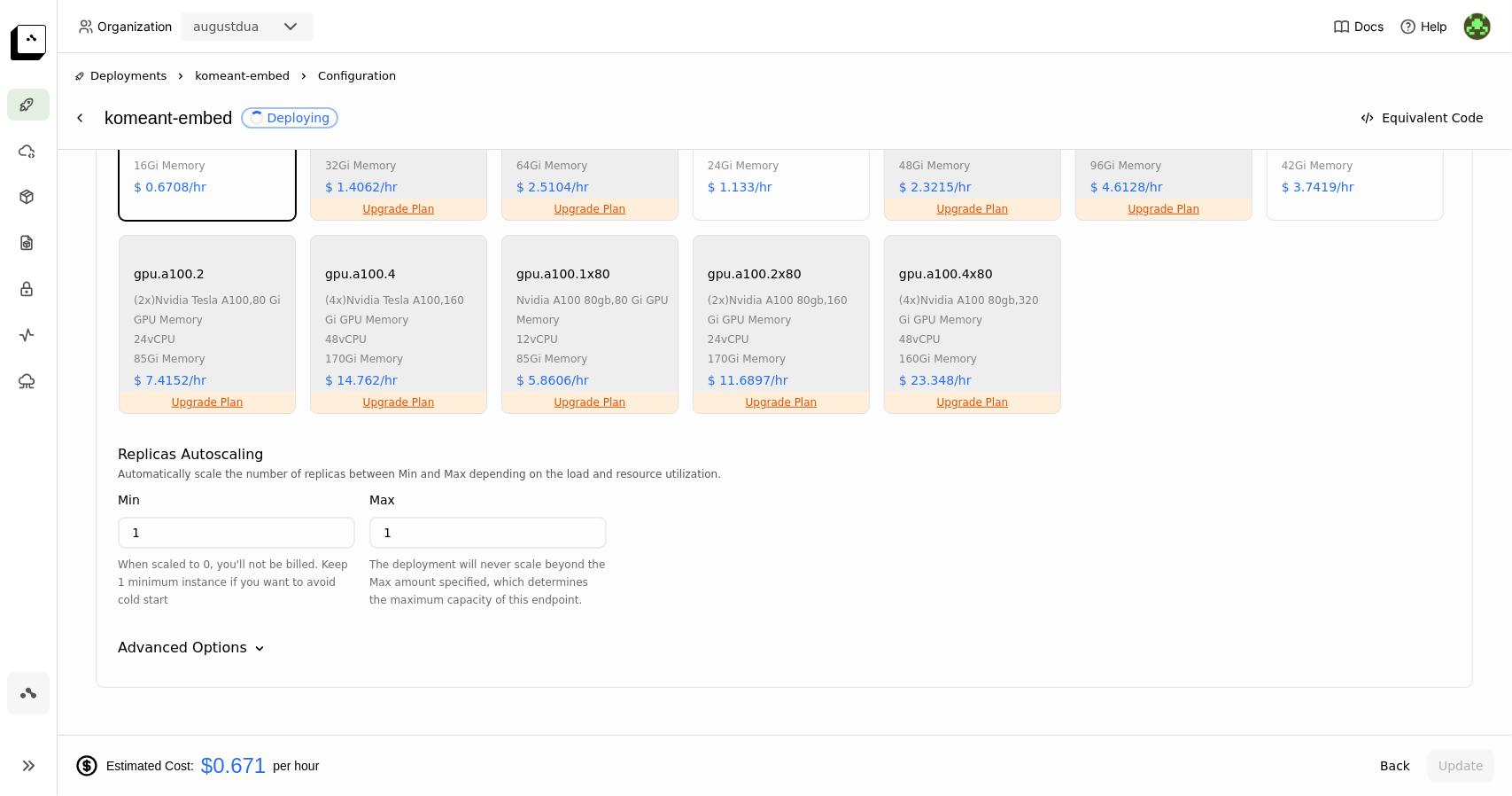
scroll to position [1060, 0]
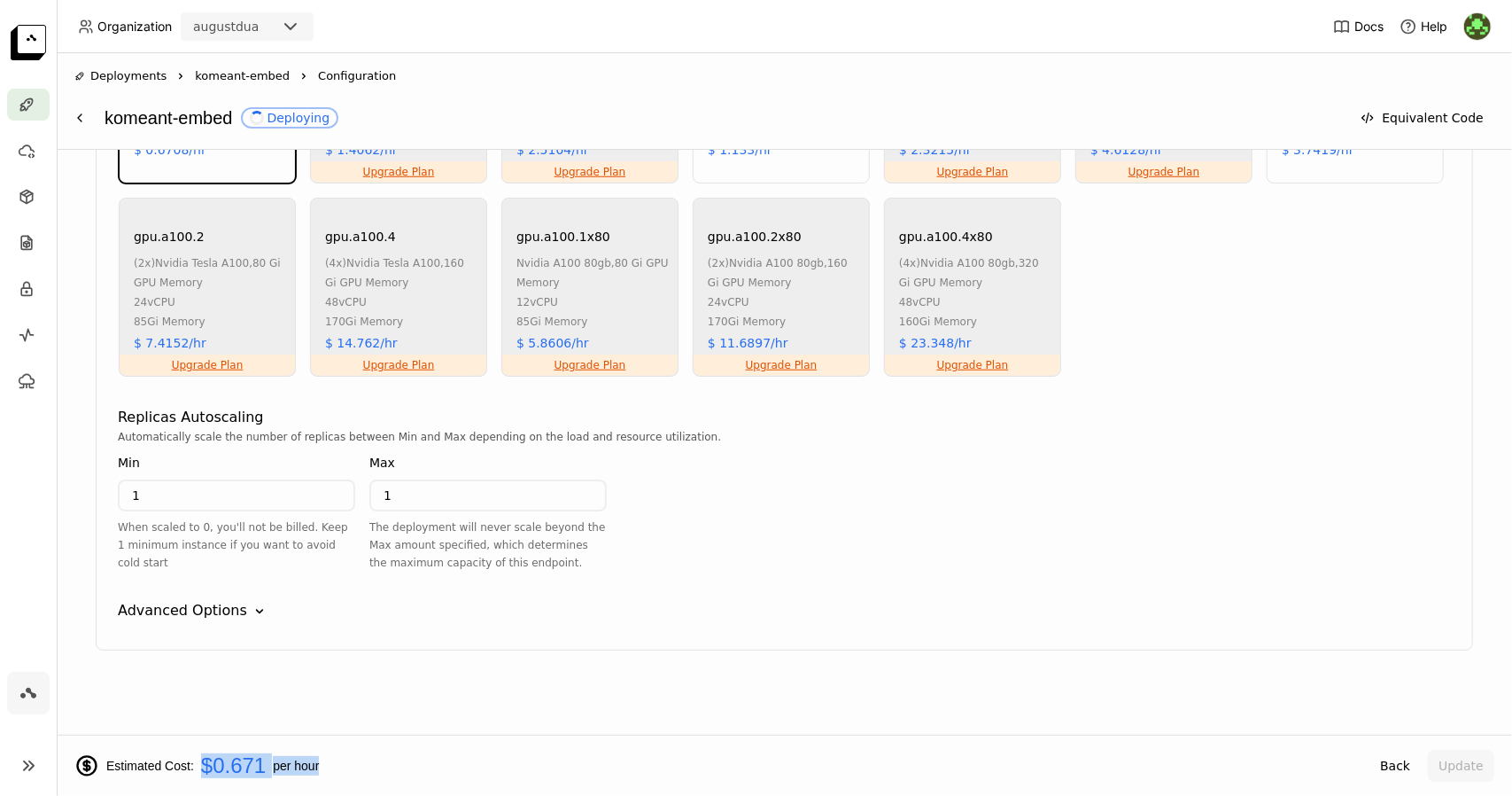
drag, startPoint x: 203, startPoint y: 771, endPoint x: 328, endPoint y: 762, distance: 125.3
click at [328, 762] on div "Estimated Cost: $0.671 per hour" at bounding box center [719, 765] width 1288 height 25
click at [205, 486] on input "1" at bounding box center [236, 495] width 234 height 28
type input "0"
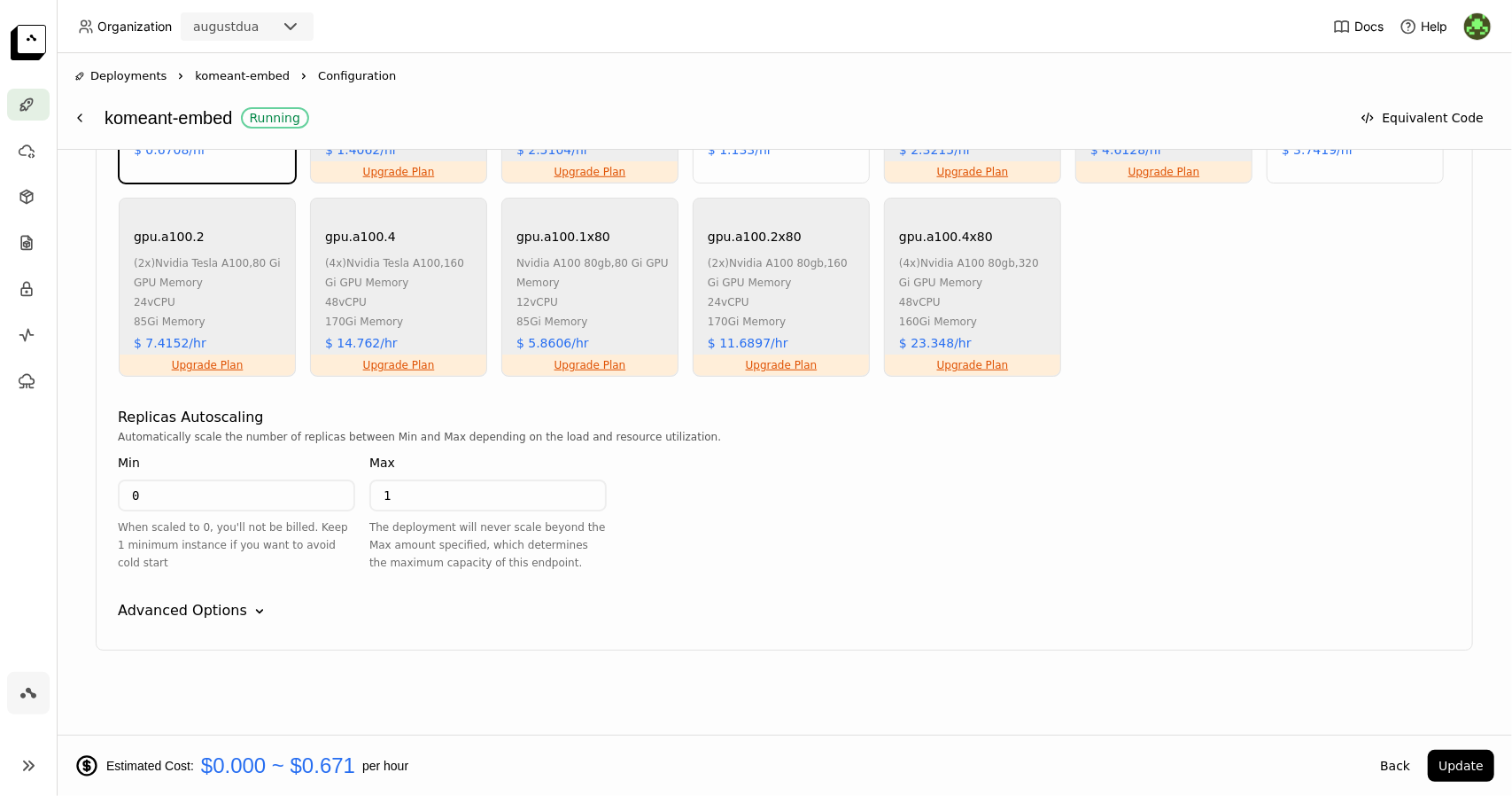
click at [420, 607] on div "Advanced Options Down" at bounding box center [785, 610] width 1334 height 21
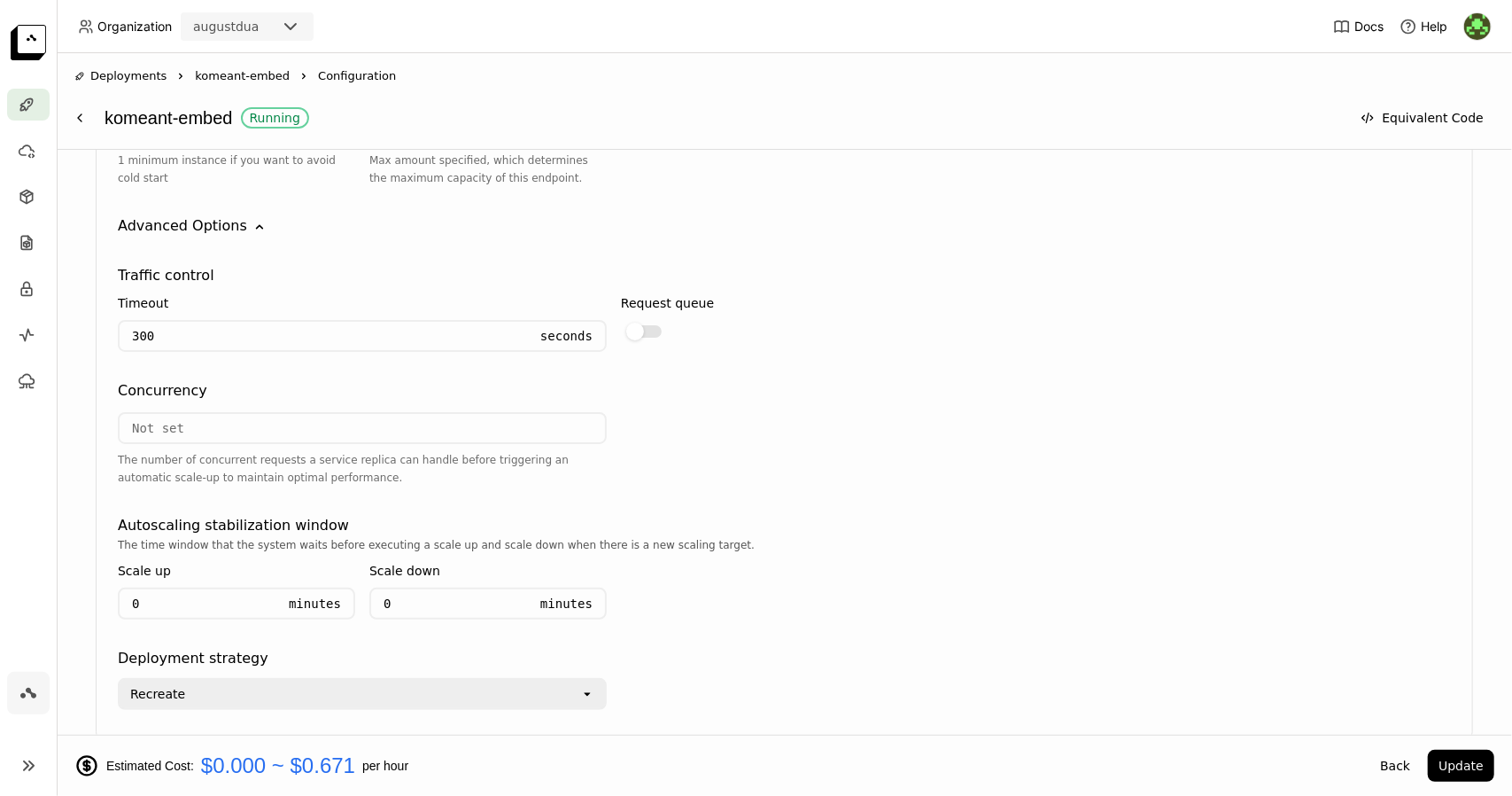
scroll to position [1446, 0]
click at [1467, 777] on button "Update" at bounding box center [1461, 765] width 66 height 32
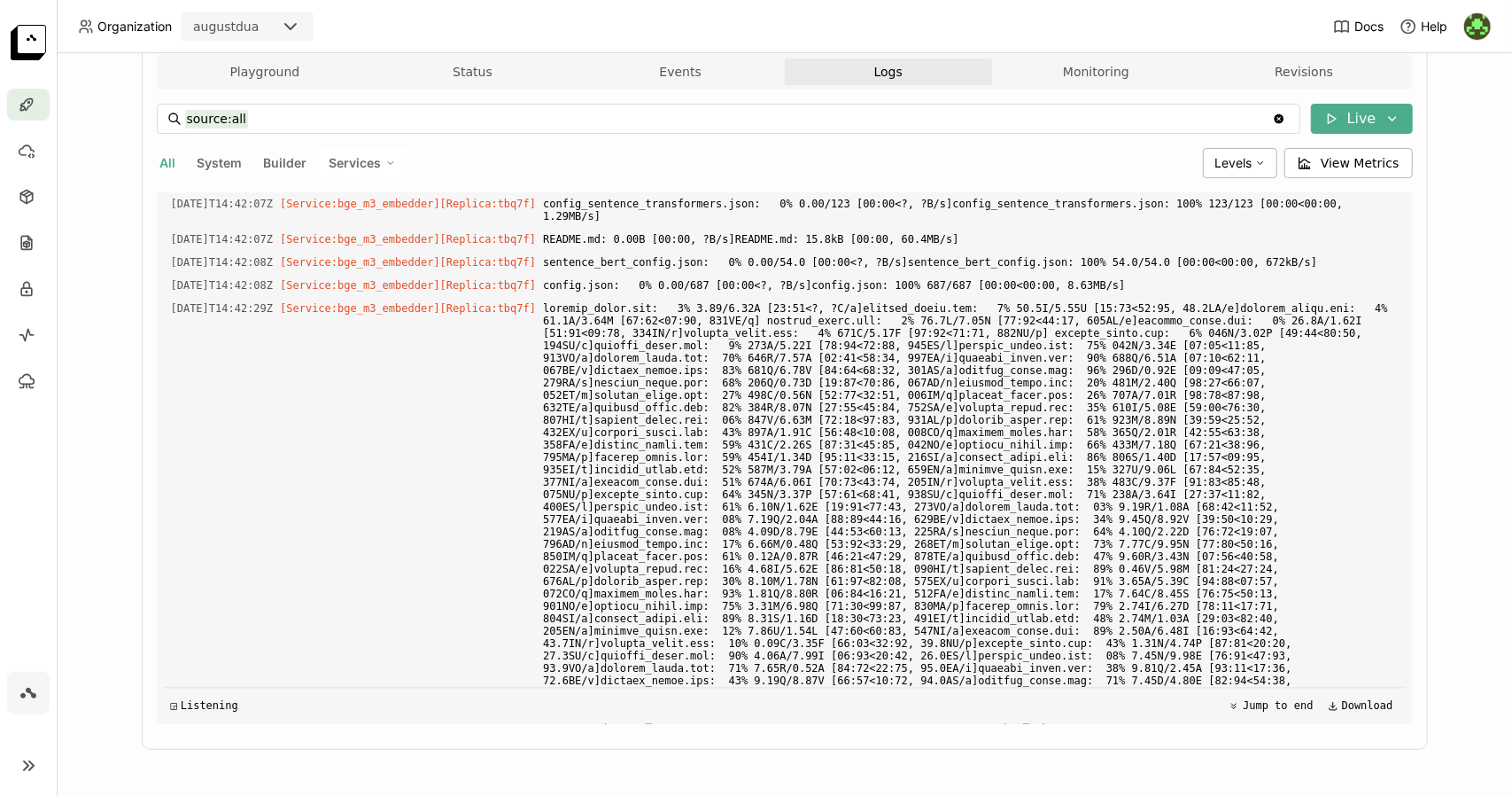
scroll to position [2799, 0]
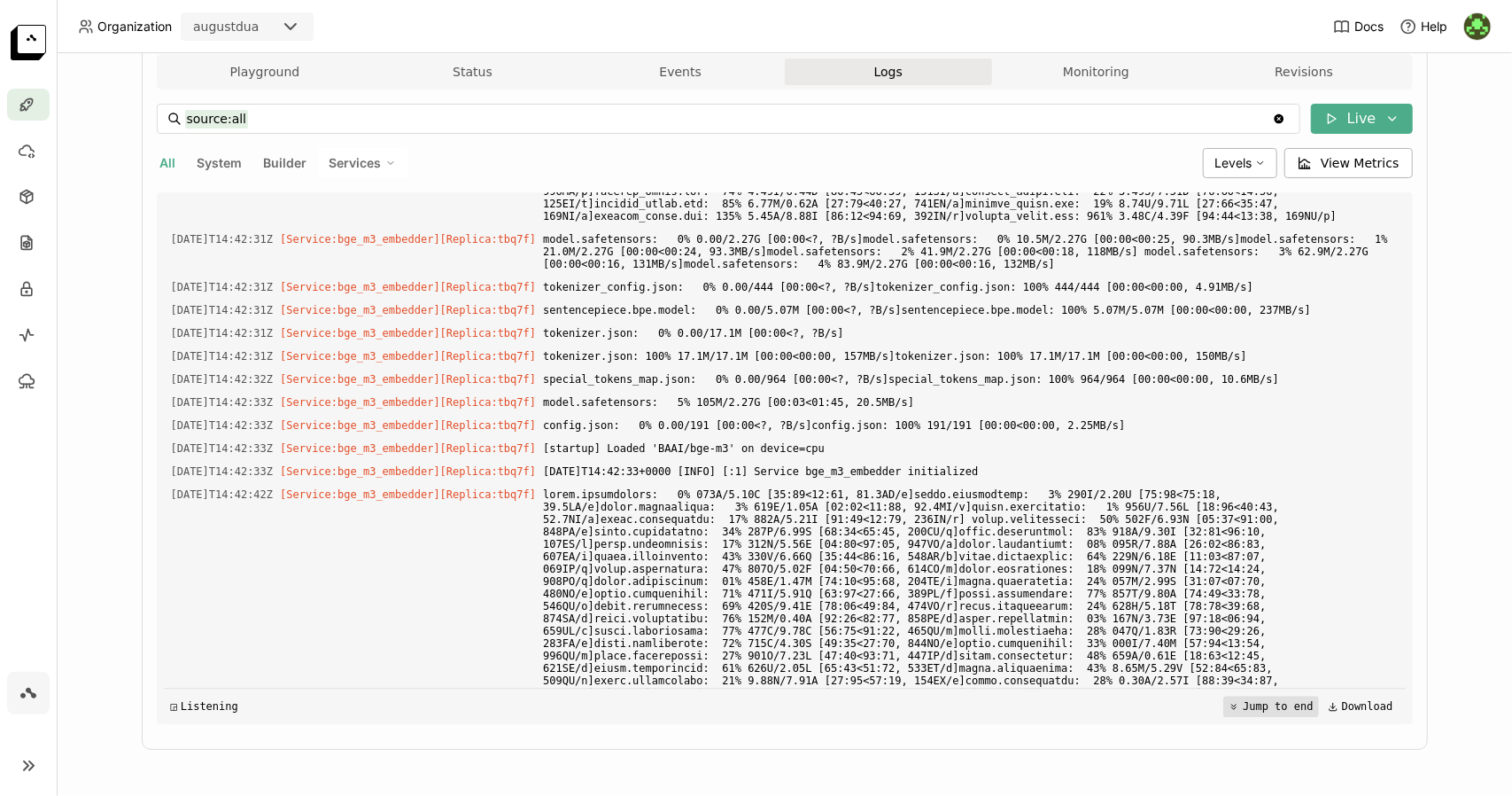
click at [1238, 711] on button "Jump to end" at bounding box center [1271, 705] width 95 height 21
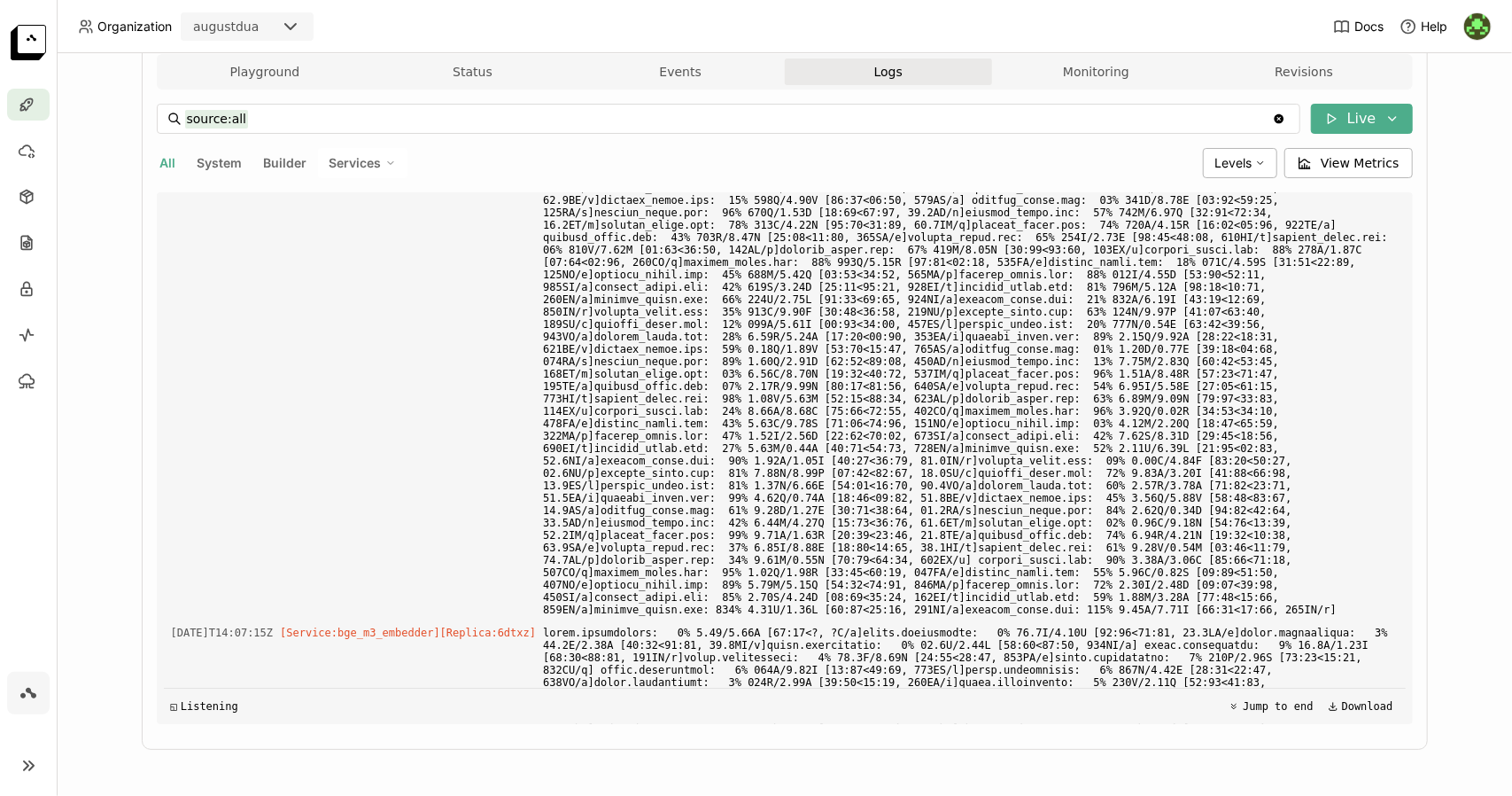
scroll to position [0, 0]
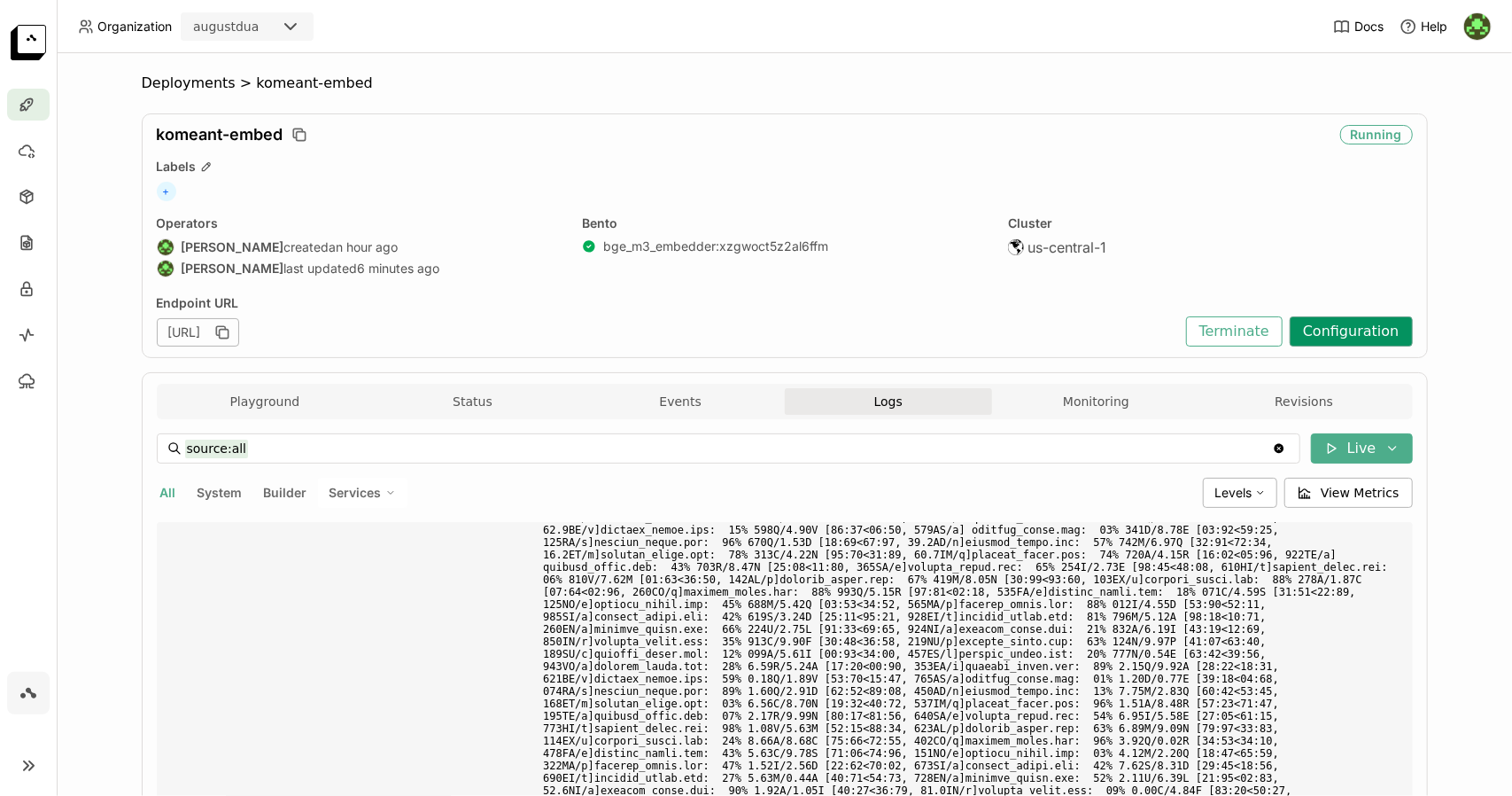
click at [1339, 328] on button "Configuration" at bounding box center [1351, 331] width 123 height 30
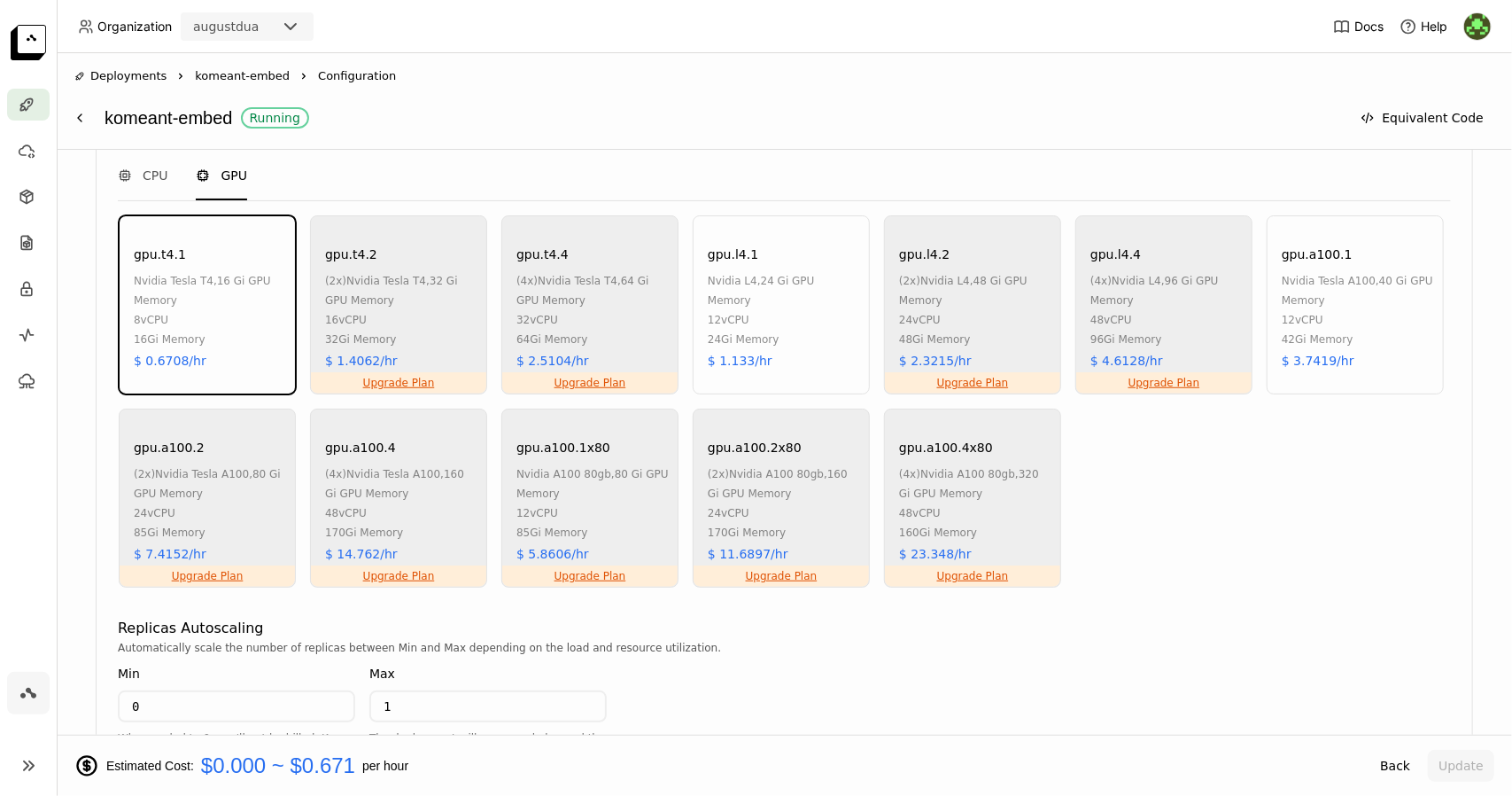
scroll to position [1060, 0]
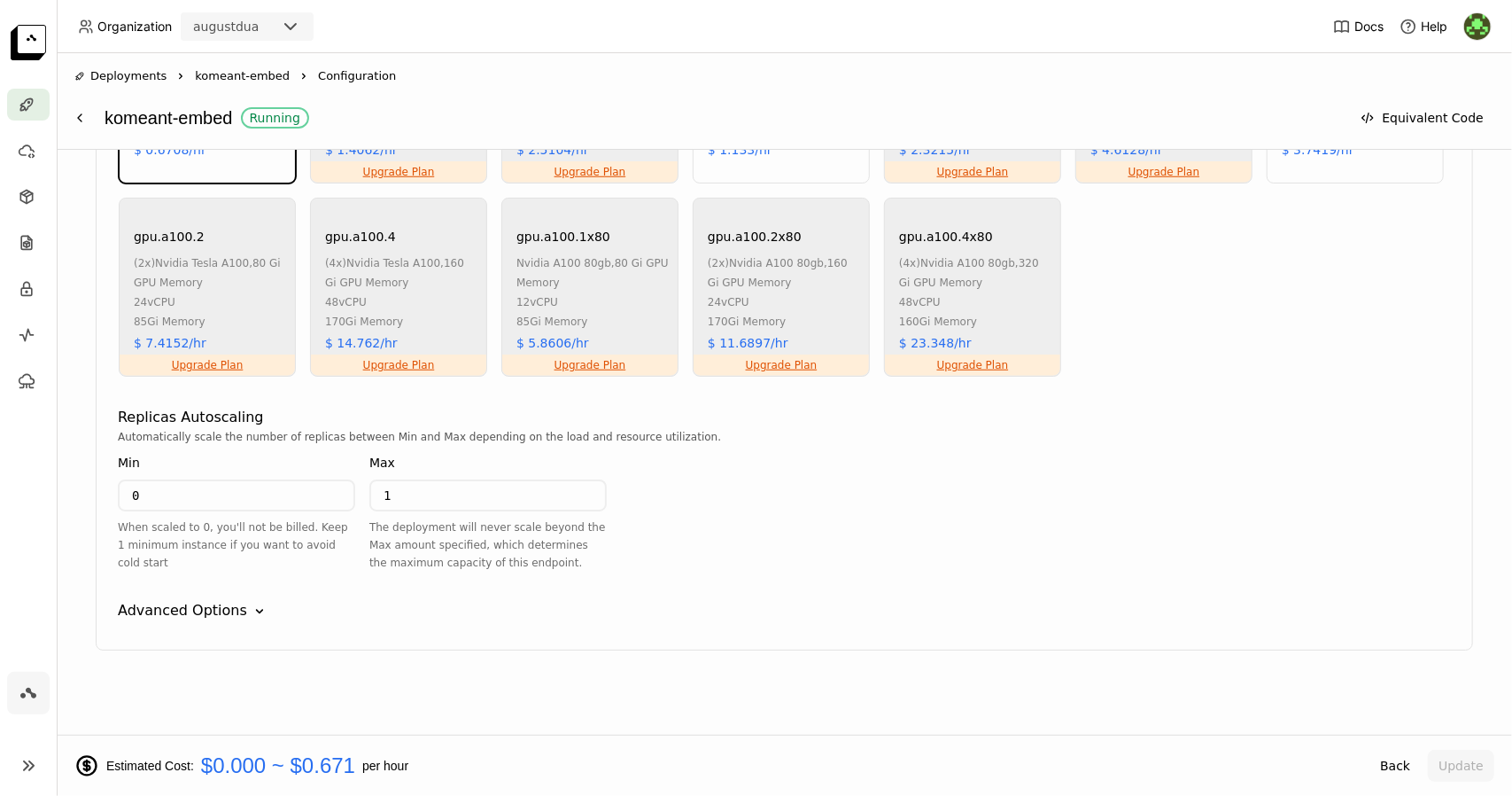
click at [237, 616] on div "Advanced Options Down" at bounding box center [785, 610] width 1334 height 21
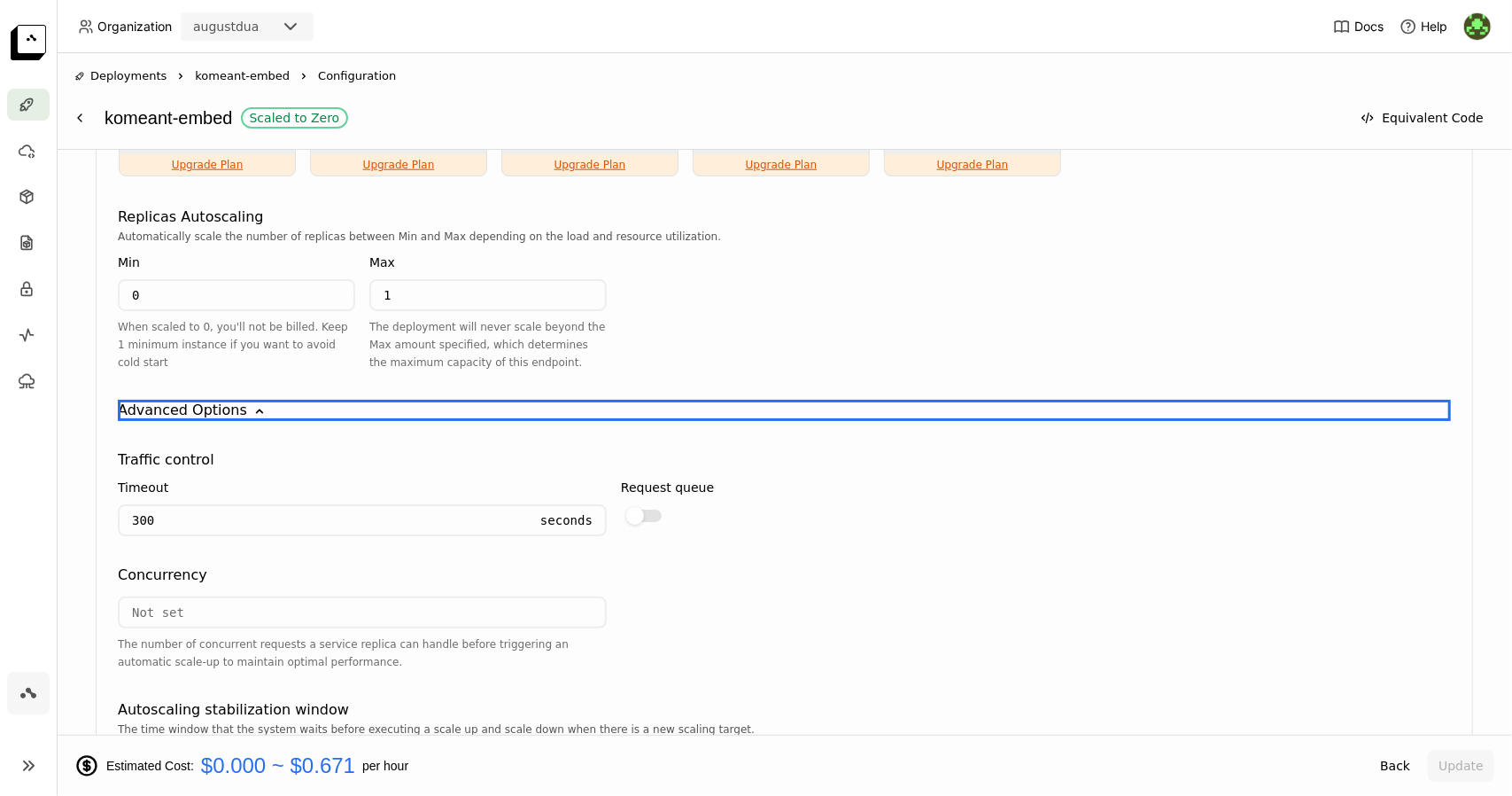
scroll to position [1247, 0]
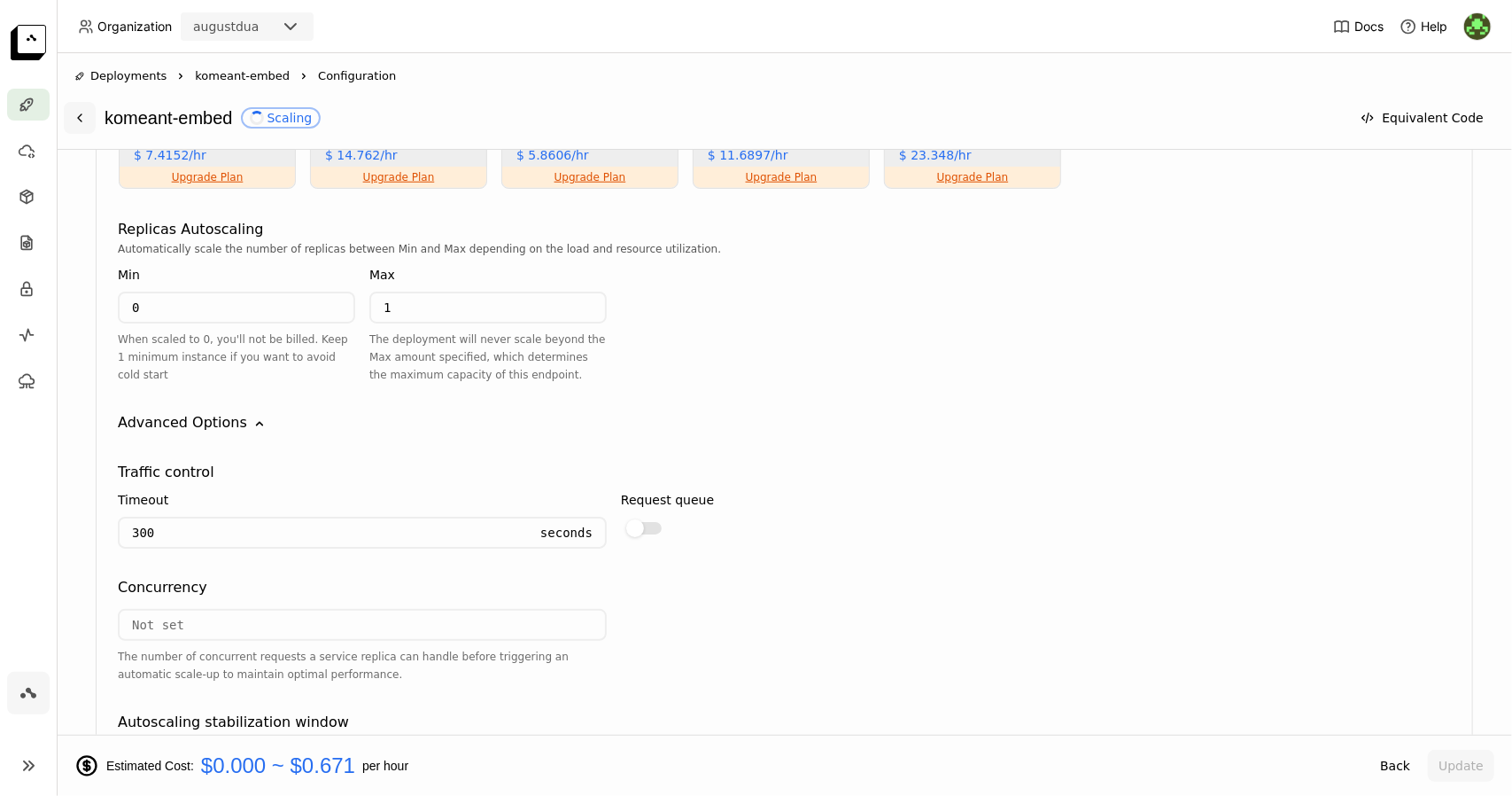
click at [83, 116] on icon at bounding box center [80, 118] width 15 height 15
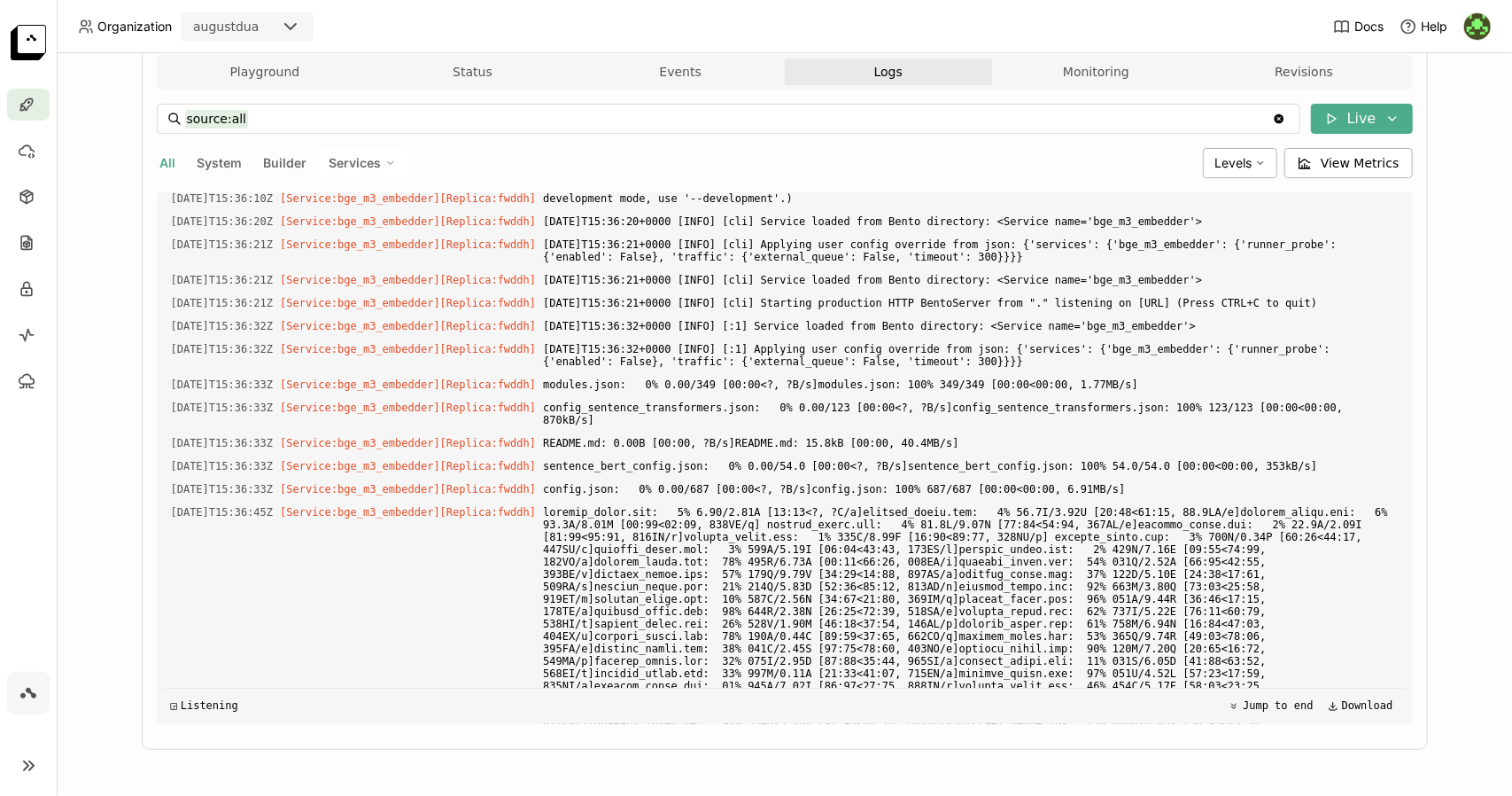
scroll to position [6323, 0]
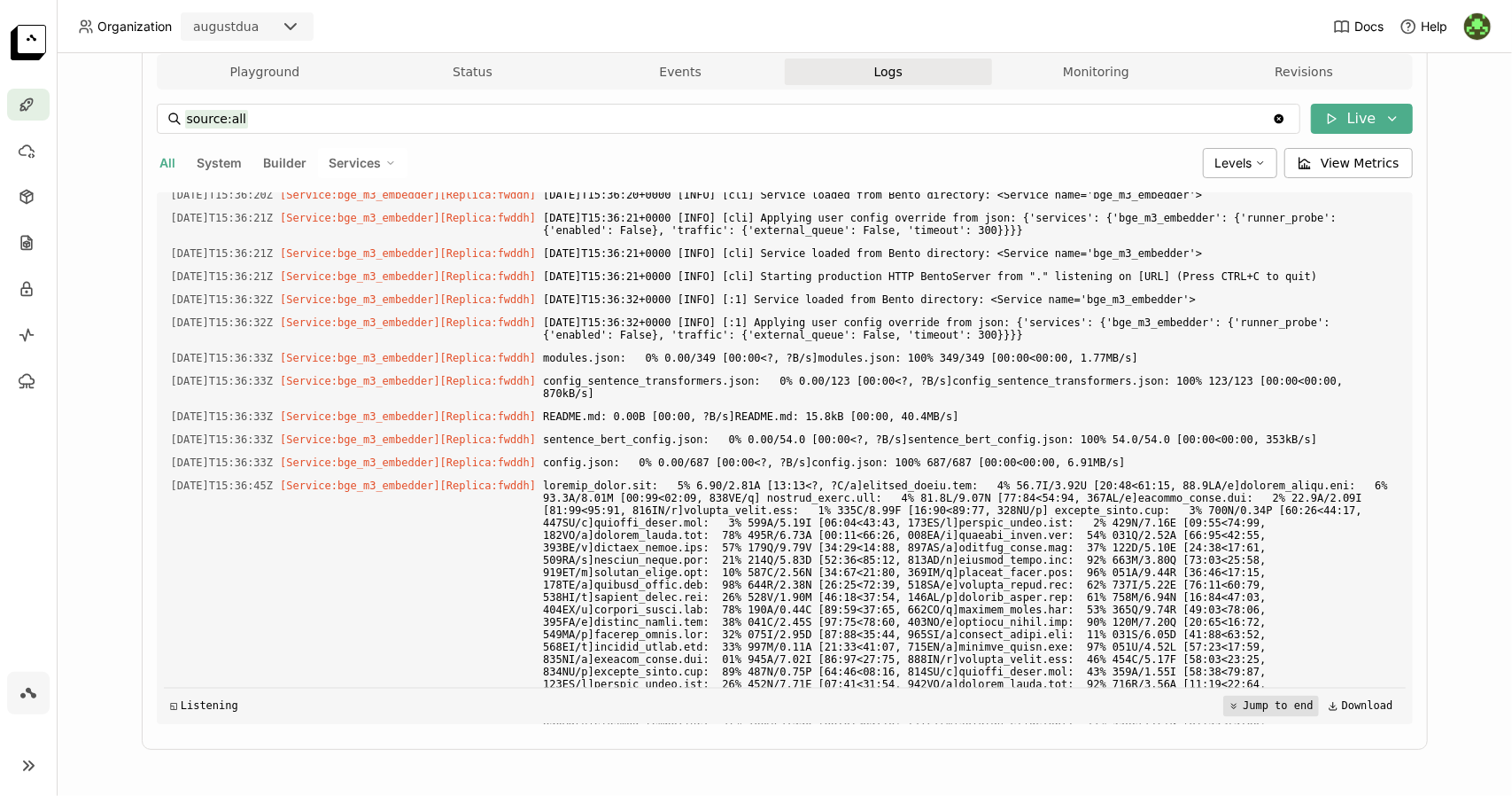
click at [1241, 714] on button "Jump to end" at bounding box center [1271, 705] width 95 height 21
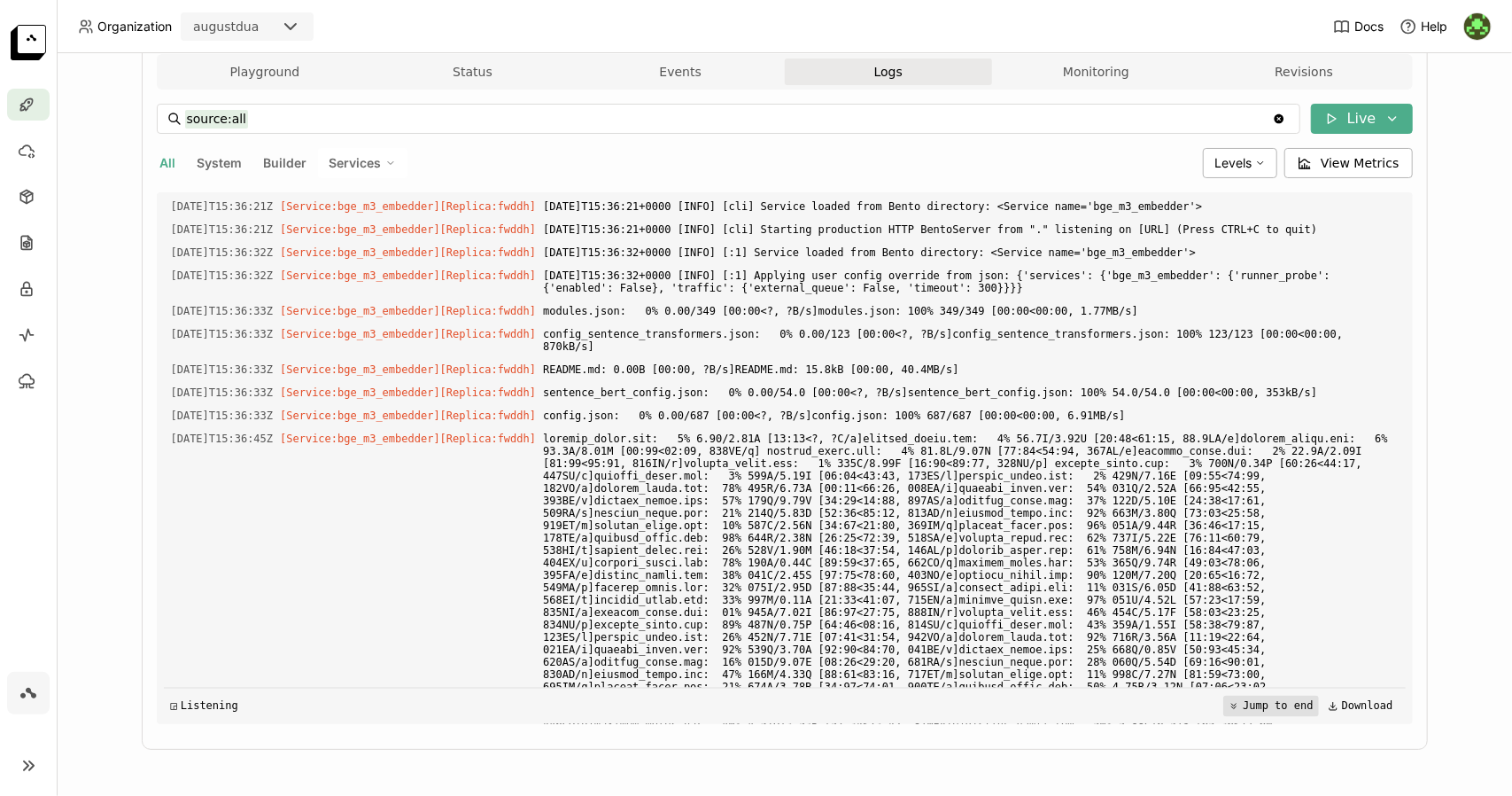
click at [1248, 709] on button "Jump to end" at bounding box center [1271, 705] width 95 height 21
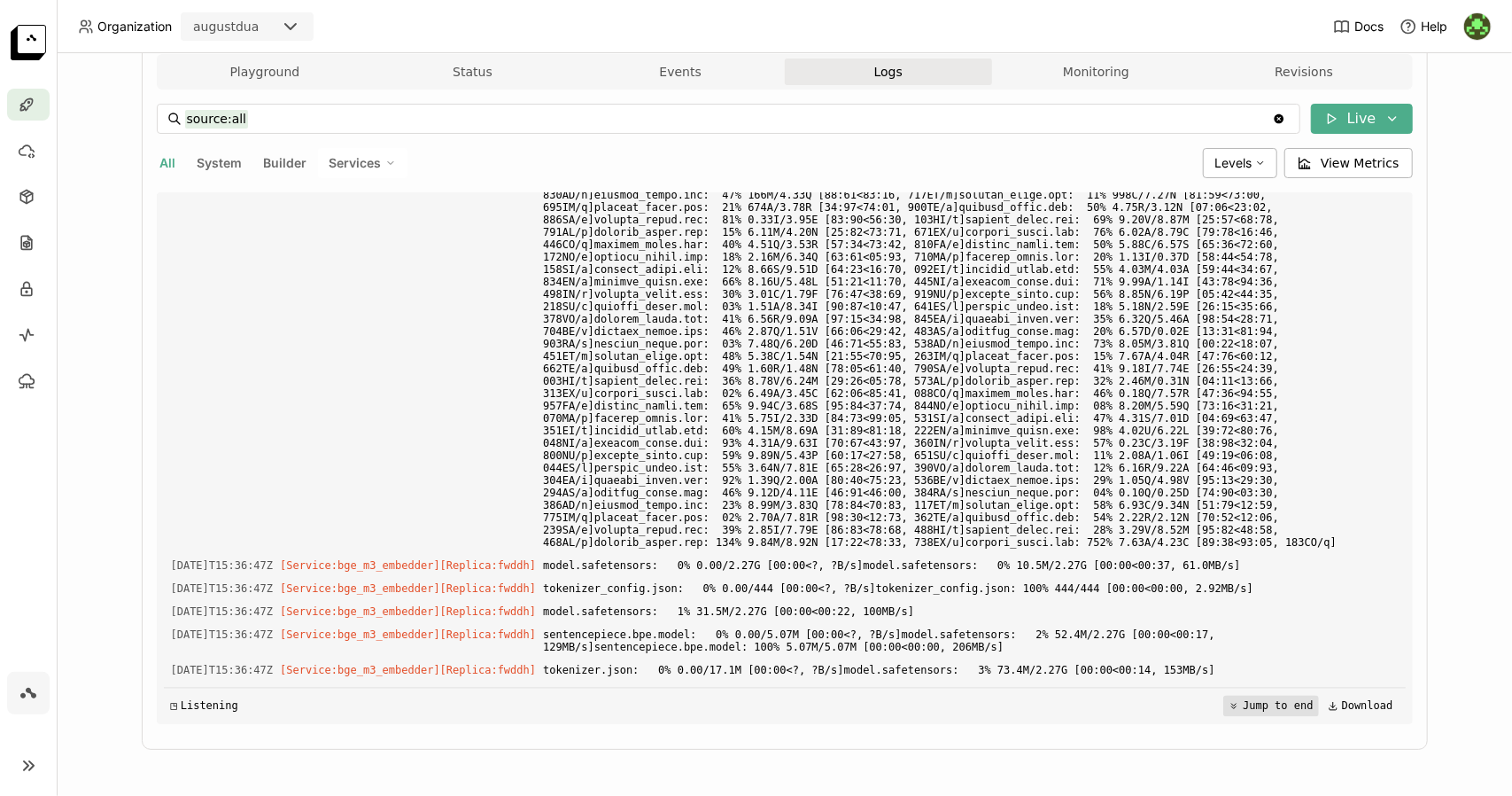
click at [1248, 709] on button "Jump to end" at bounding box center [1271, 705] width 95 height 21
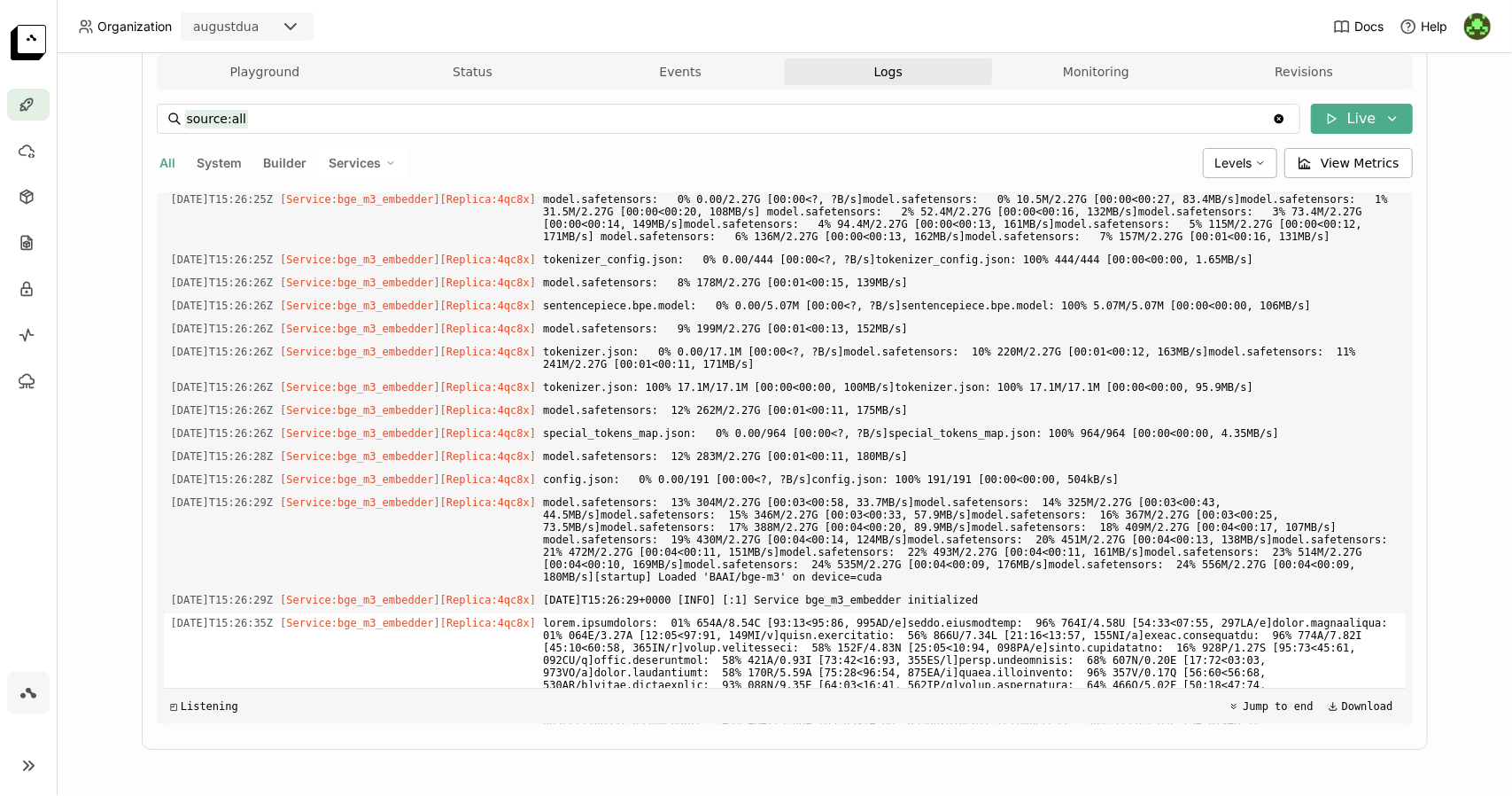
scroll to position [5177, 0]
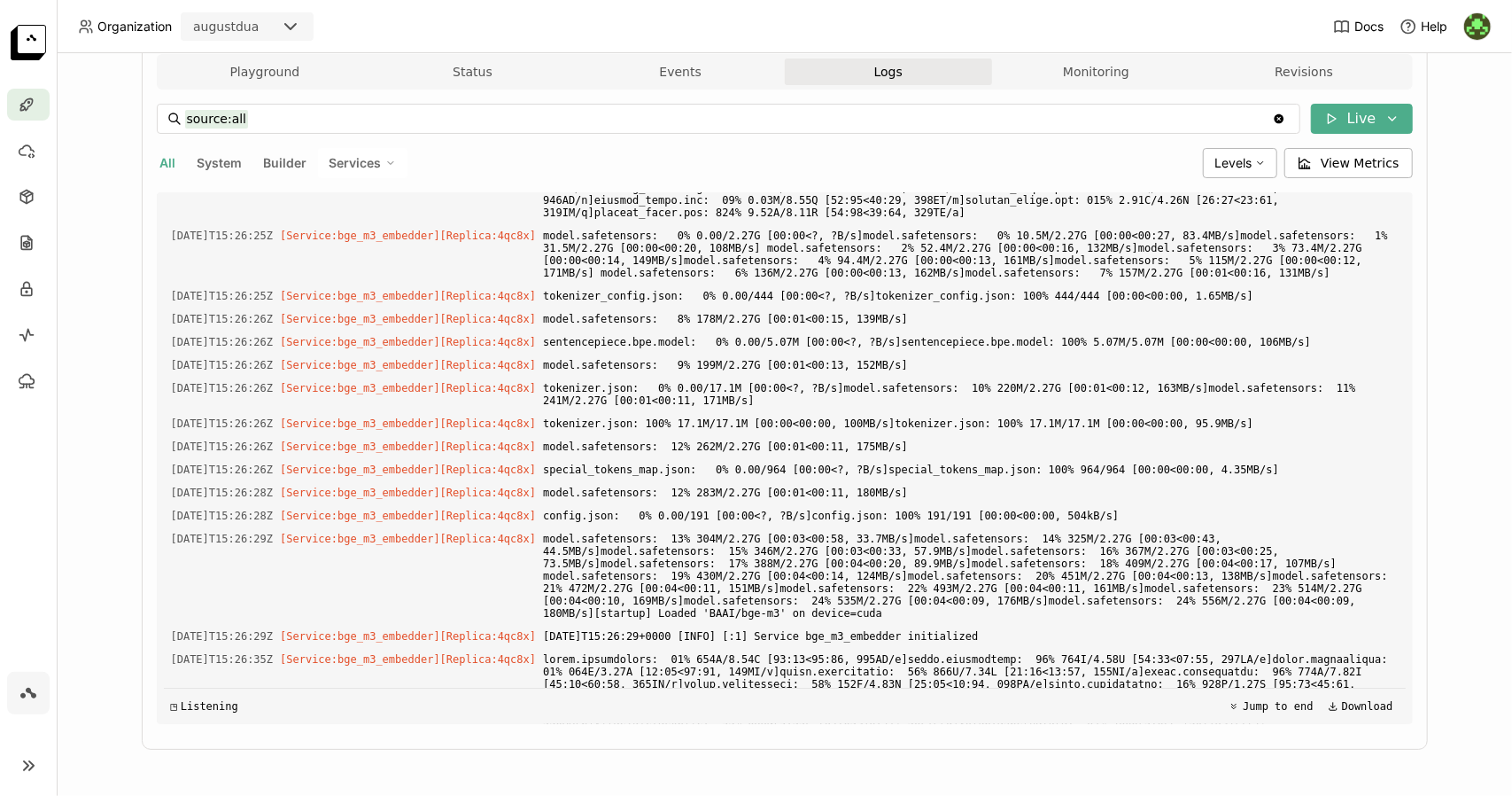
drag, startPoint x: 1141, startPoint y: 669, endPoint x: 91, endPoint y: 527, distance: 1059.6
click at [91, 527] on div "Deployments > komeant-embed komeant-embed Running Labels + Operators August Dua…" at bounding box center [784, 424] width 1456 height 742
copy div "[DATE]T15:26:48Z [Service:bge_m3_embedder] [Replica: 4qc8x ] model.safetensors:…"
